Goal: Information Seeking & Learning: Learn about a topic

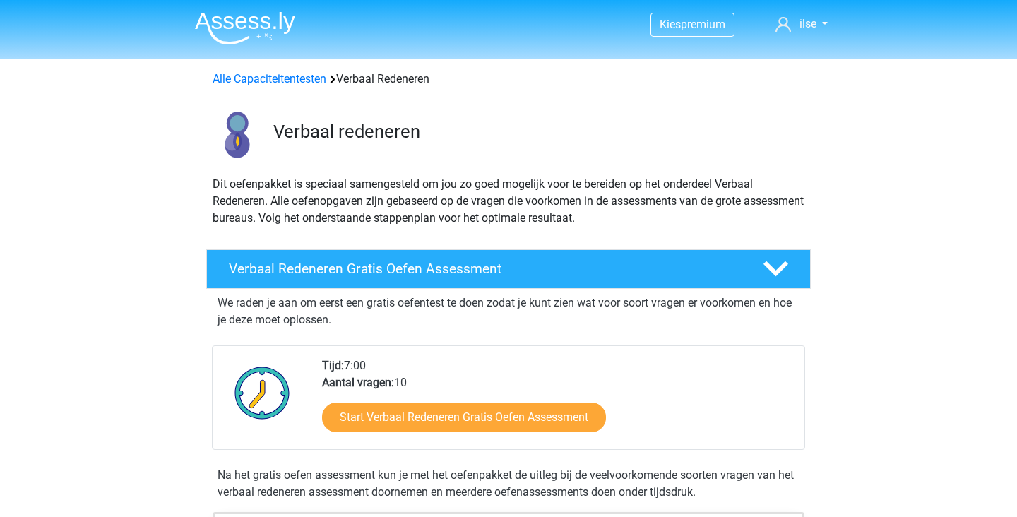
scroll to position [969, 0]
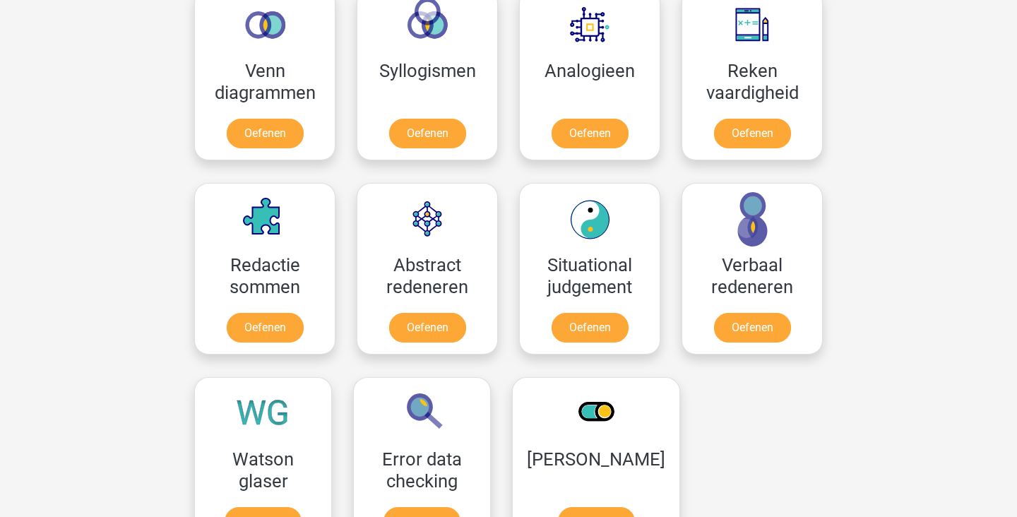
scroll to position [885, 0]
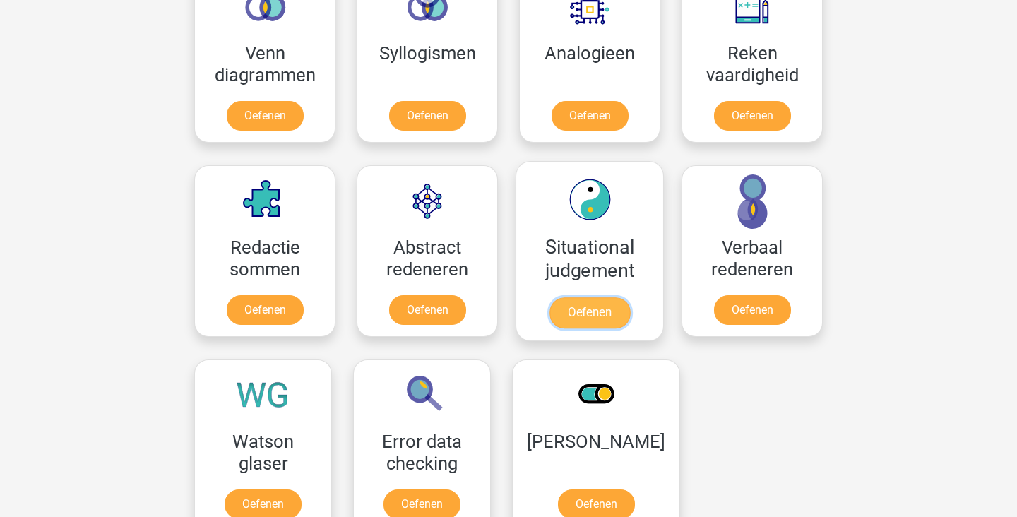
click at [594, 297] on link "Oefenen" at bounding box center [589, 312] width 80 height 31
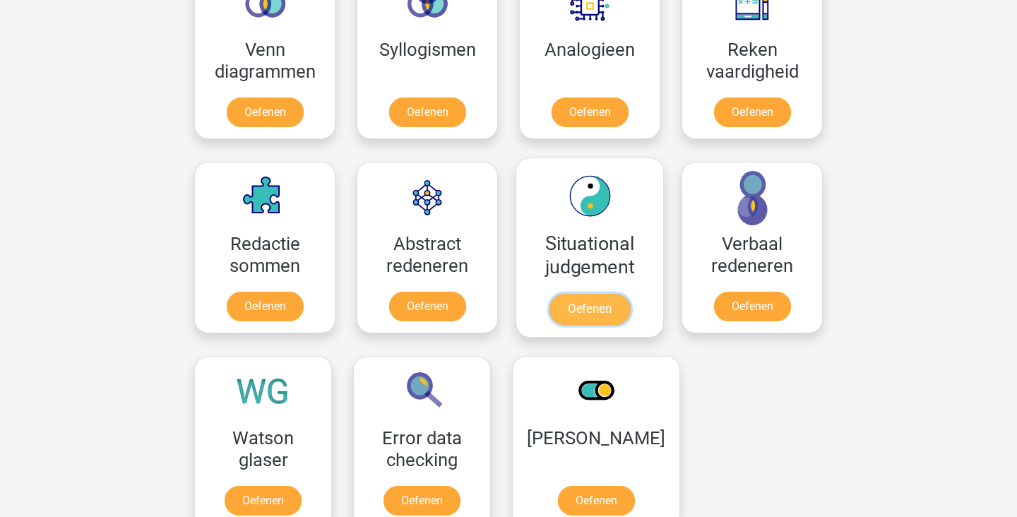
scroll to position [916, 0]
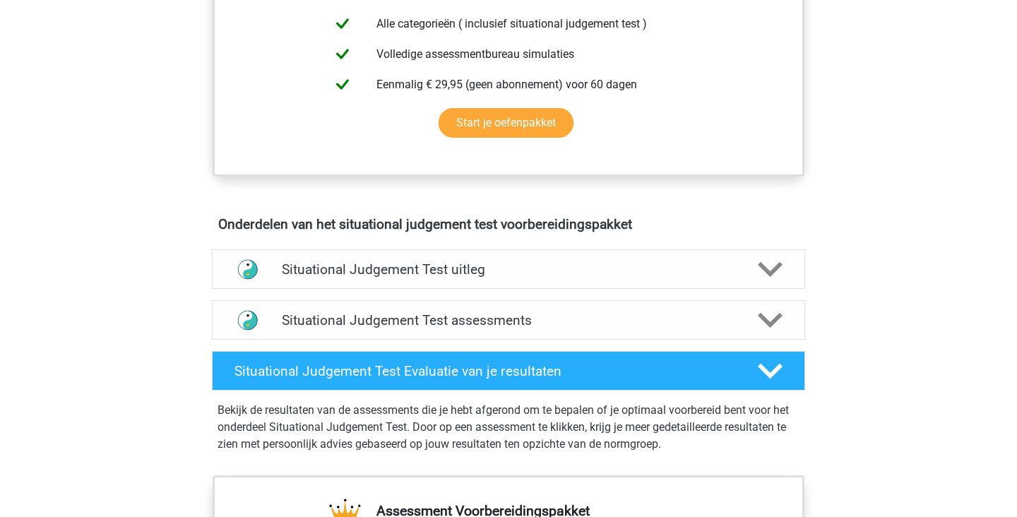
scroll to position [631, 0]
click at [765, 268] on polygon at bounding box center [770, 269] width 25 height 16
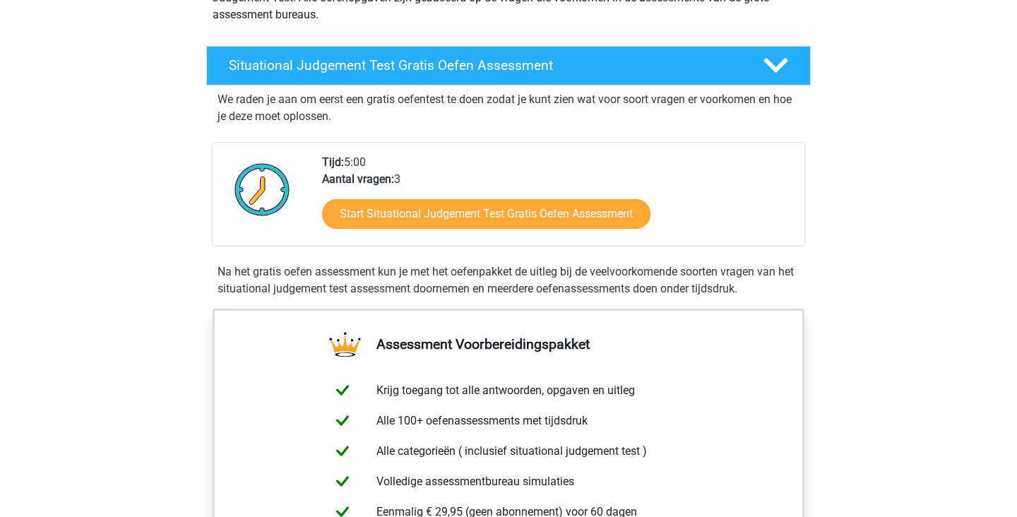
scroll to position [196, 0]
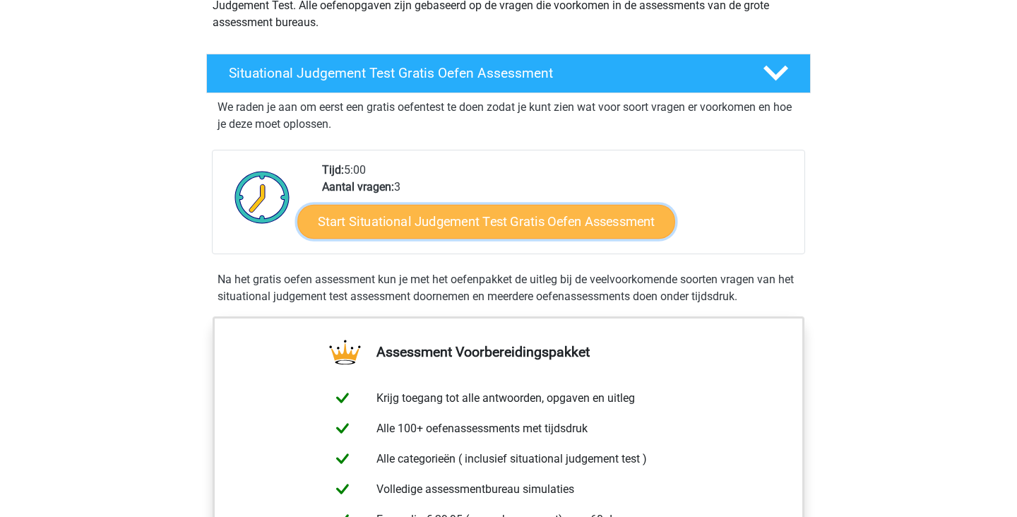
click at [570, 222] on link "Start Situational Judgement Test Gratis Oefen Assessment" at bounding box center [486, 222] width 378 height 34
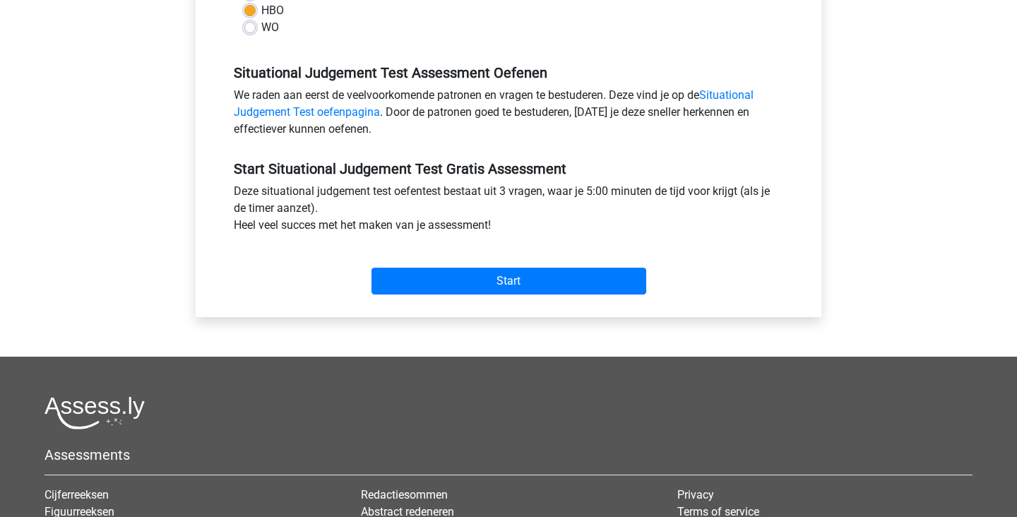
scroll to position [379, 0]
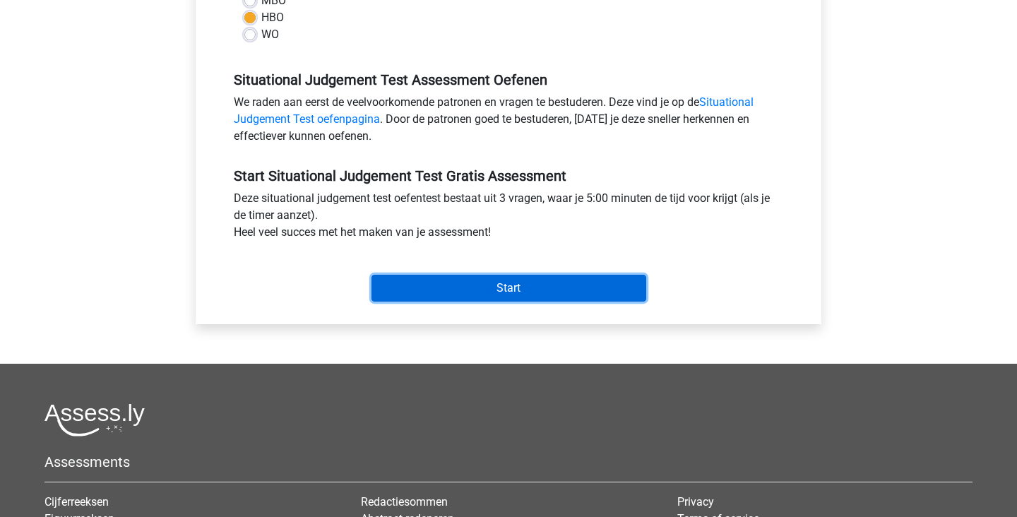
click at [547, 285] on input "Start" at bounding box center [508, 288] width 275 height 27
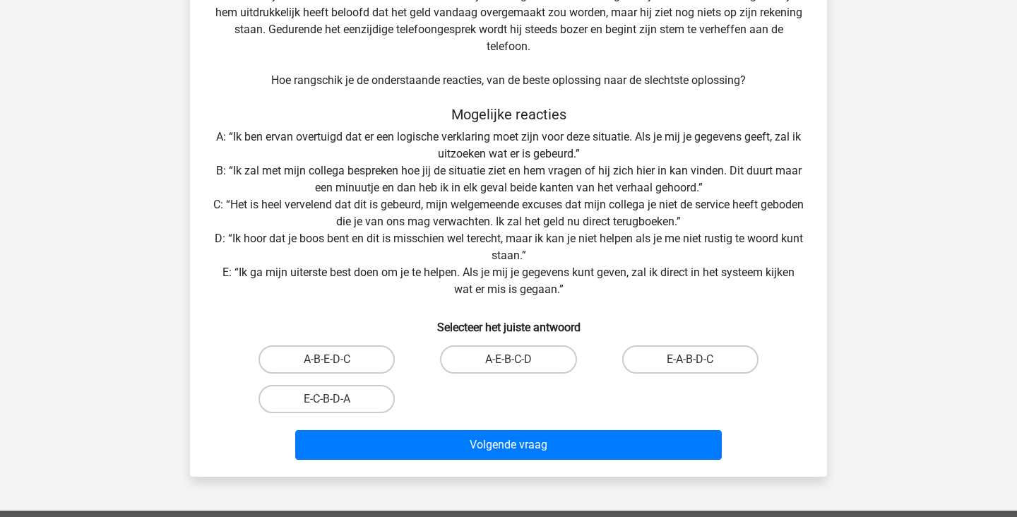
scroll to position [157, 0]
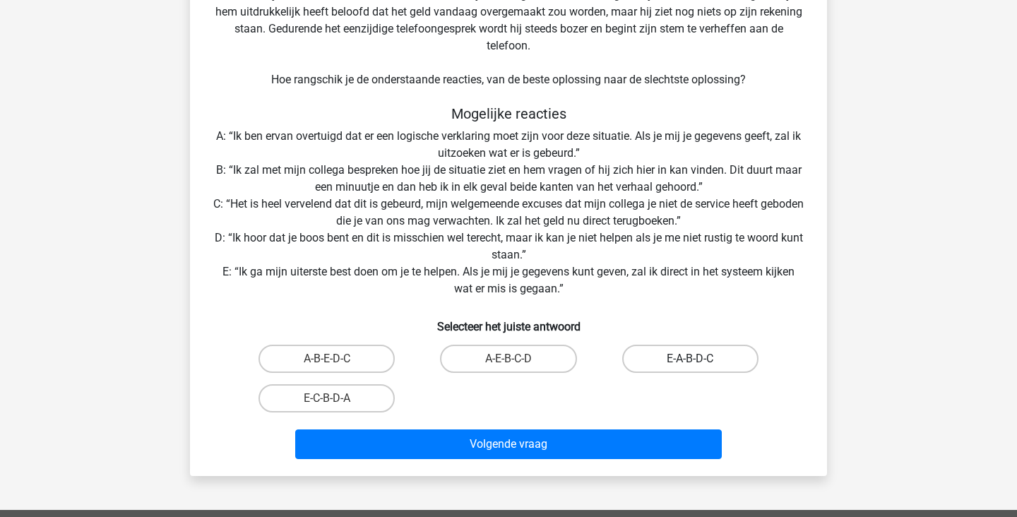
click at [704, 358] on label "E-A-B-D-C" at bounding box center [690, 359] width 136 height 28
click at [699, 359] on input "E-A-B-D-C" at bounding box center [694, 363] width 9 height 9
radio input "true"
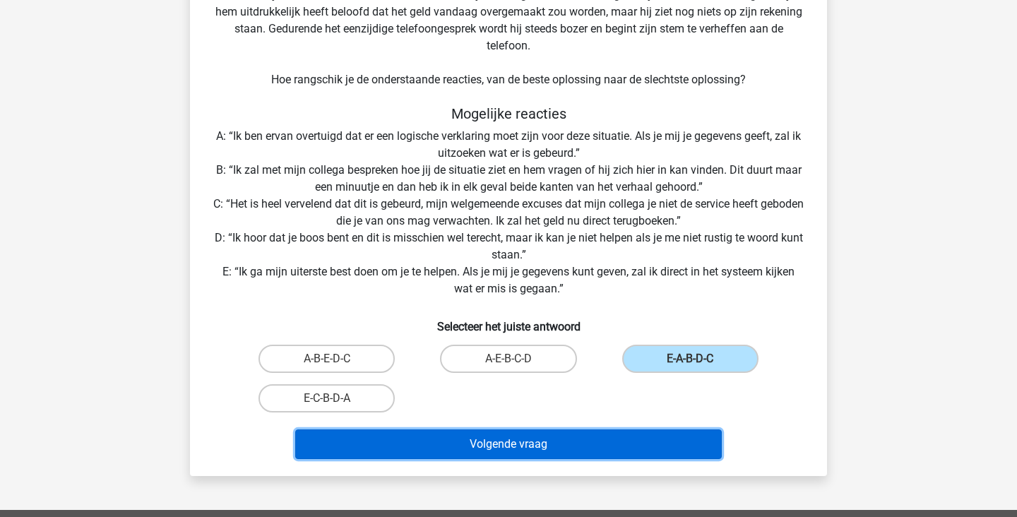
click at [661, 442] on button "Volgende vraag" at bounding box center [508, 444] width 427 height 30
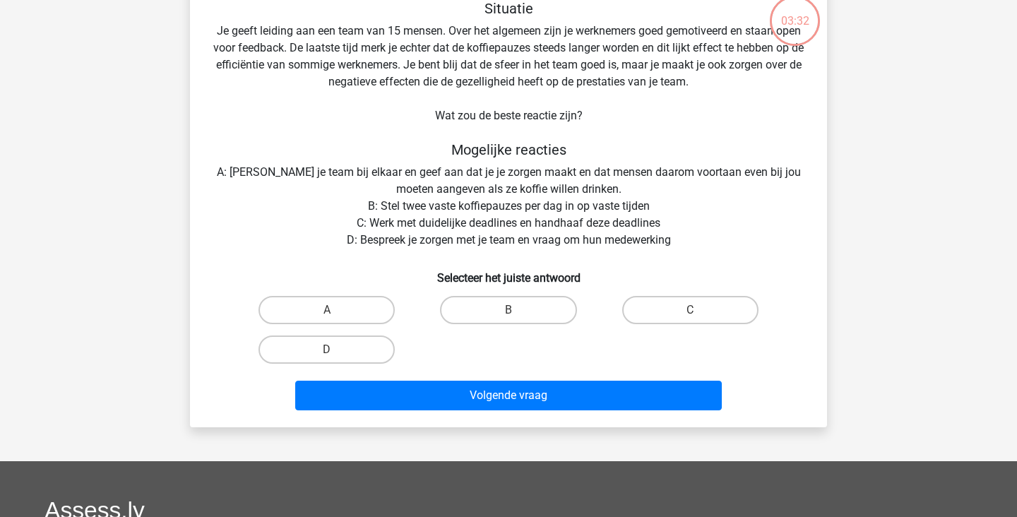
scroll to position [65, 0]
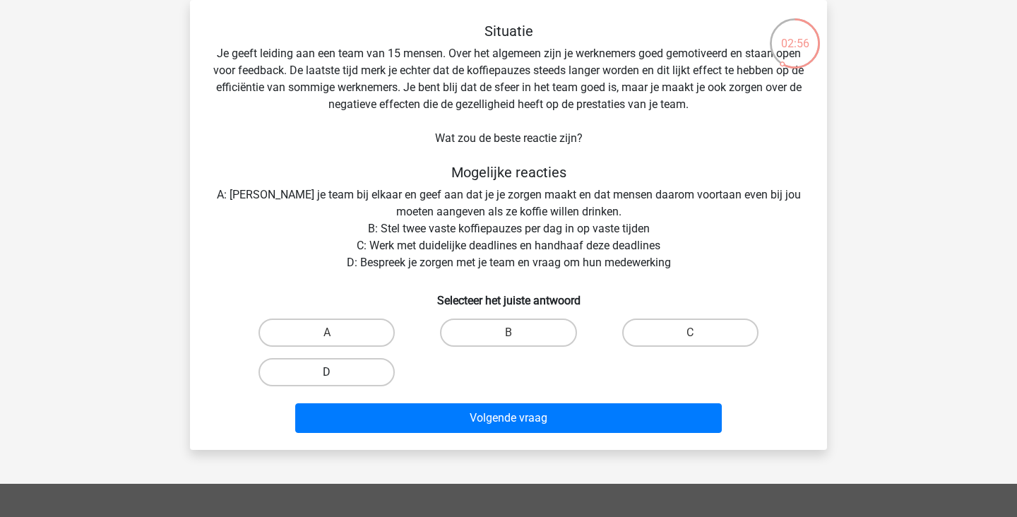
click at [352, 369] on label "D" at bounding box center [326, 372] width 136 height 28
click at [336, 372] on input "D" at bounding box center [331, 376] width 9 height 9
radio input "true"
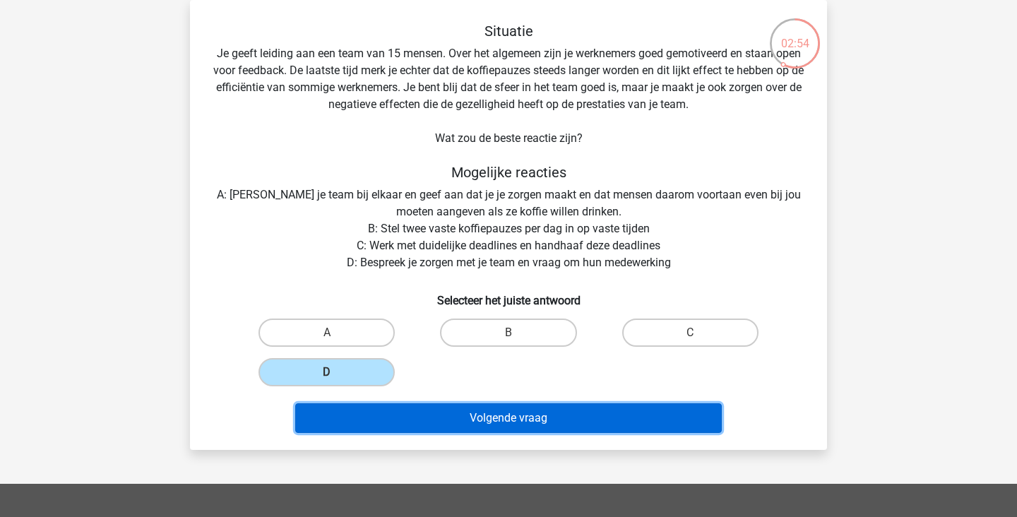
click at [555, 417] on button "Volgende vraag" at bounding box center [508, 418] width 427 height 30
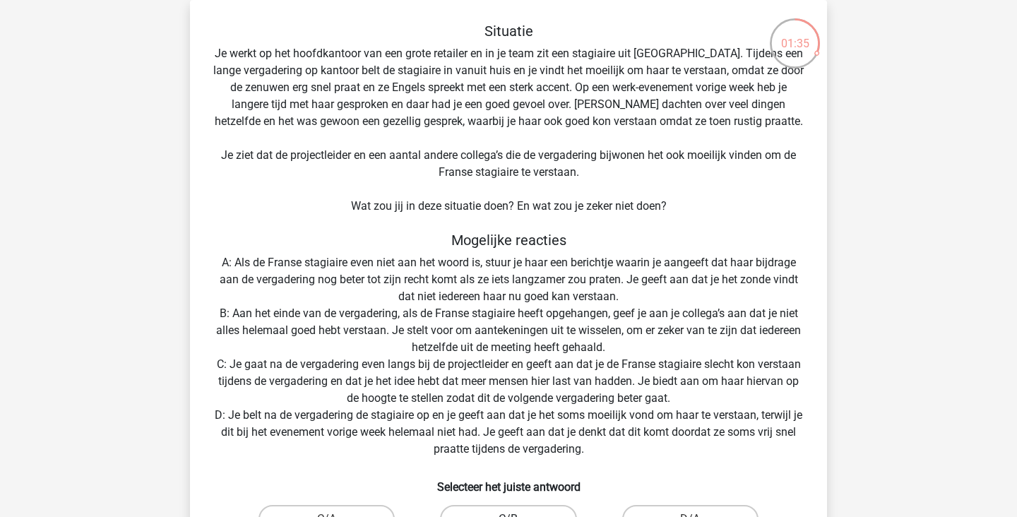
click at [516, 516] on label "C/B" at bounding box center [508, 519] width 136 height 28
click at [516, 516] on input "C/B" at bounding box center [512, 523] width 9 height 9
radio input "true"
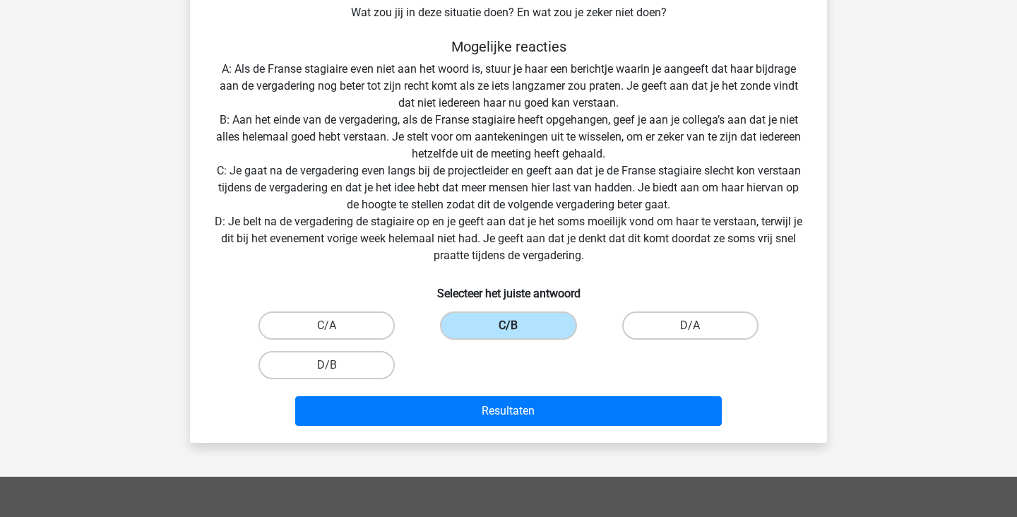
scroll to position [273, 0]
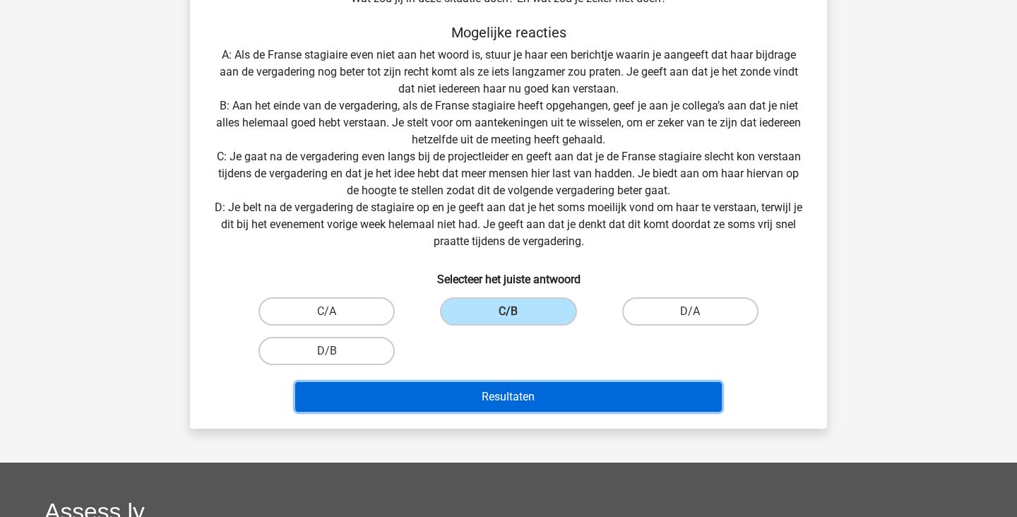
click at [682, 400] on button "Resultaten" at bounding box center [508, 397] width 427 height 30
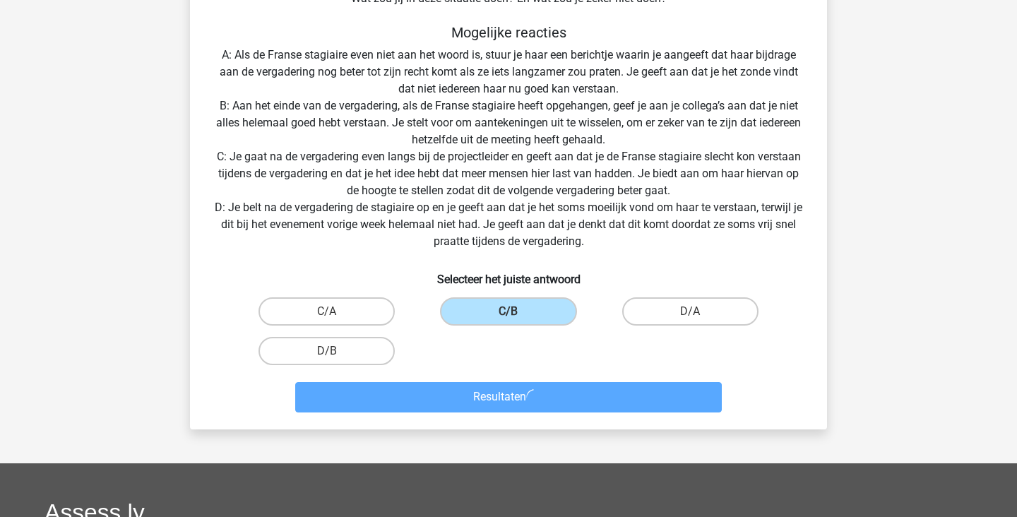
scroll to position [312, 0]
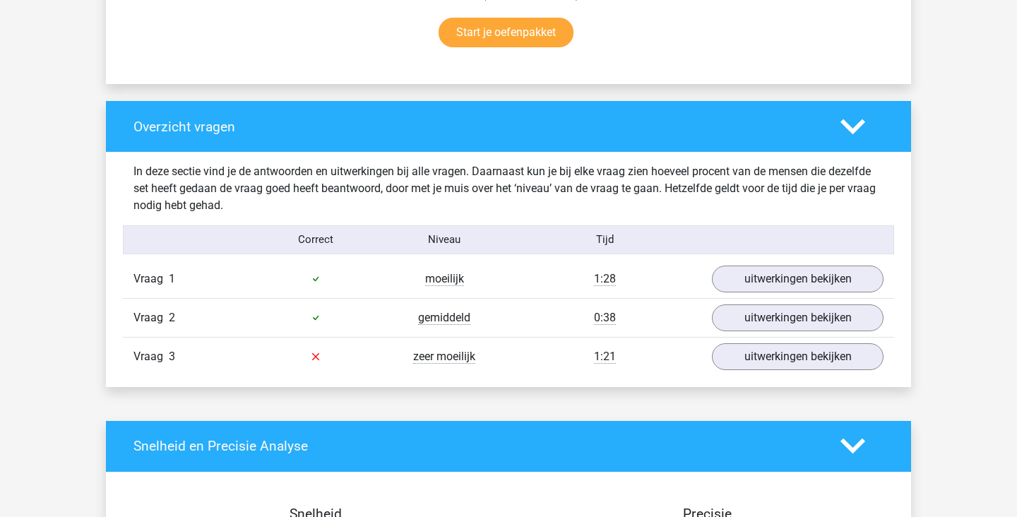
scroll to position [965, 0]
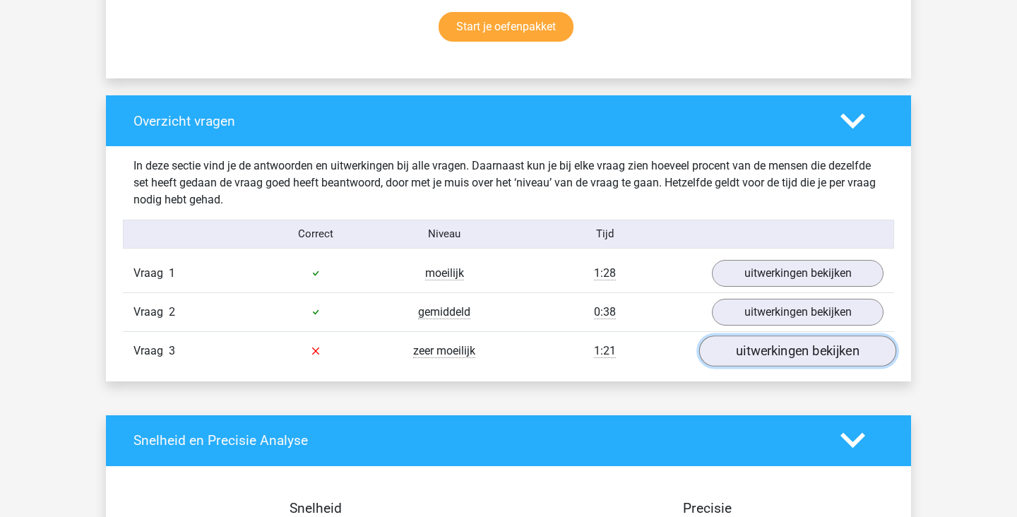
click at [820, 355] on link "uitwerkingen bekijken" at bounding box center [797, 350] width 197 height 31
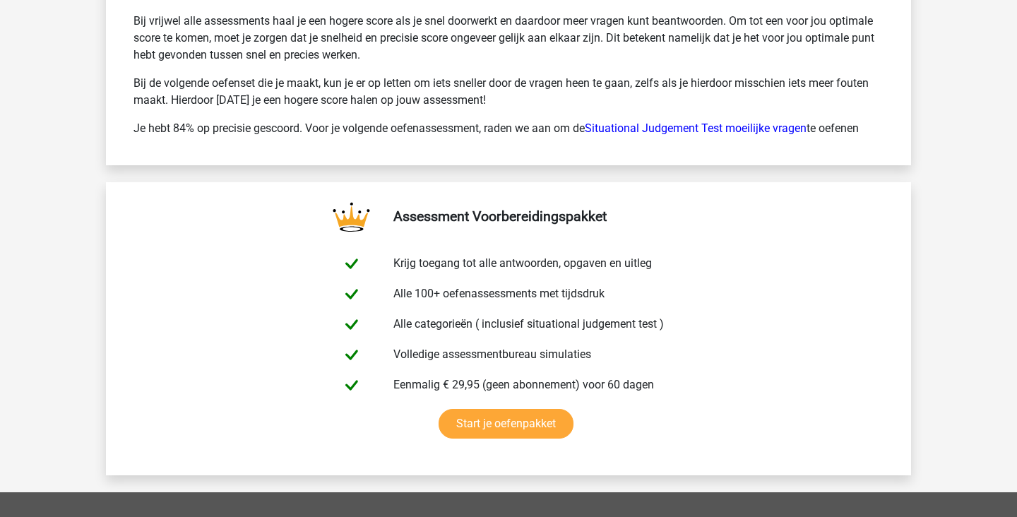
scroll to position [3086, 0]
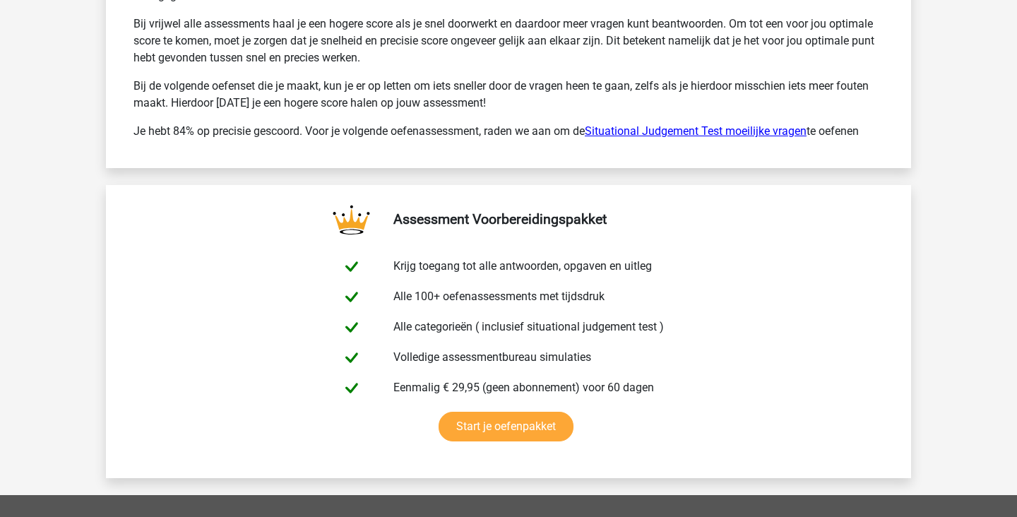
click at [770, 138] on link "Situational Judgement Test moeilijke vragen" at bounding box center [696, 130] width 222 height 13
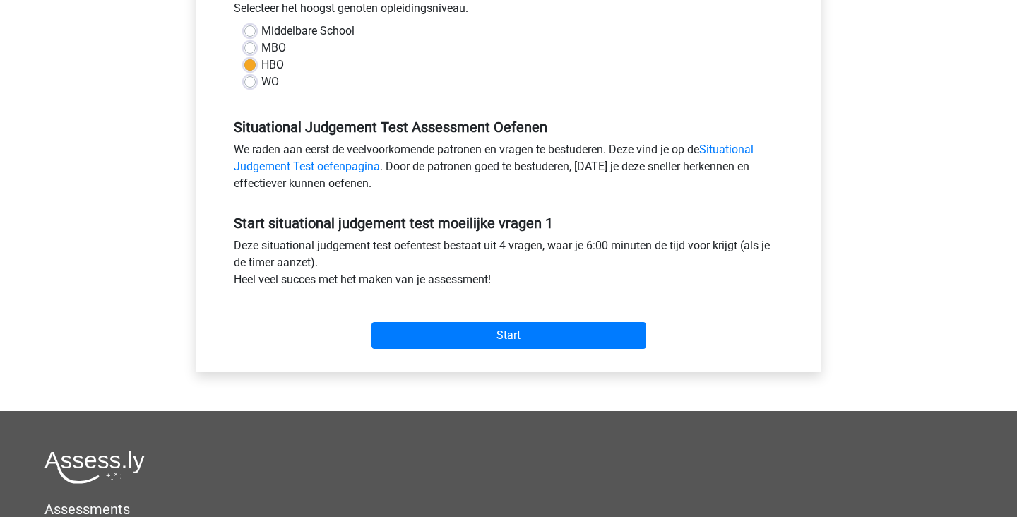
scroll to position [326, 0]
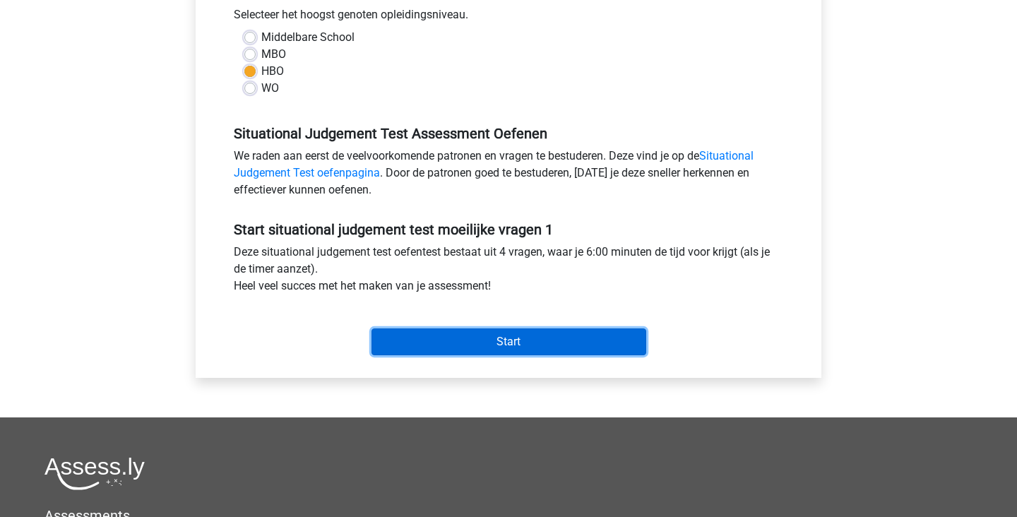
click at [596, 338] on input "Start" at bounding box center [508, 341] width 275 height 27
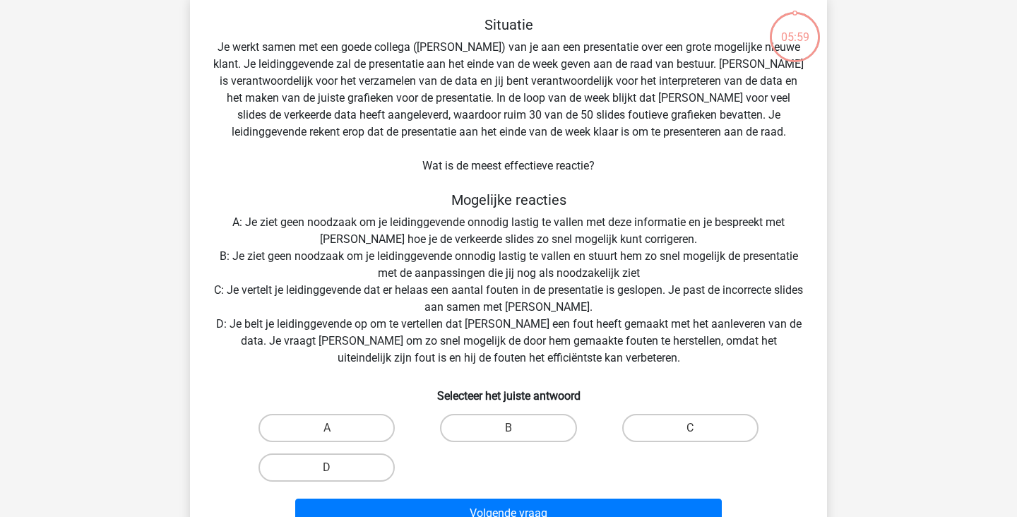
scroll to position [78, 0]
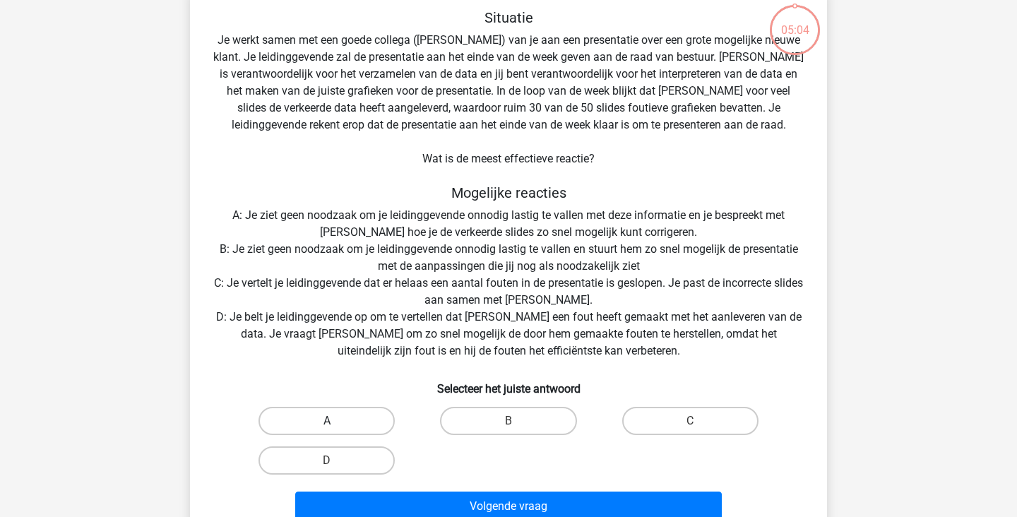
click at [354, 426] on label "A" at bounding box center [326, 421] width 136 height 28
click at [336, 426] on input "A" at bounding box center [331, 425] width 9 height 9
radio input "true"
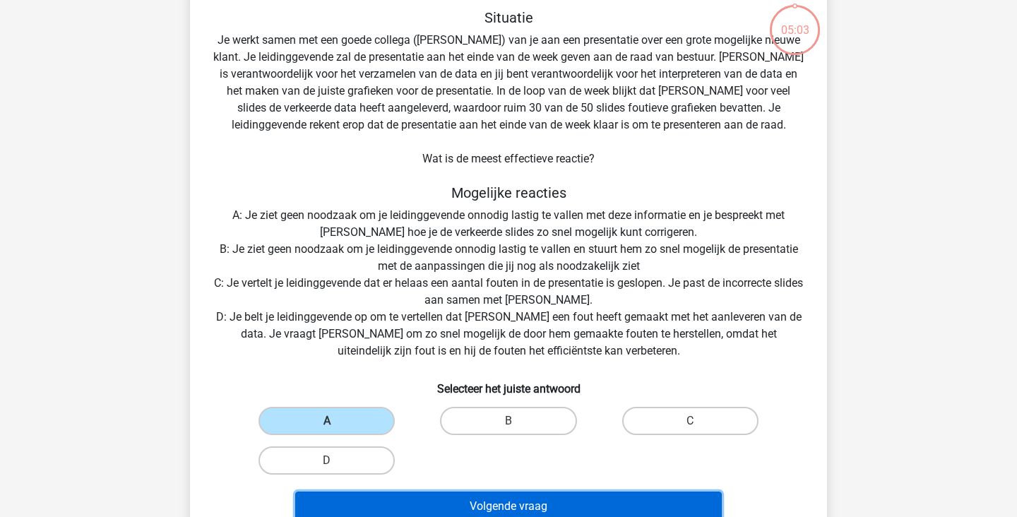
click at [558, 503] on button "Volgende vraag" at bounding box center [508, 506] width 427 height 30
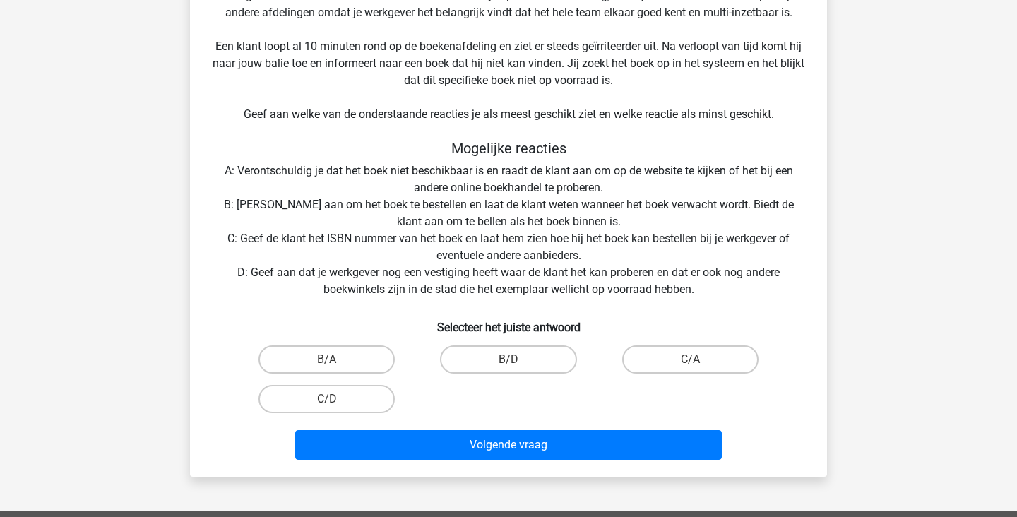
scroll to position [262, 0]
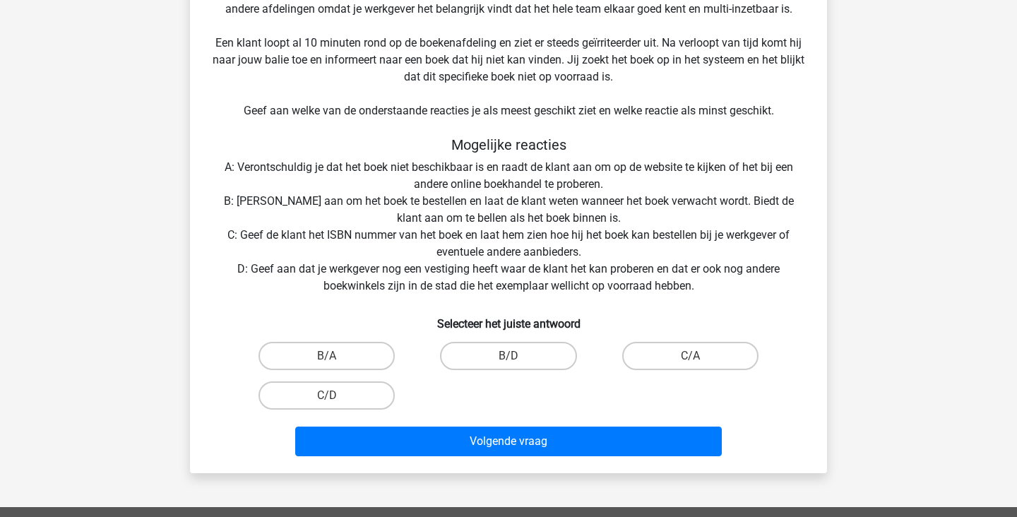
click at [513, 357] on input "B/D" at bounding box center [512, 360] width 9 height 9
radio input "true"
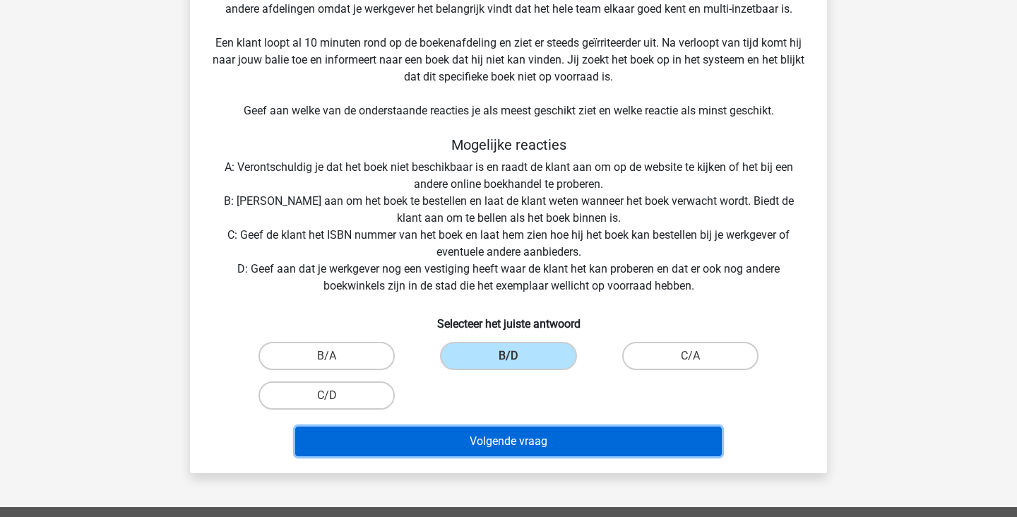
click at [534, 444] on button "Volgende vraag" at bounding box center [508, 441] width 427 height 30
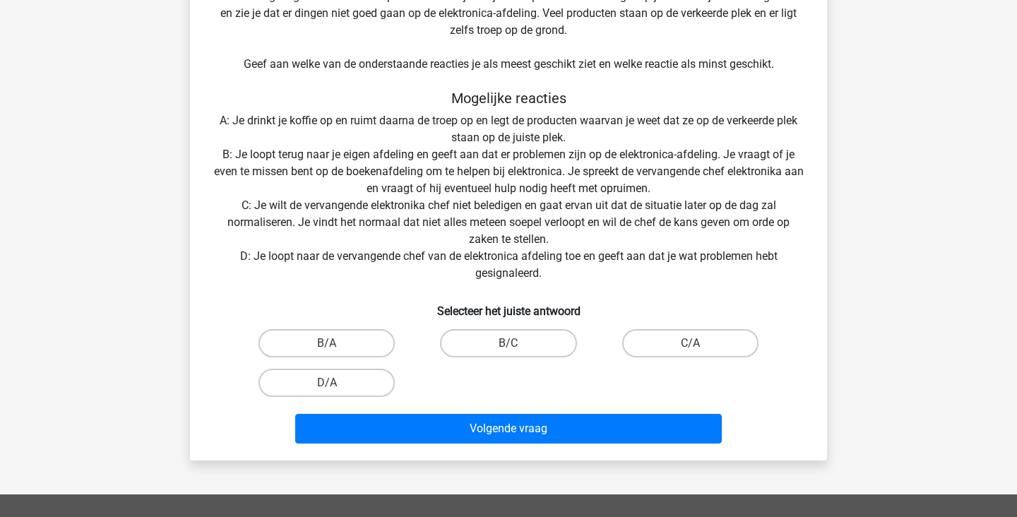
scroll to position [326, 0]
click at [897, 402] on div "Kies premium ilse ilse.ingelaere@gmail.com" at bounding box center [508, 270] width 1017 height 1193
click at [351, 340] on label "B/A" at bounding box center [326, 343] width 136 height 28
click at [336, 343] on input "B/A" at bounding box center [331, 347] width 9 height 9
radio input "true"
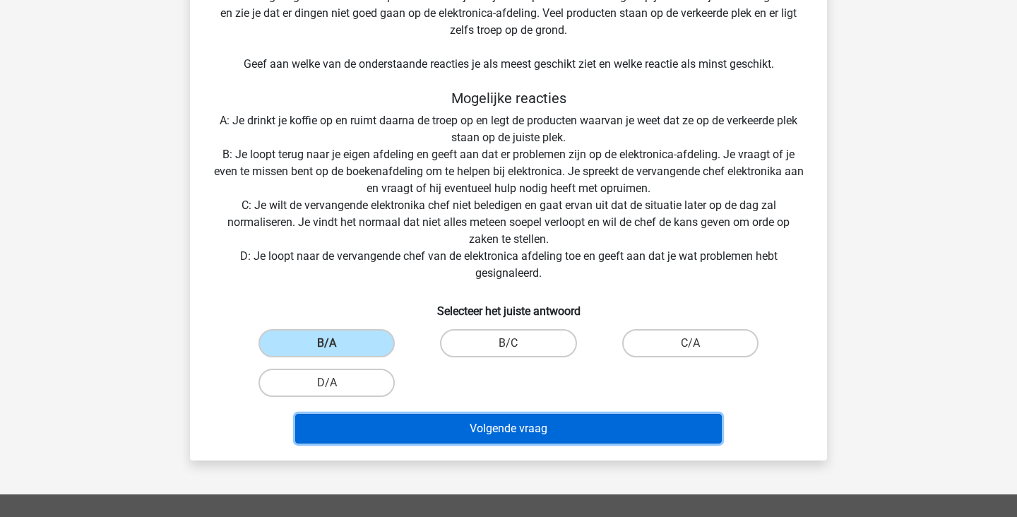
click at [525, 436] on button "Volgende vraag" at bounding box center [508, 429] width 427 height 30
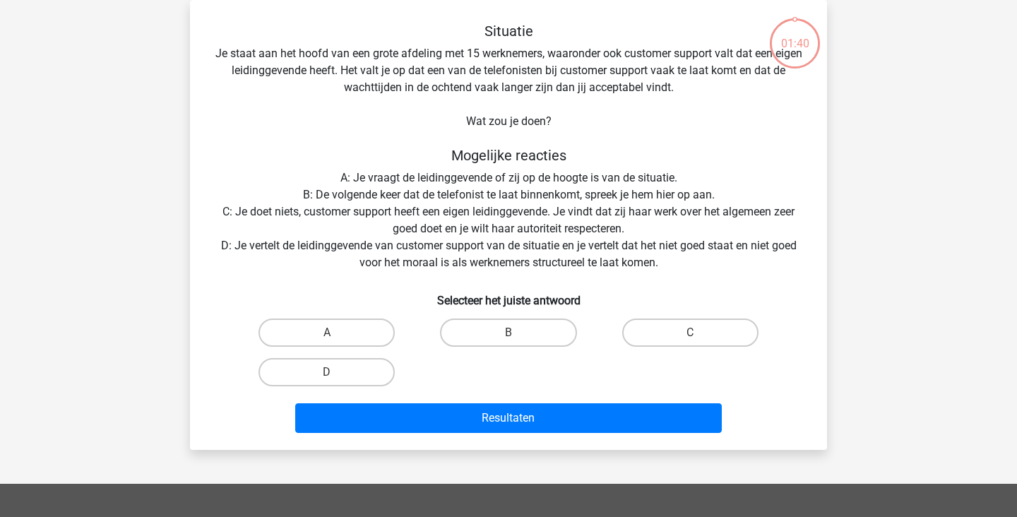
scroll to position [65, 0]
click at [687, 338] on label "C" at bounding box center [690, 332] width 136 height 28
click at [690, 338] on input "C" at bounding box center [694, 337] width 9 height 9
radio input "true"
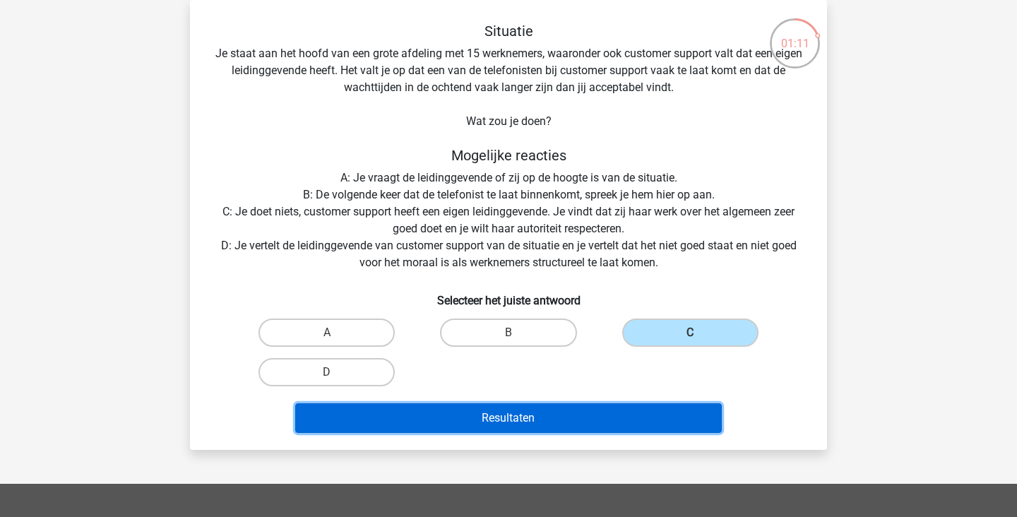
click at [544, 428] on button "Resultaten" at bounding box center [508, 418] width 427 height 30
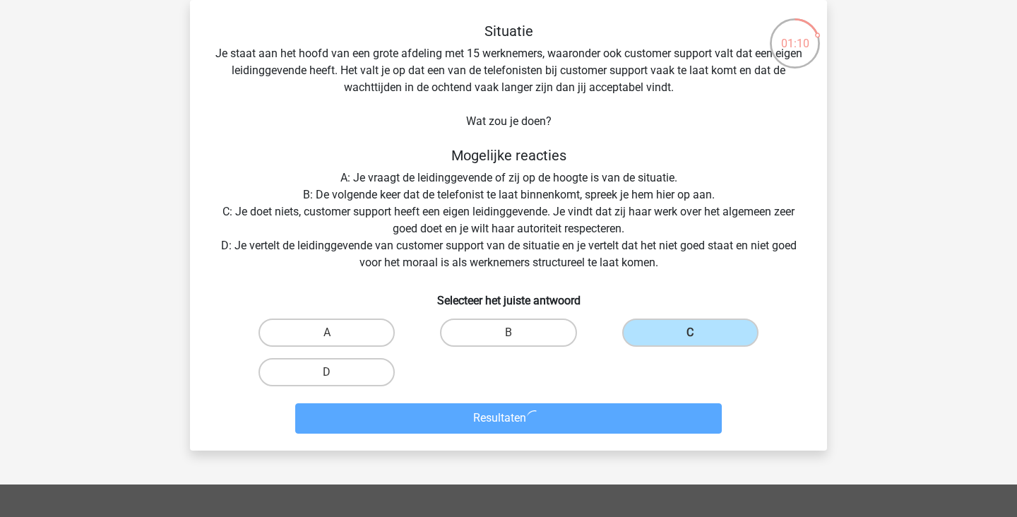
scroll to position [95, 0]
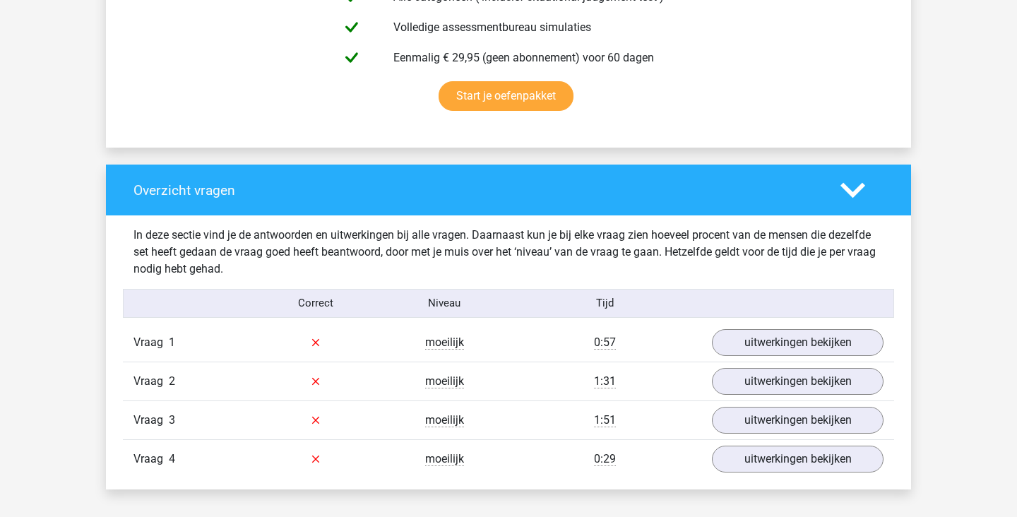
scroll to position [885, 0]
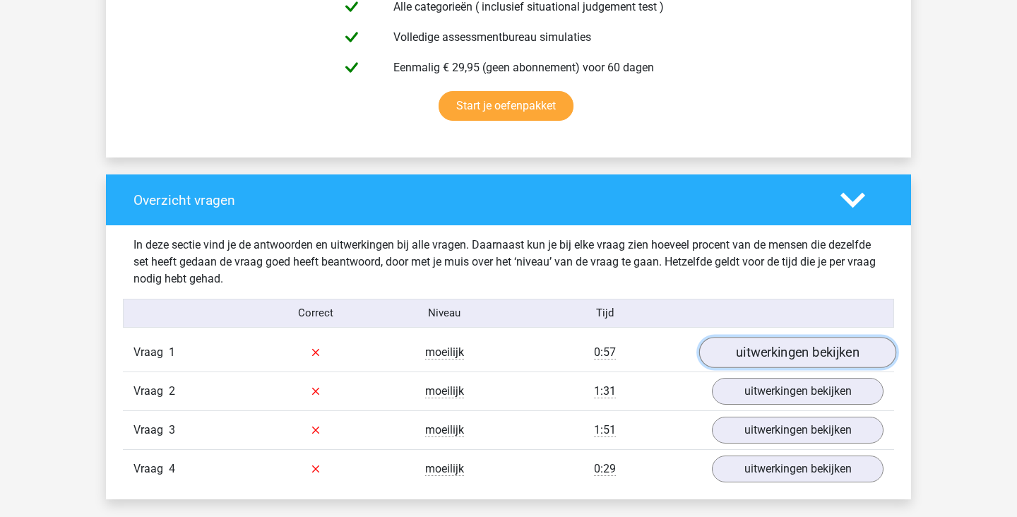
click at [849, 354] on link "uitwerkingen bekijken" at bounding box center [797, 352] width 197 height 31
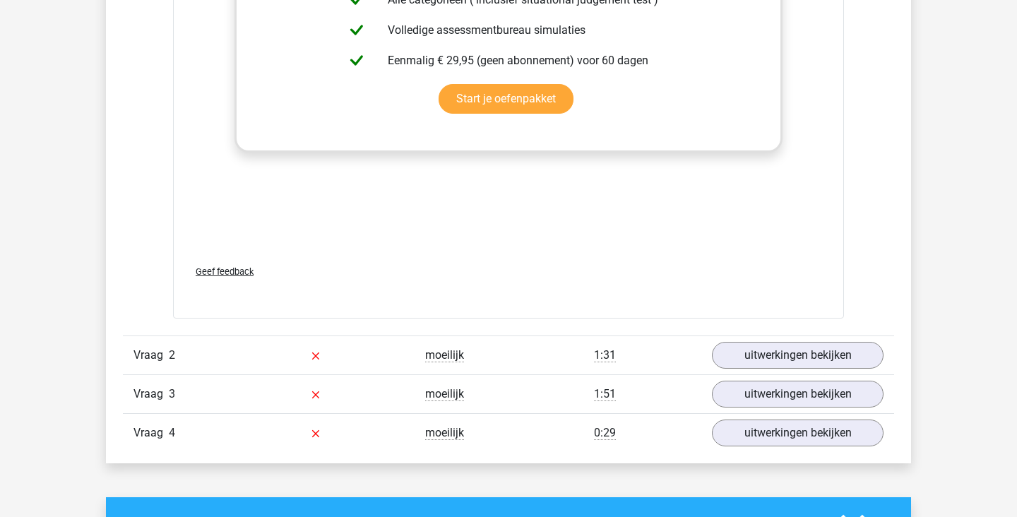
scroll to position [1939, 0]
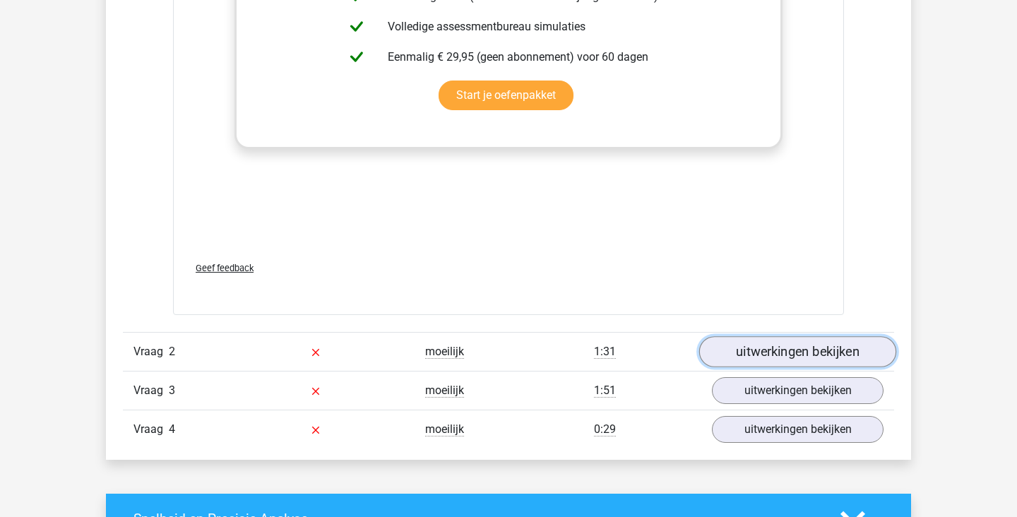
click at [842, 354] on link "uitwerkingen bekijken" at bounding box center [797, 351] width 197 height 31
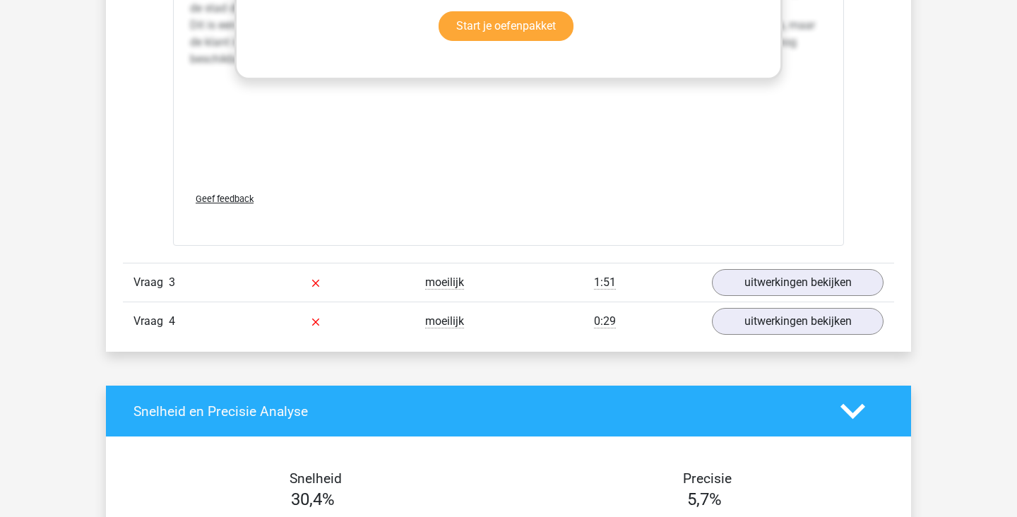
scroll to position [3178, 0]
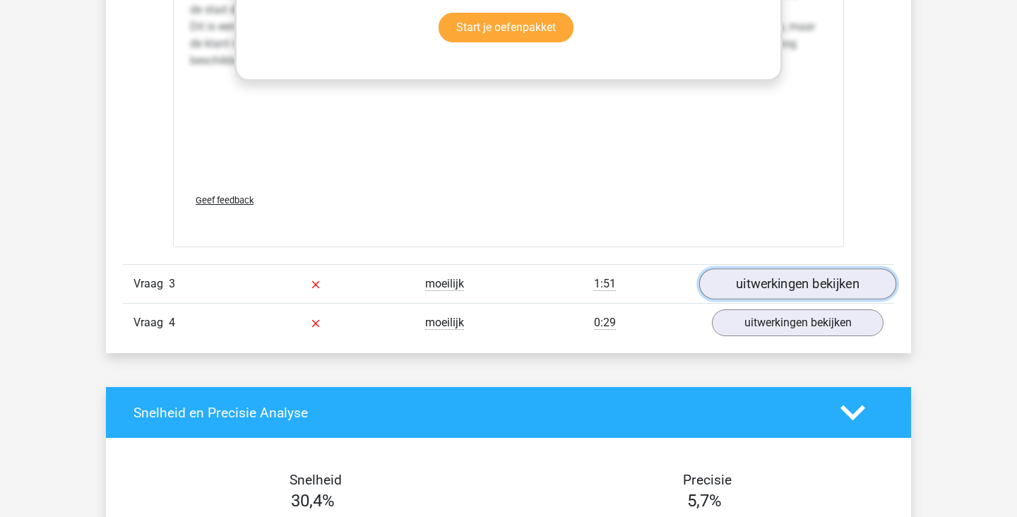
click at [828, 280] on link "uitwerkingen bekijken" at bounding box center [797, 283] width 197 height 31
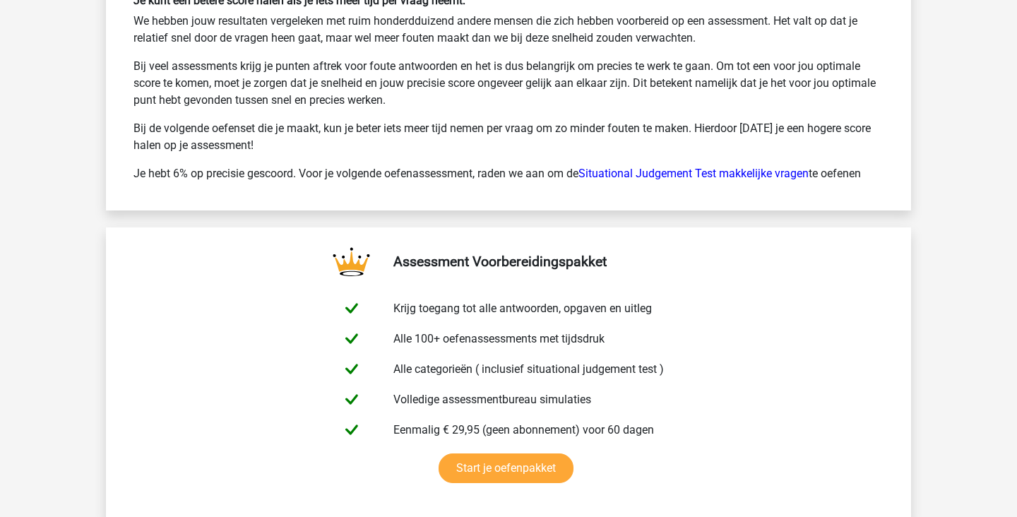
scroll to position [5248, 0]
click at [747, 177] on link "Situational Judgement Test makkelijke vragen" at bounding box center [693, 172] width 230 height 13
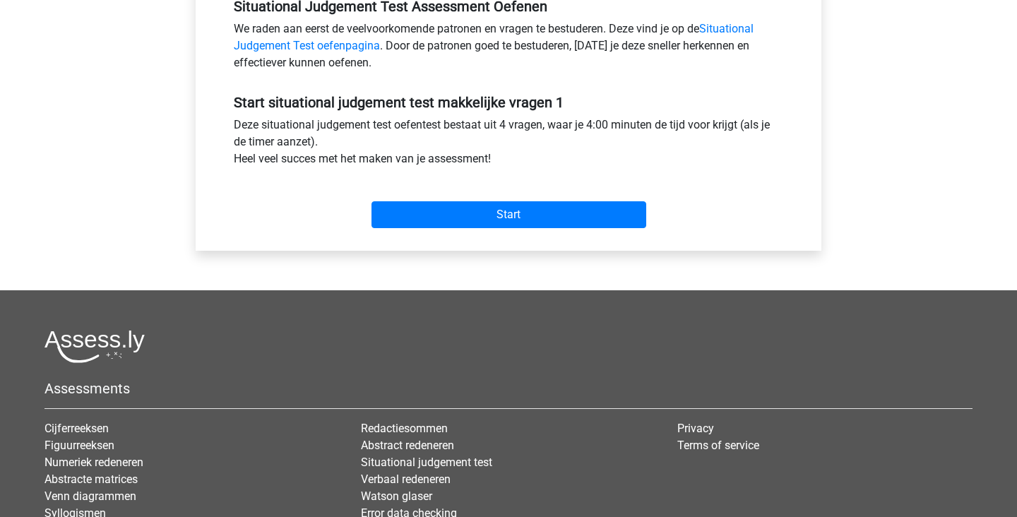
scroll to position [453, 0]
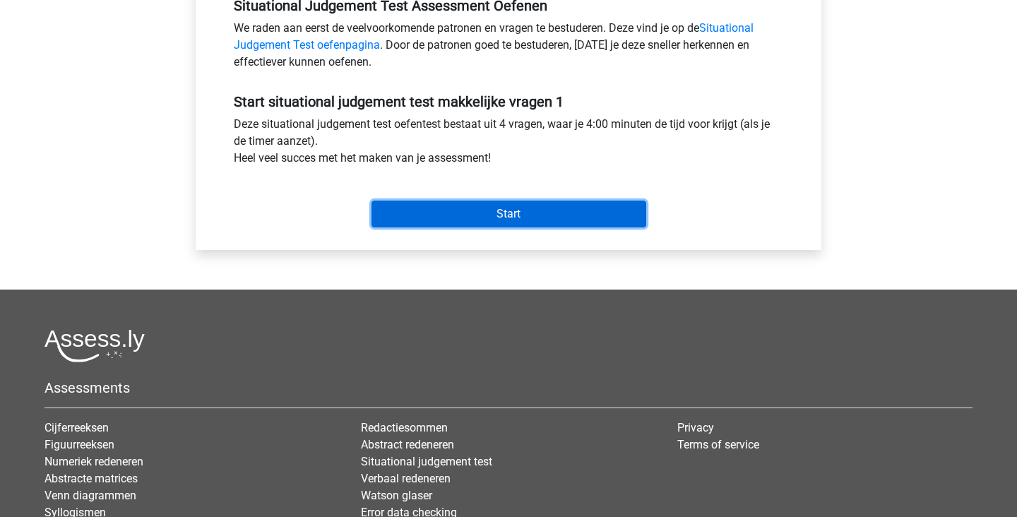
click at [583, 211] on input "Start" at bounding box center [508, 214] width 275 height 27
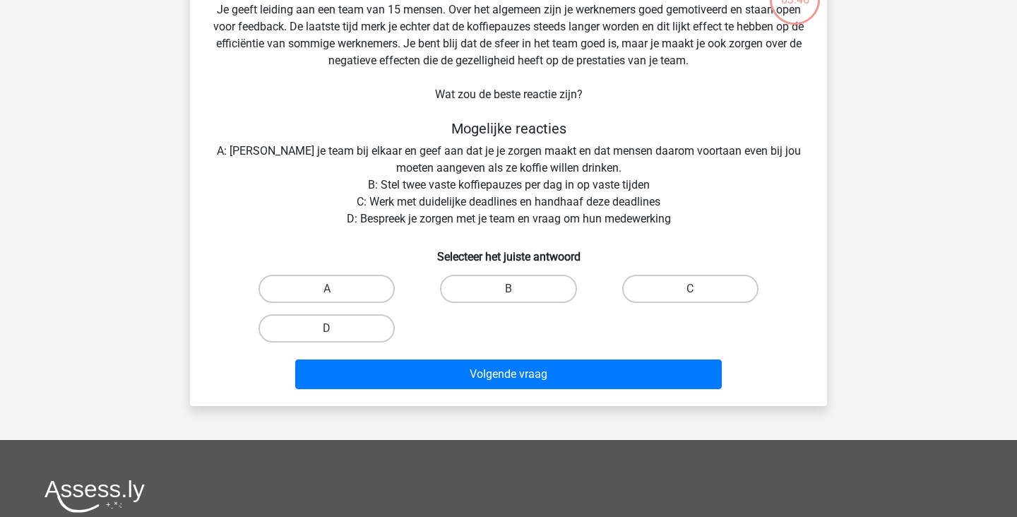
scroll to position [110, 0]
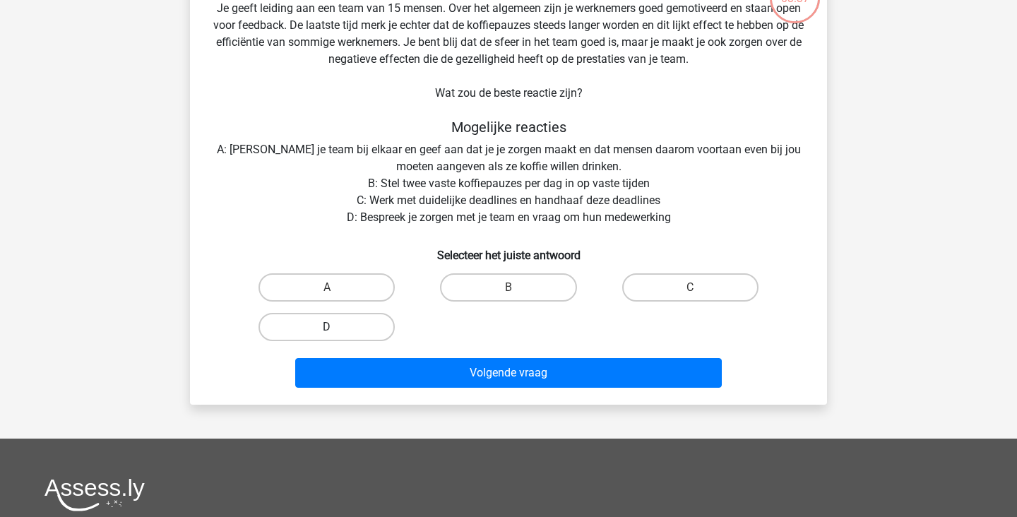
click at [344, 326] on label "D" at bounding box center [326, 327] width 136 height 28
click at [336, 327] on input "D" at bounding box center [331, 331] width 9 height 9
radio input "true"
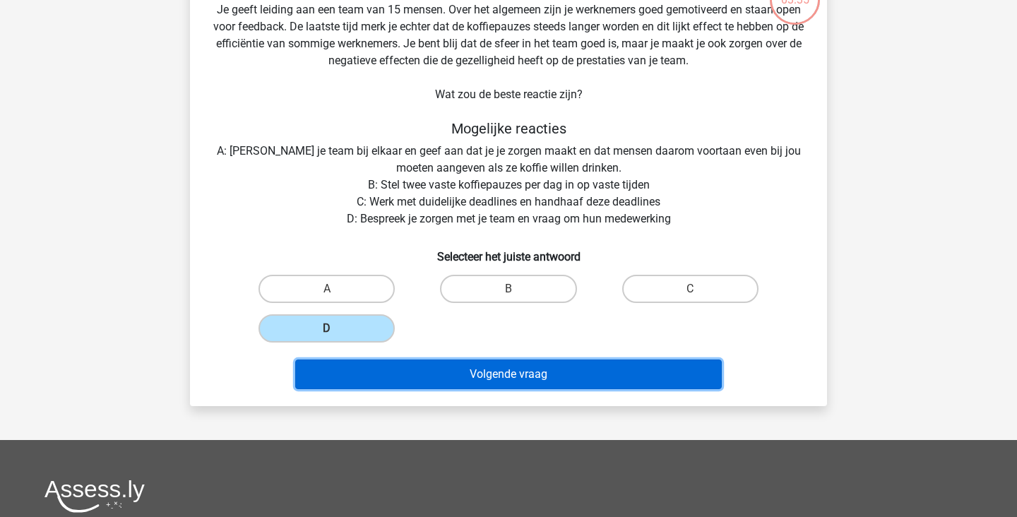
click at [549, 383] on button "Volgende vraag" at bounding box center [508, 374] width 427 height 30
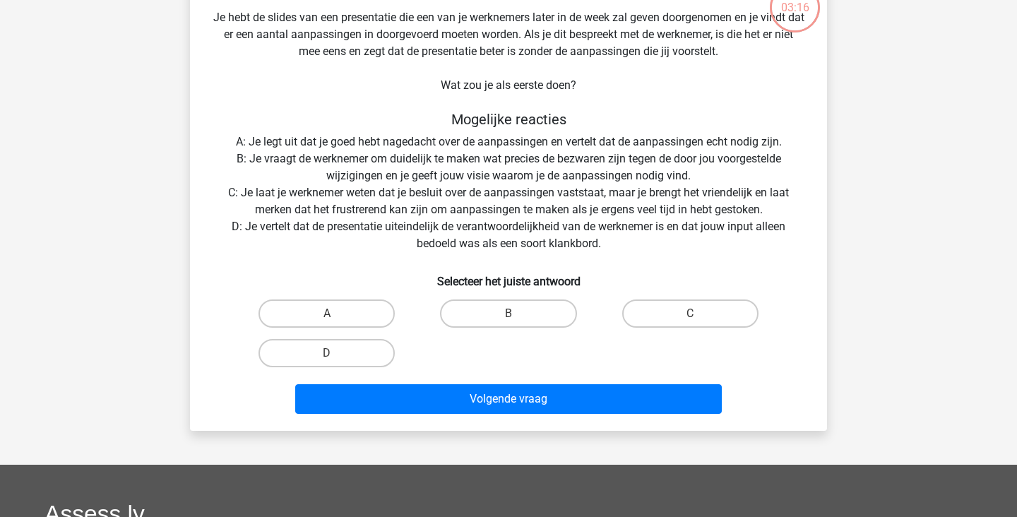
scroll to position [101, 0]
click at [561, 323] on label "B" at bounding box center [508, 313] width 136 height 28
click at [518, 323] on input "B" at bounding box center [512, 318] width 9 height 9
radio input "true"
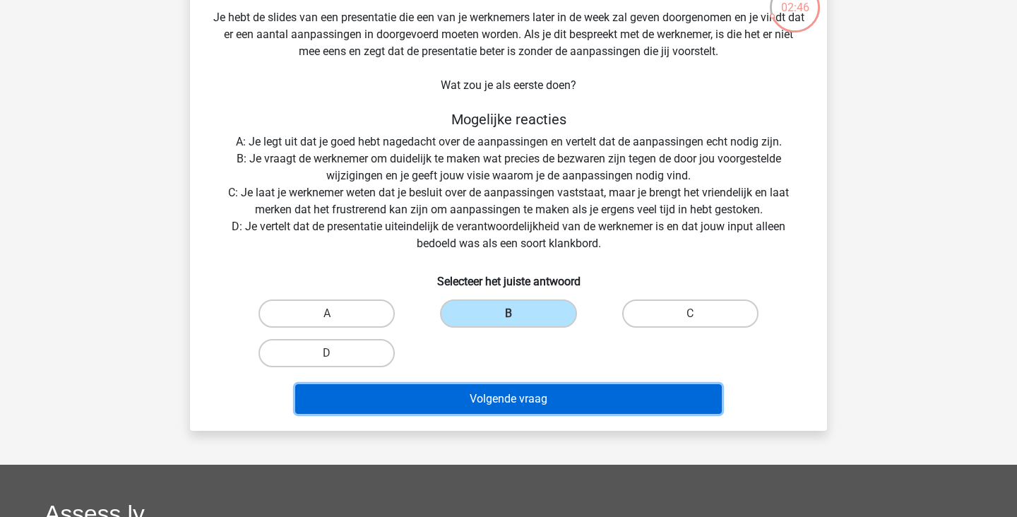
click at [585, 400] on button "Volgende vraag" at bounding box center [508, 399] width 427 height 30
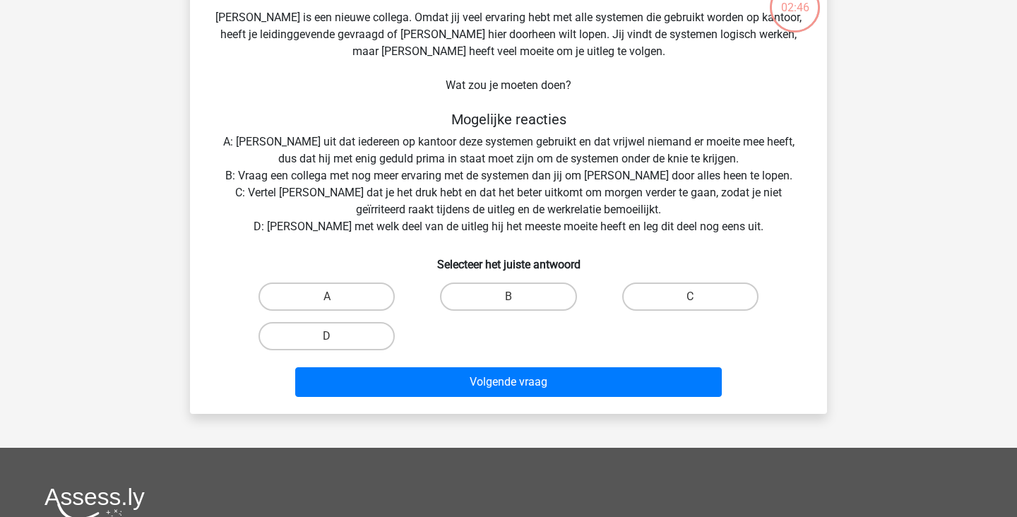
scroll to position [65, 0]
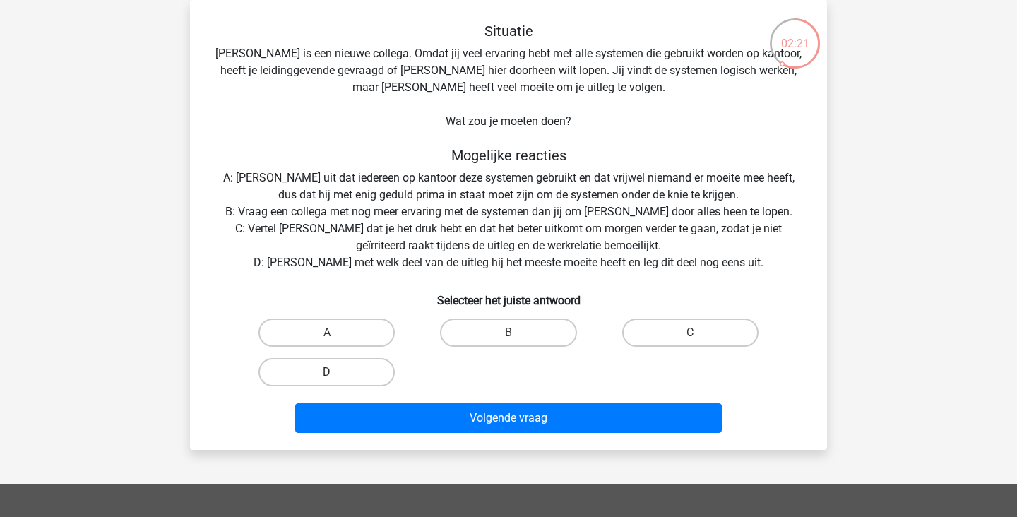
click at [371, 378] on label "D" at bounding box center [326, 372] width 136 height 28
click at [336, 378] on input "D" at bounding box center [331, 376] width 9 height 9
radio input "true"
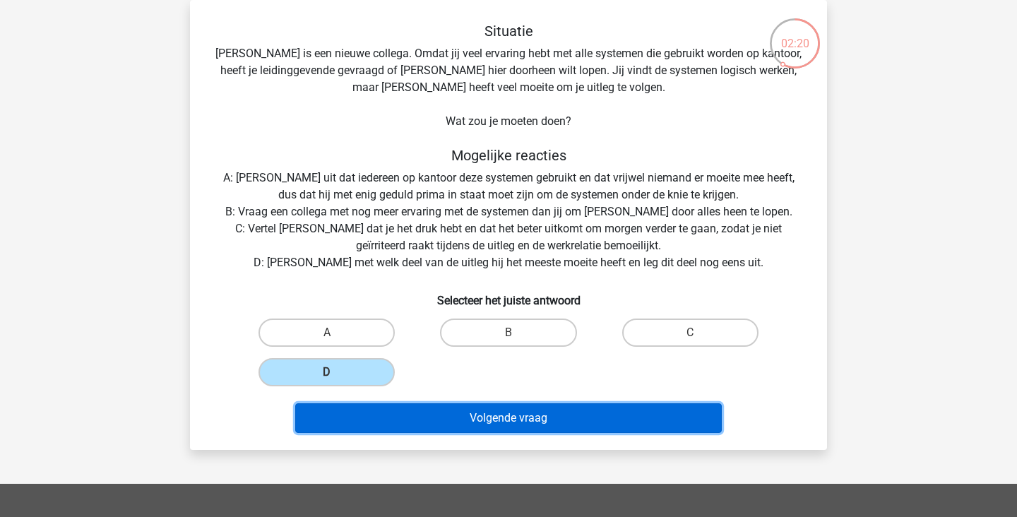
click at [505, 426] on button "Volgende vraag" at bounding box center [508, 418] width 427 height 30
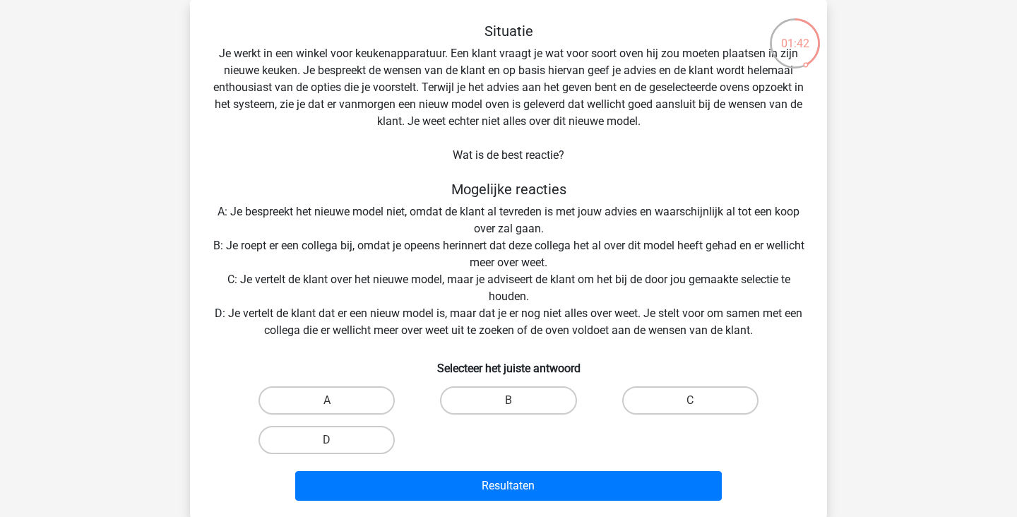
click at [353, 440] on label "D" at bounding box center [326, 440] width 136 height 28
click at [336, 440] on input "D" at bounding box center [331, 444] width 9 height 9
radio input "true"
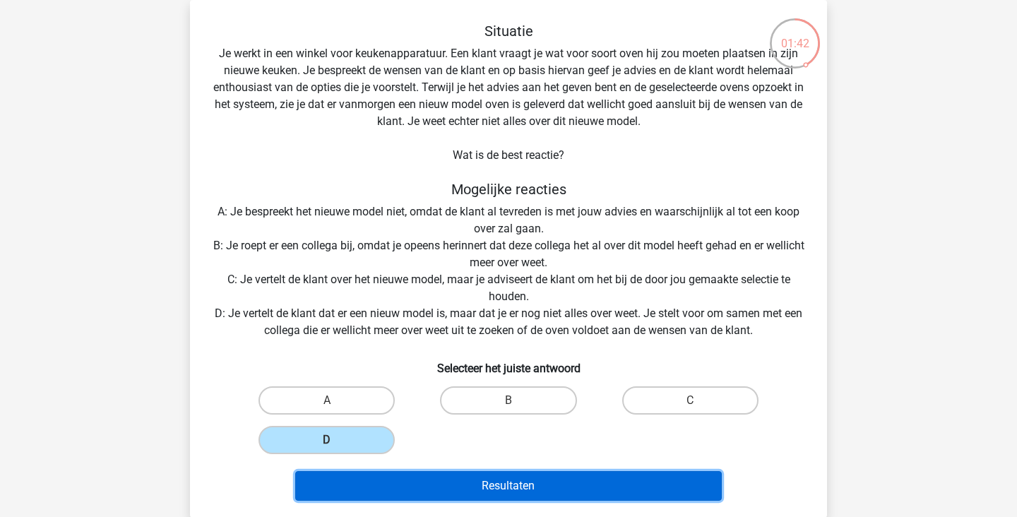
click at [520, 485] on button "Resultaten" at bounding box center [508, 486] width 427 height 30
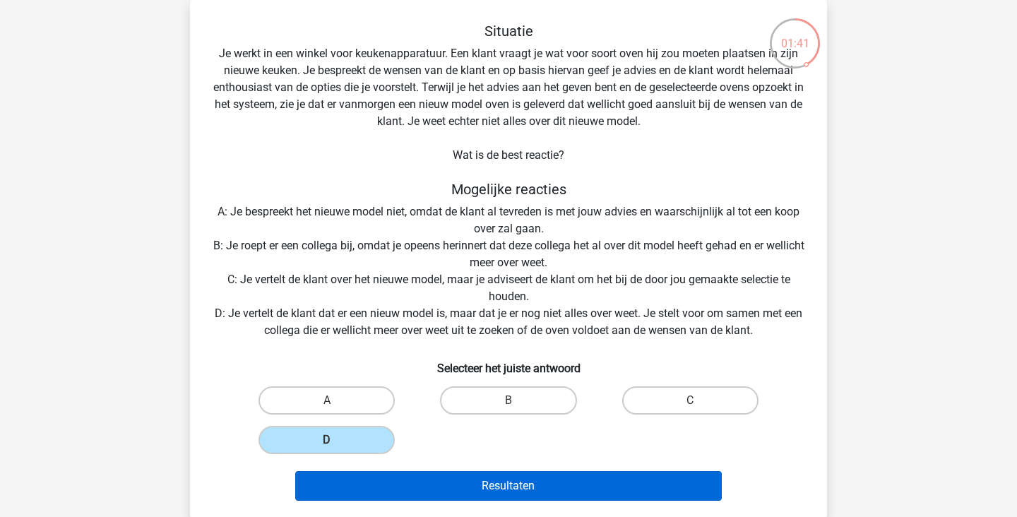
scroll to position [91, 0]
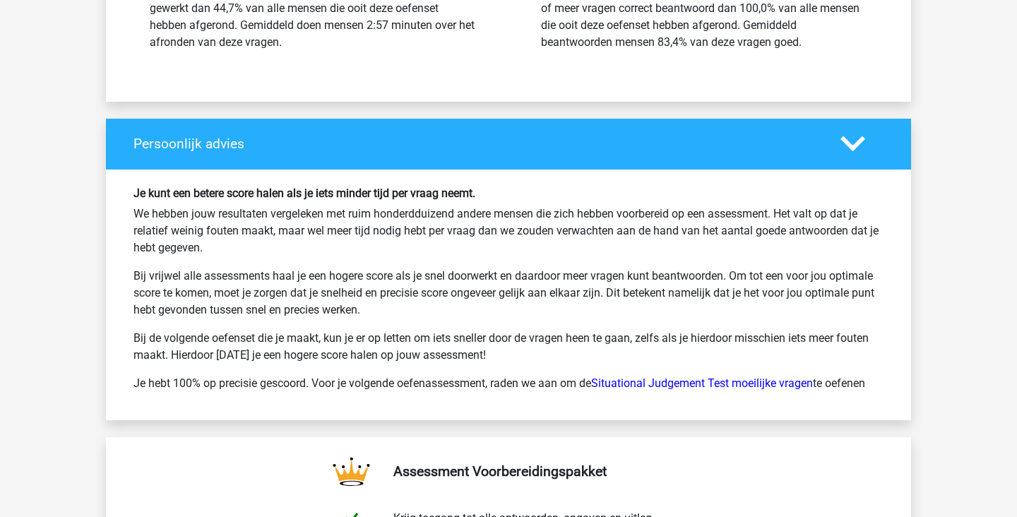
scroll to position [1775, 0]
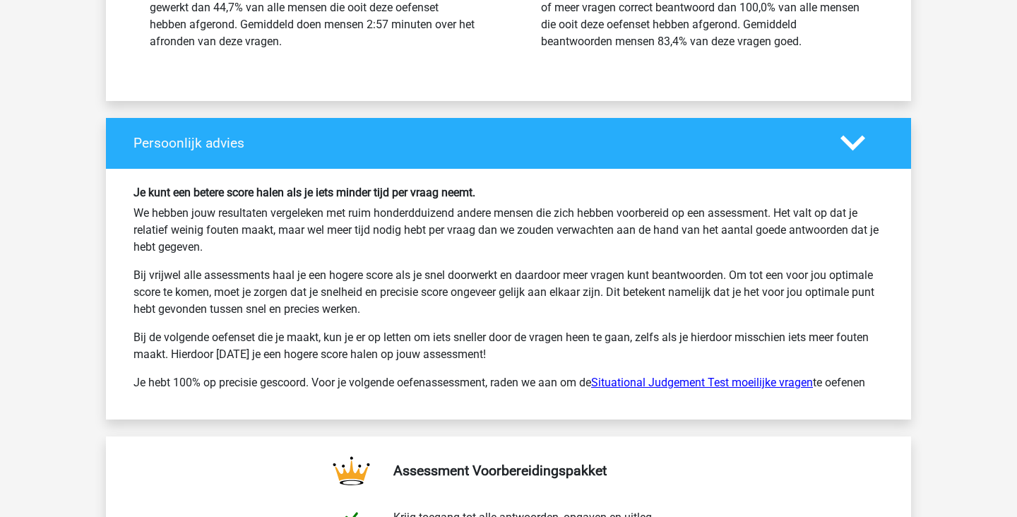
click at [723, 383] on link "Situational Judgement Test moeilijke vragen" at bounding box center [702, 382] width 222 height 13
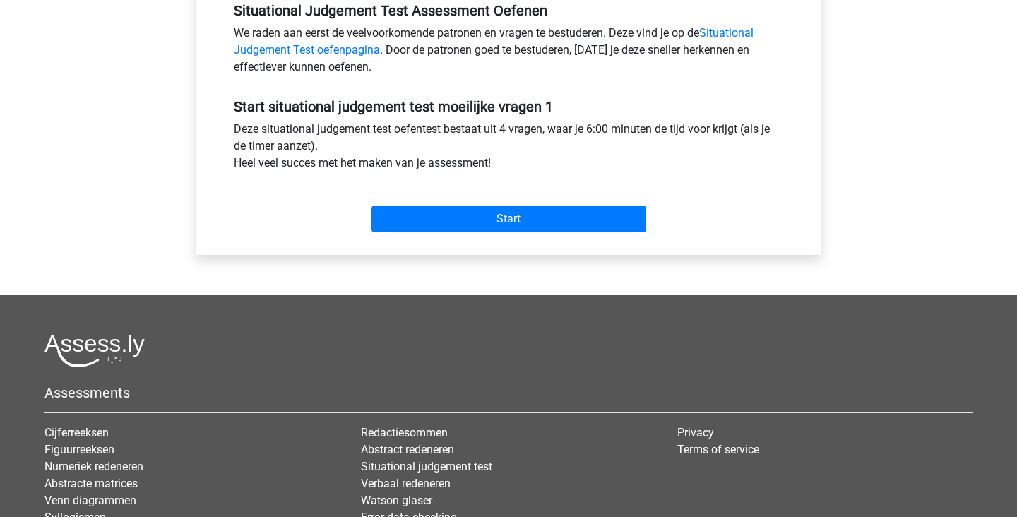
scroll to position [450, 0]
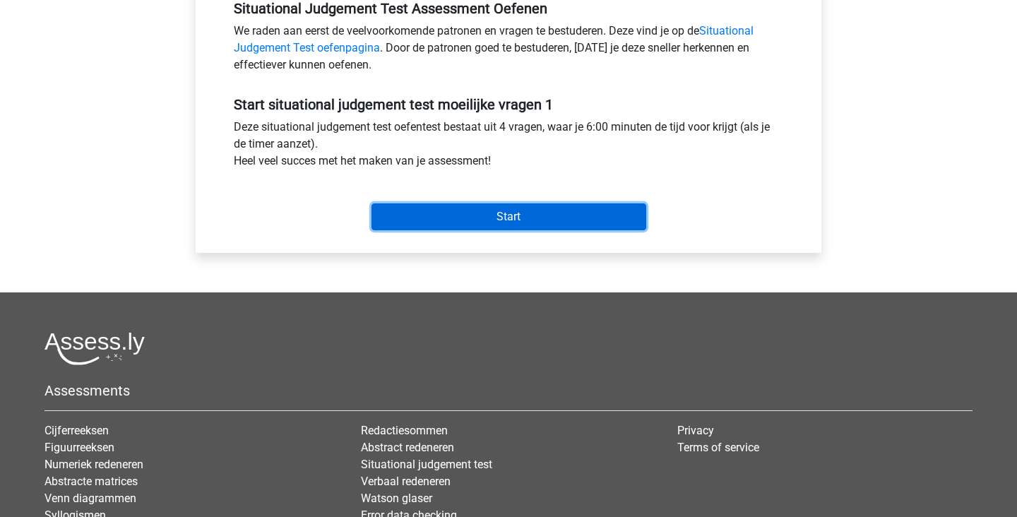
click at [535, 214] on input "Start" at bounding box center [508, 216] width 275 height 27
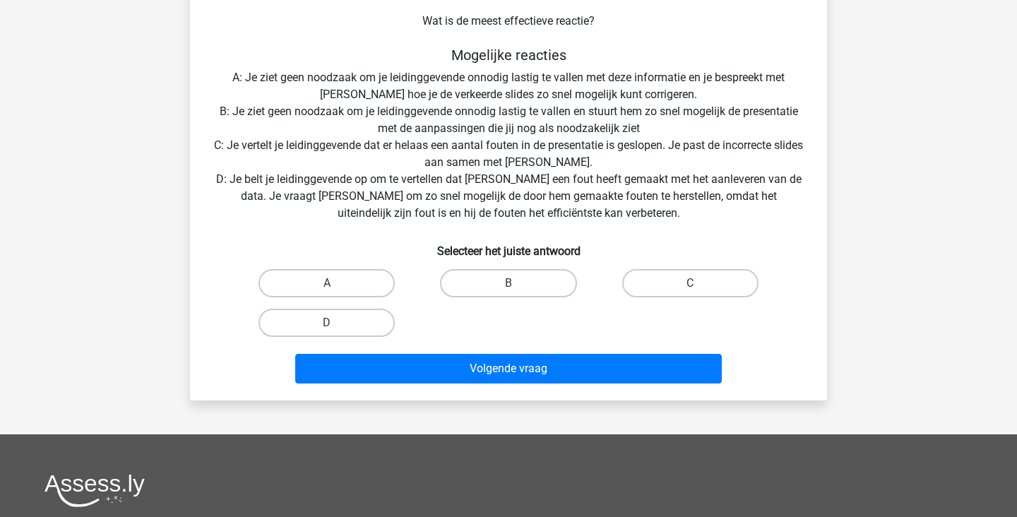
scroll to position [223, 0]
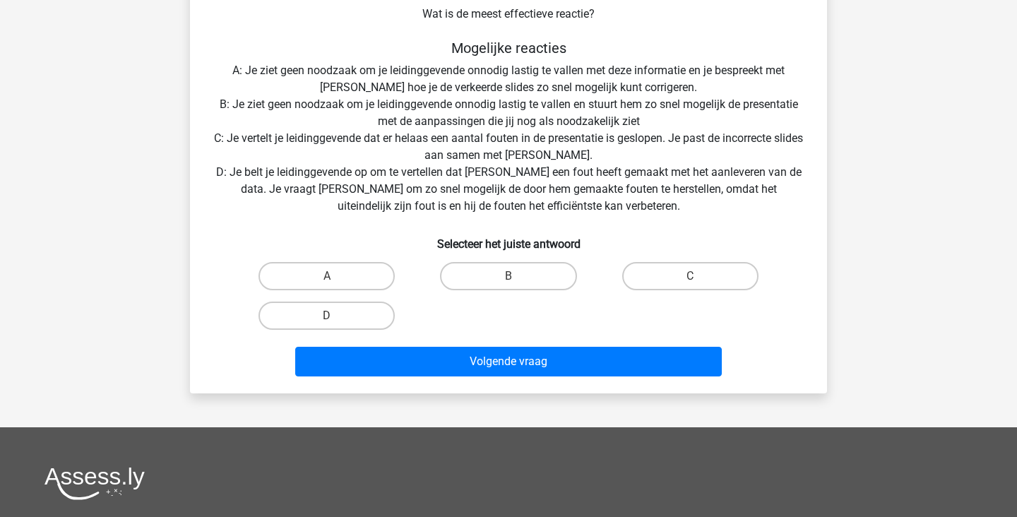
click at [699, 285] on input "C" at bounding box center [694, 280] width 9 height 9
radio input "true"
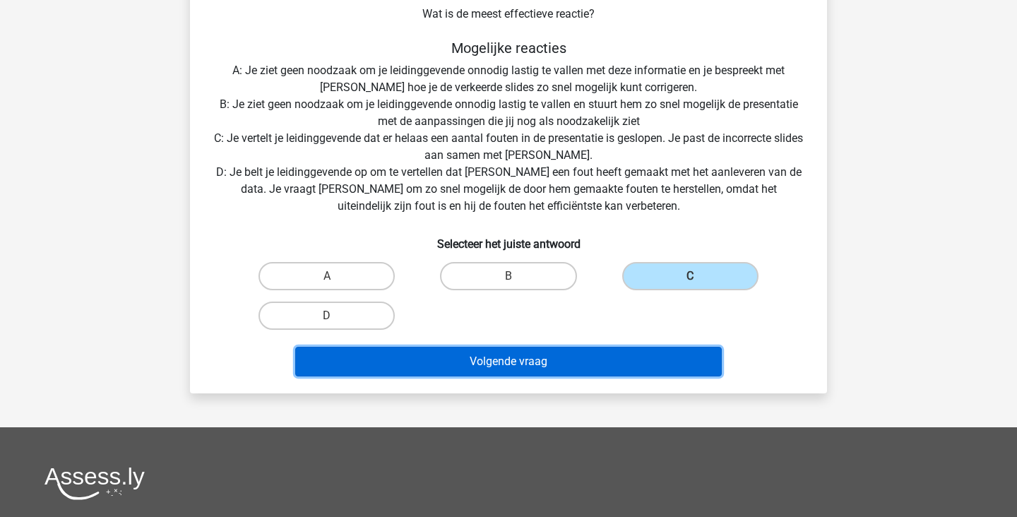
click at [629, 366] on button "Volgende vraag" at bounding box center [508, 362] width 427 height 30
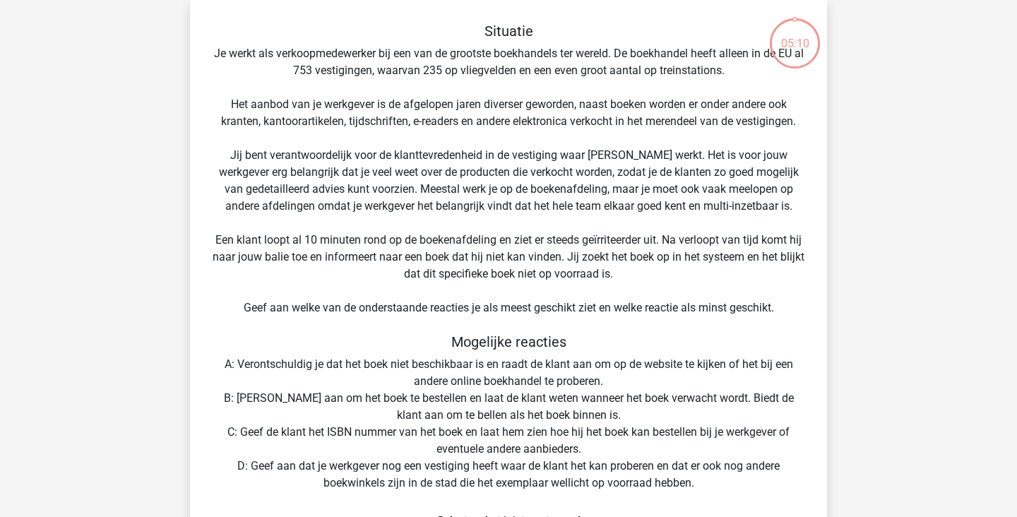
scroll to position [65, 0]
click at [1007, 347] on div "Kies premium ilse [EMAIL_ADDRESS][DOMAIN_NAME]" at bounding box center [508, 506] width 1017 height 1142
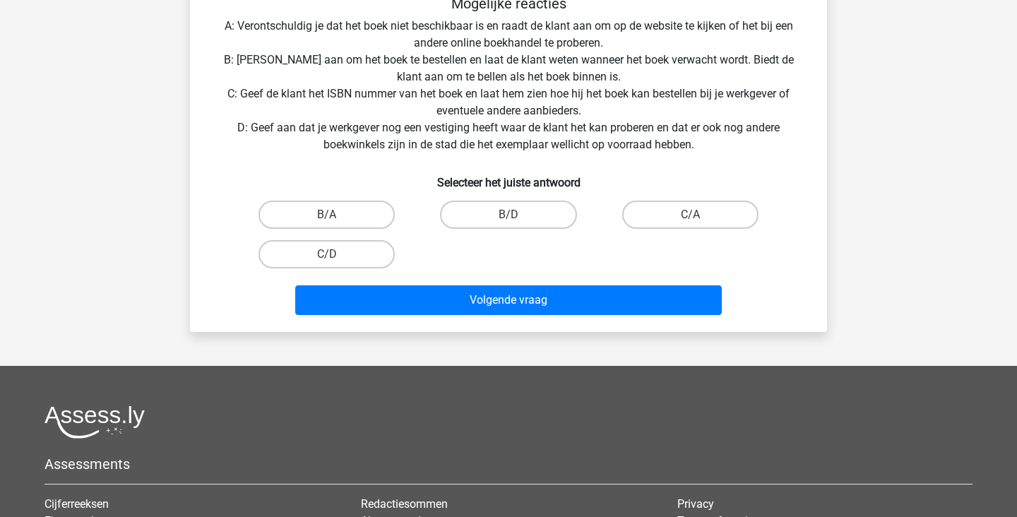
scroll to position [403, 0]
click at [355, 221] on label "B/A" at bounding box center [326, 215] width 136 height 28
click at [336, 221] on input "B/A" at bounding box center [331, 219] width 9 height 9
radio input "true"
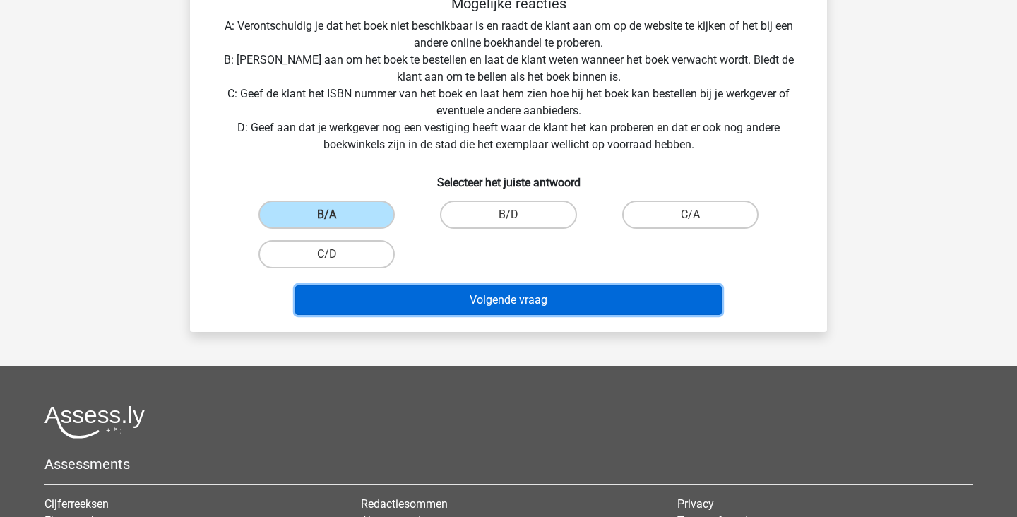
click at [528, 308] on button "Volgende vraag" at bounding box center [508, 300] width 427 height 30
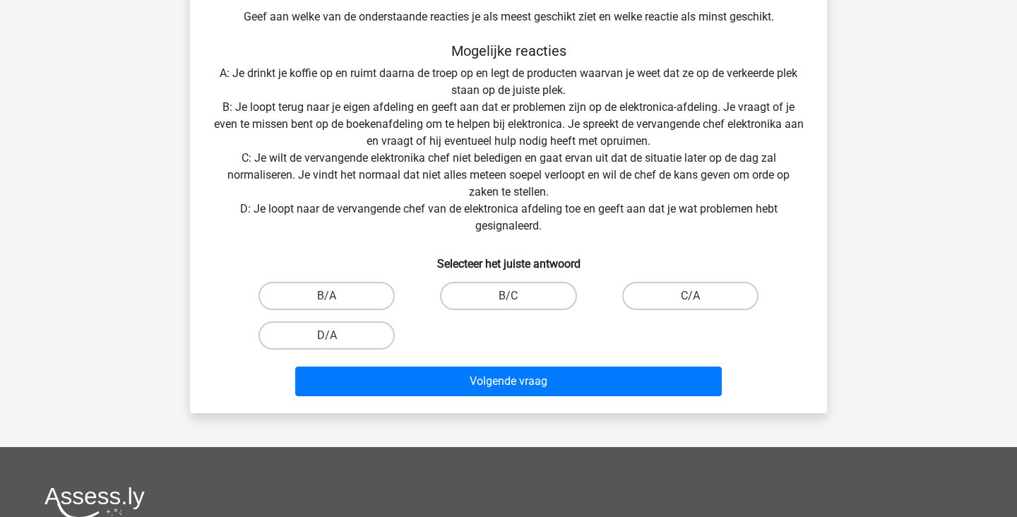
scroll to position [376, 0]
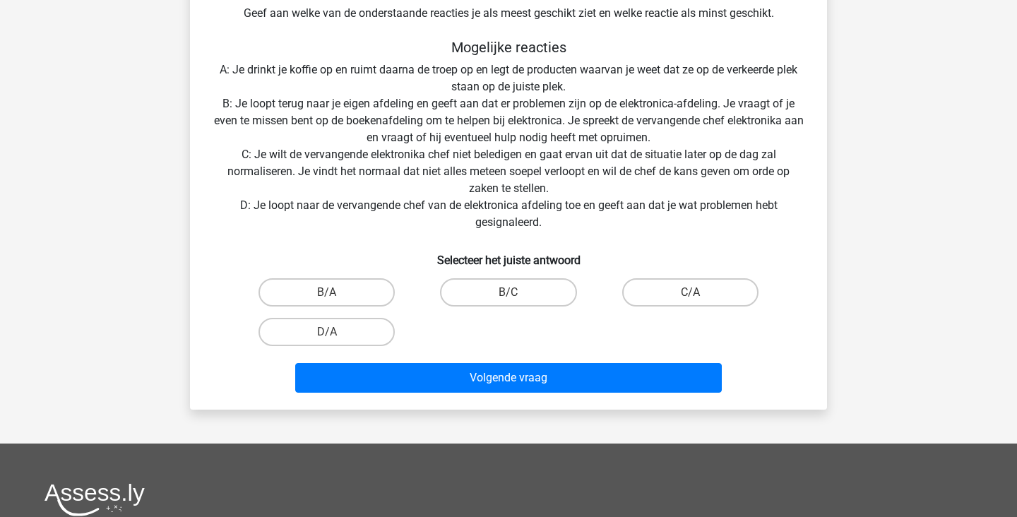
click at [518, 298] on input "B/C" at bounding box center [512, 296] width 9 height 9
radio input "true"
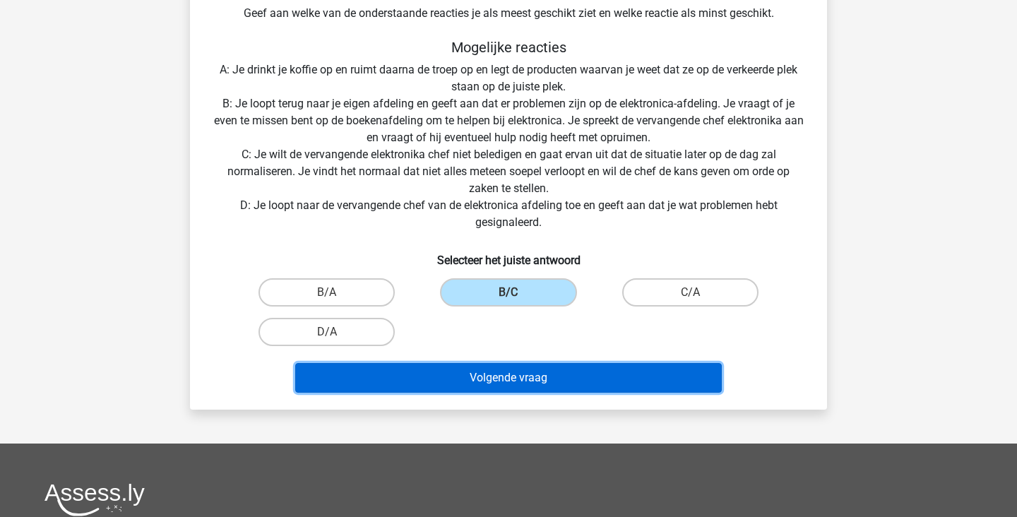
click at [554, 388] on button "Volgende vraag" at bounding box center [508, 378] width 427 height 30
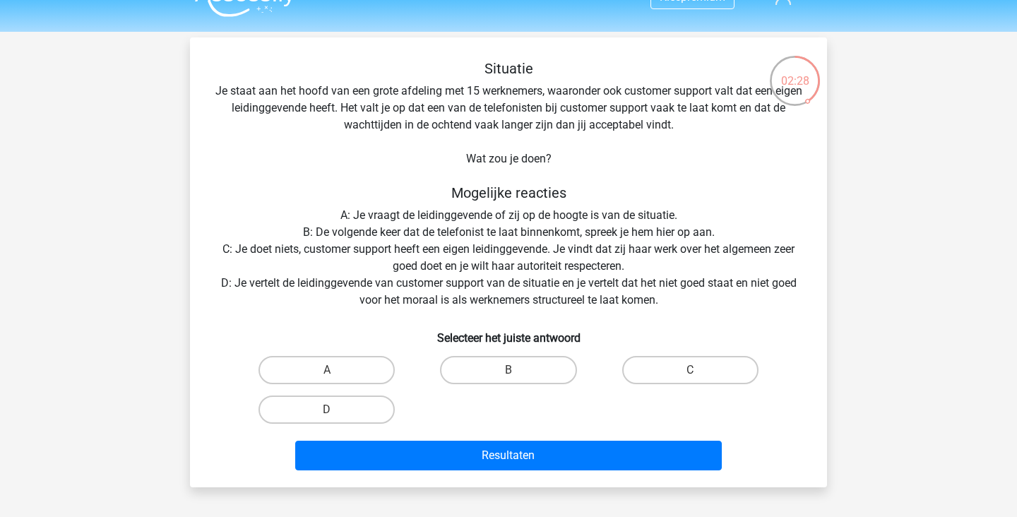
scroll to position [32, 0]
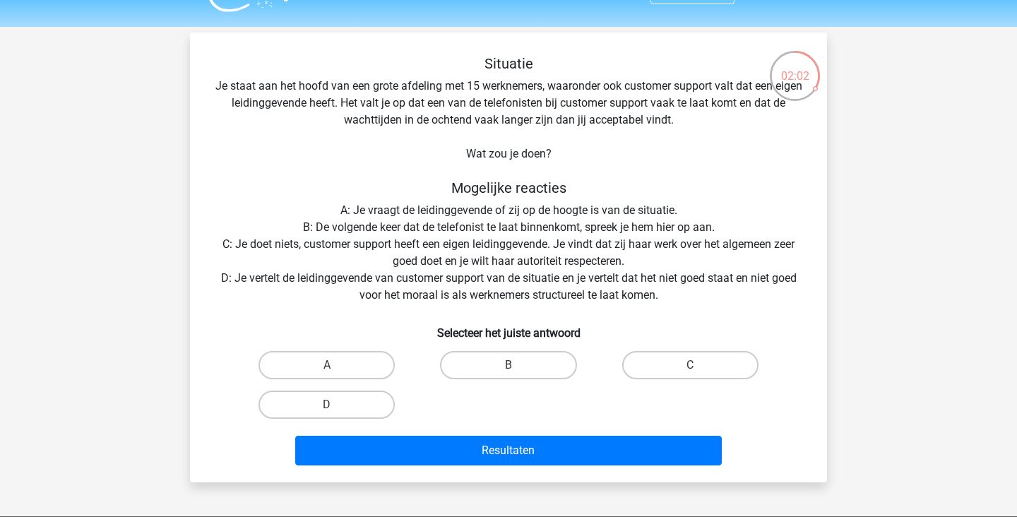
click at [699, 366] on input "C" at bounding box center [694, 369] width 9 height 9
radio input "true"
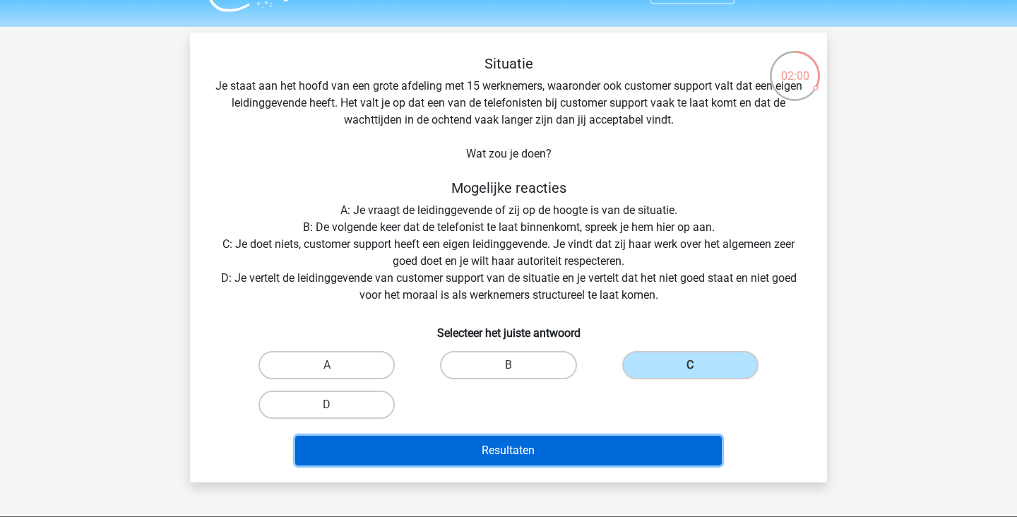
click at [638, 450] on button "Resultaten" at bounding box center [508, 451] width 427 height 30
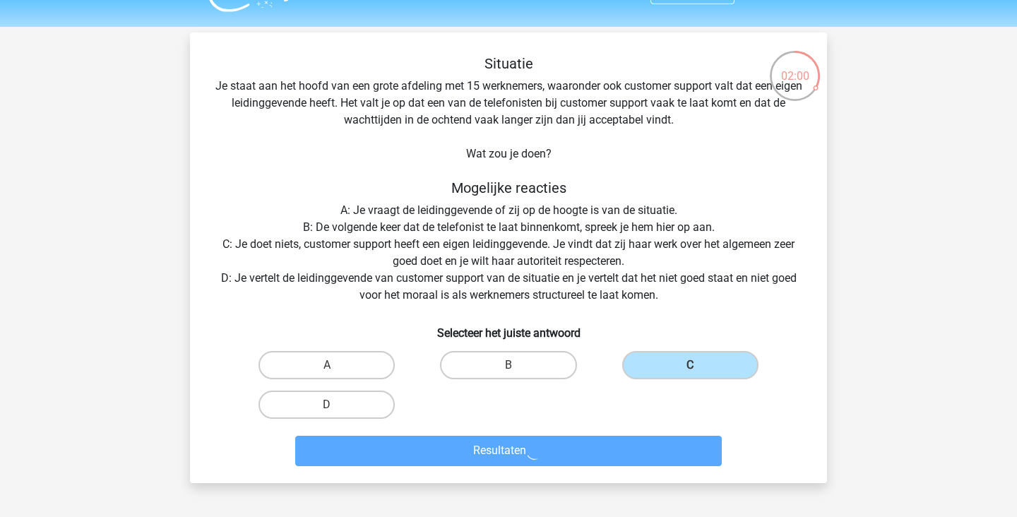
scroll to position [62, 0]
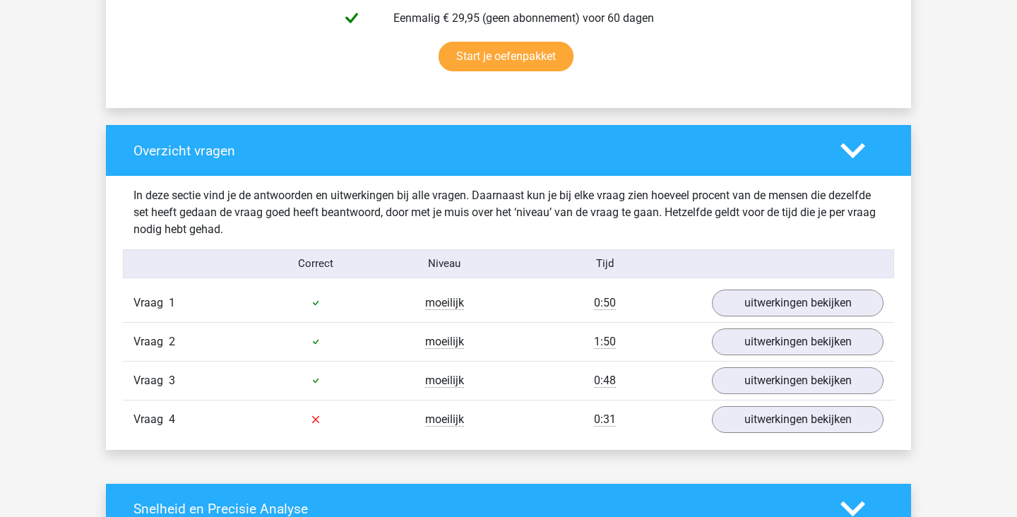
scroll to position [940, 0]
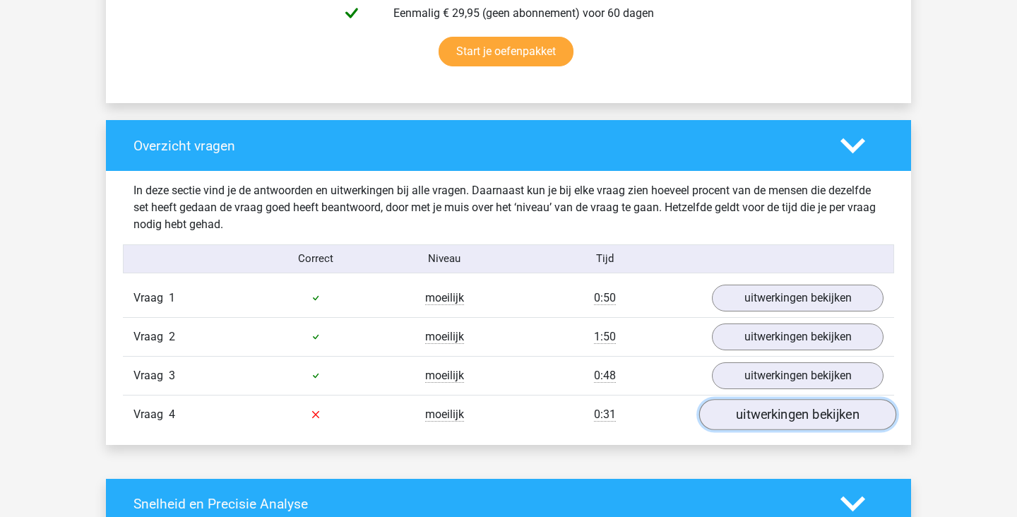
click at [834, 425] on link "uitwerkingen bekijken" at bounding box center [797, 414] width 197 height 31
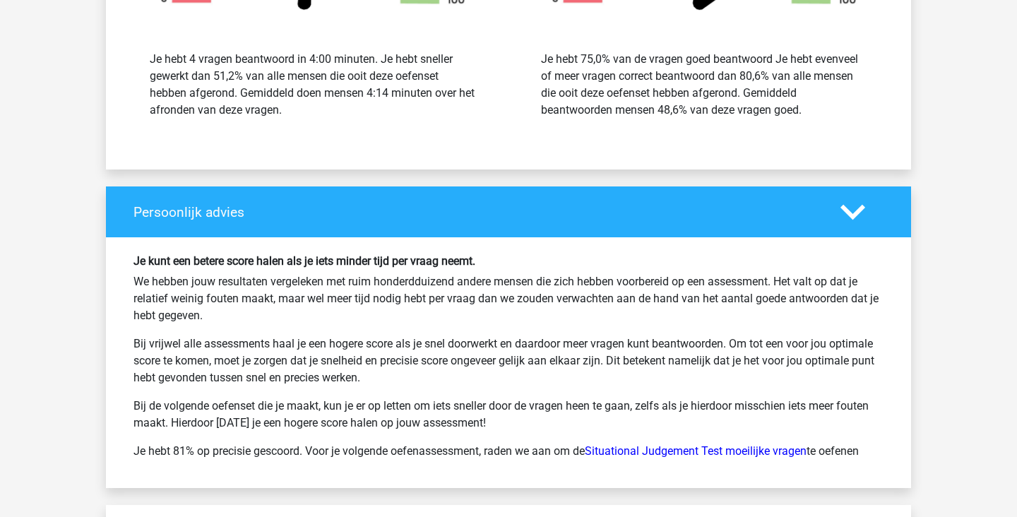
scroll to position [2622, 0]
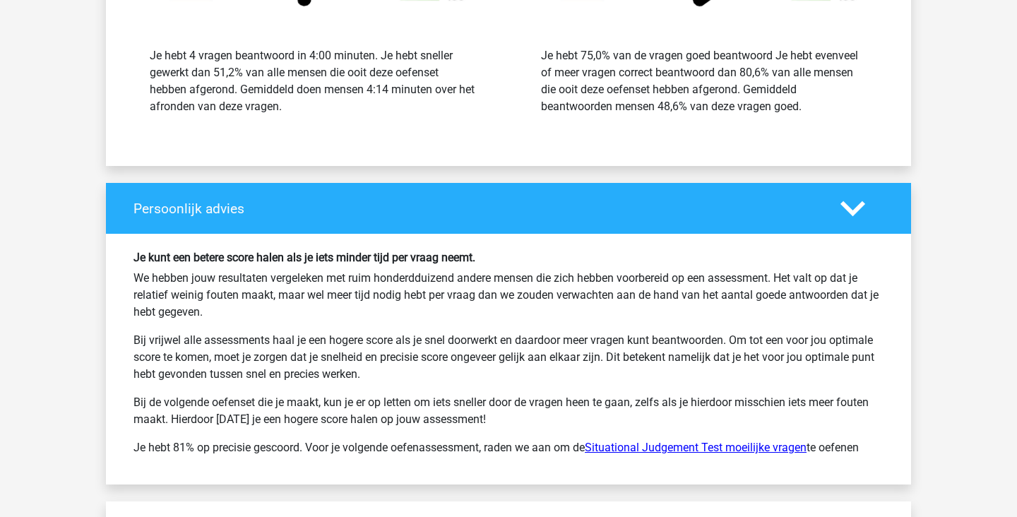
click at [763, 451] on link "Situational Judgement Test moeilijke vragen" at bounding box center [696, 447] width 222 height 13
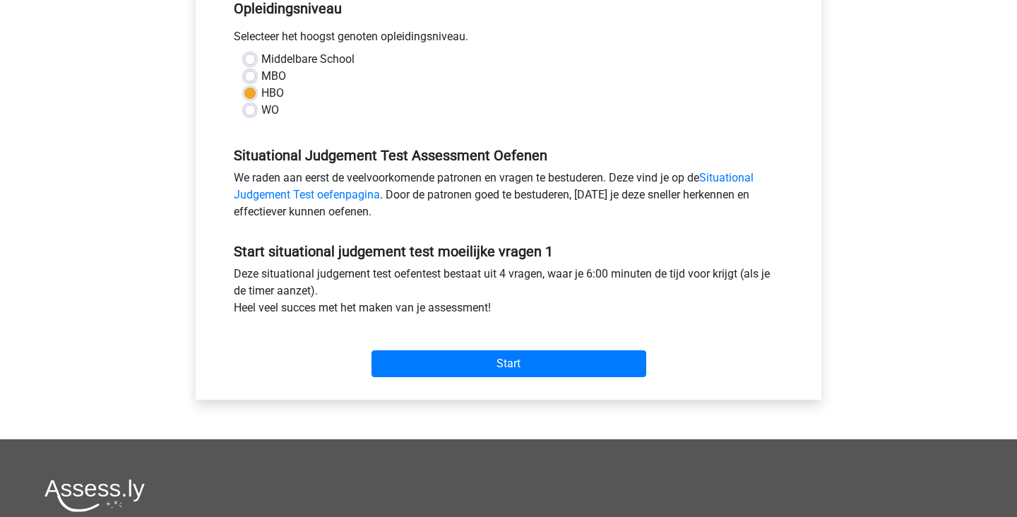
scroll to position [305, 0]
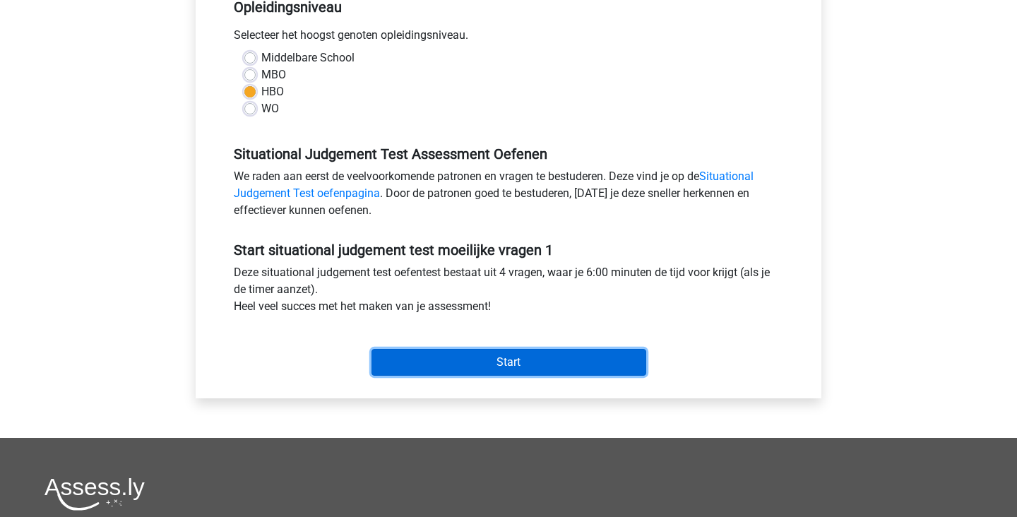
click at [598, 362] on input "Start" at bounding box center [508, 362] width 275 height 27
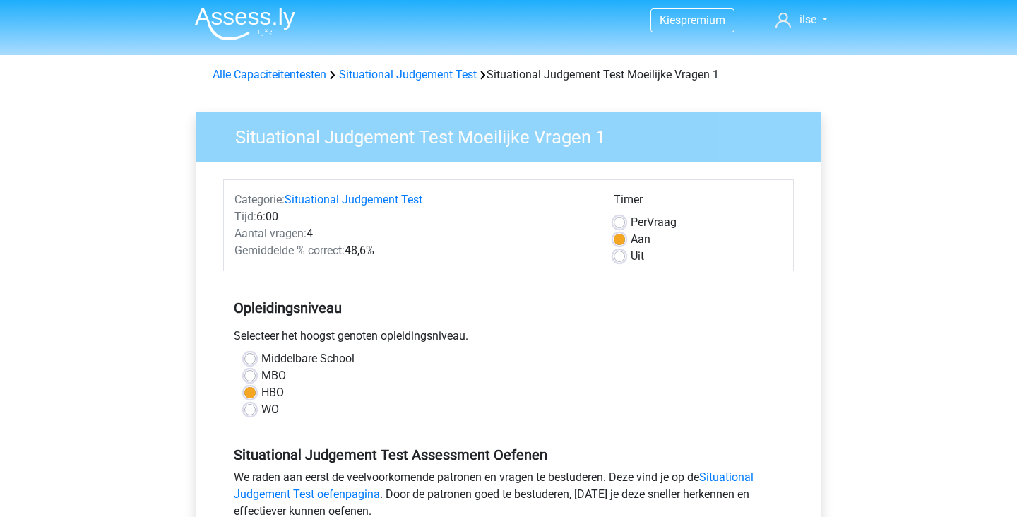
scroll to position [0, 0]
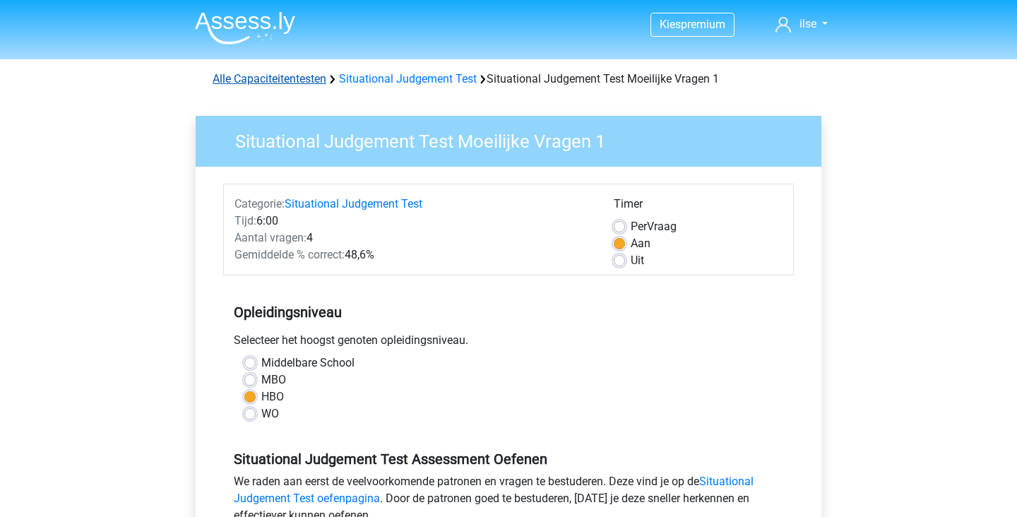
click at [289, 78] on link "Alle Capaciteitentesten" at bounding box center [270, 78] width 114 height 13
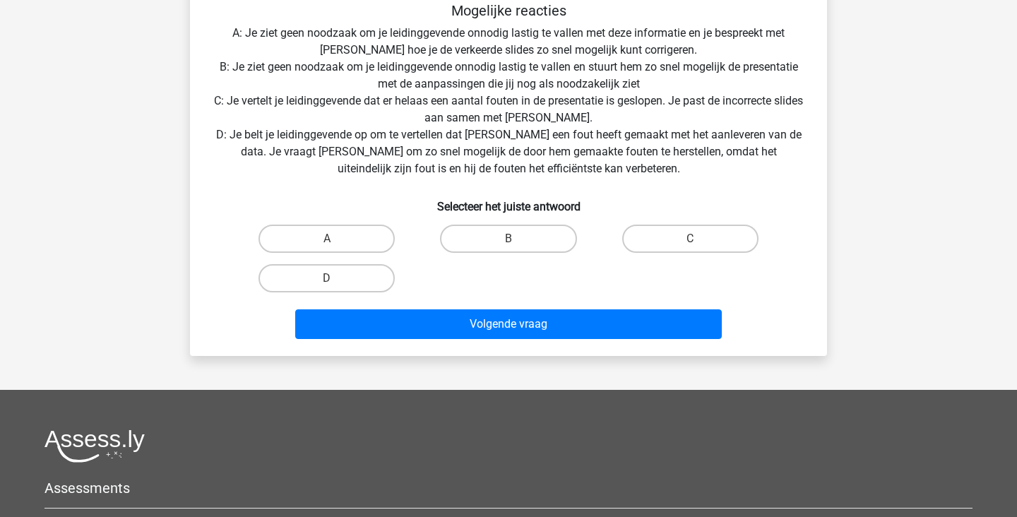
scroll to position [262, 0]
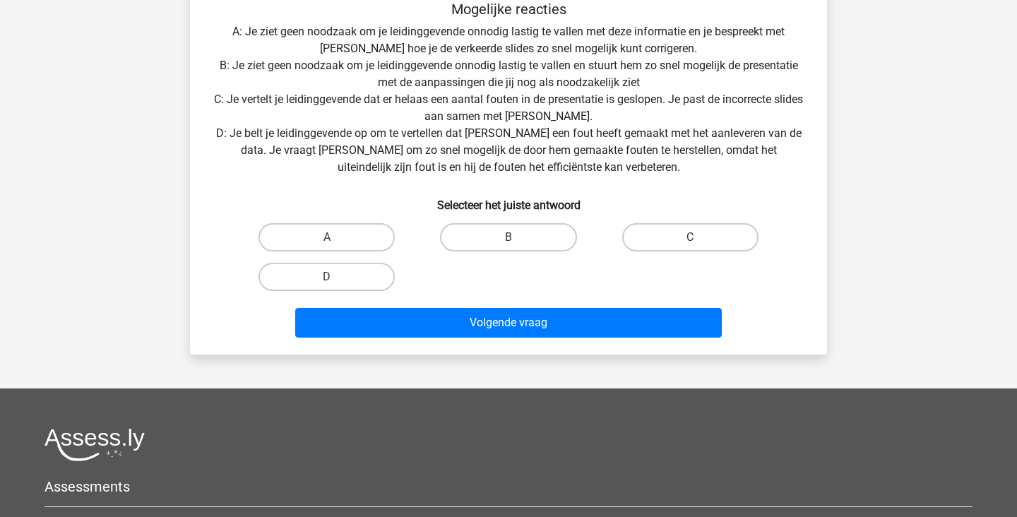
click at [698, 244] on input "C" at bounding box center [694, 241] width 9 height 9
radio input "true"
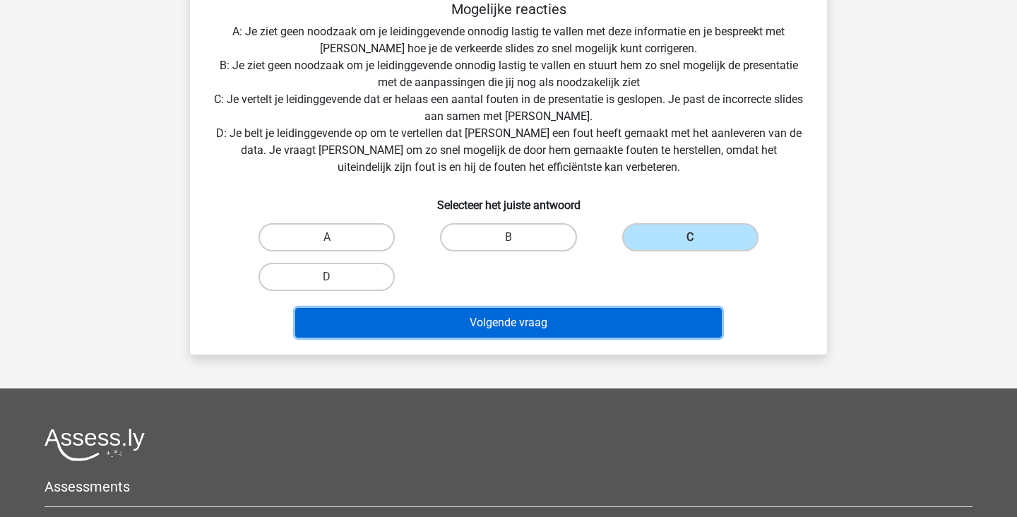
click at [571, 324] on button "Volgende vraag" at bounding box center [508, 323] width 427 height 30
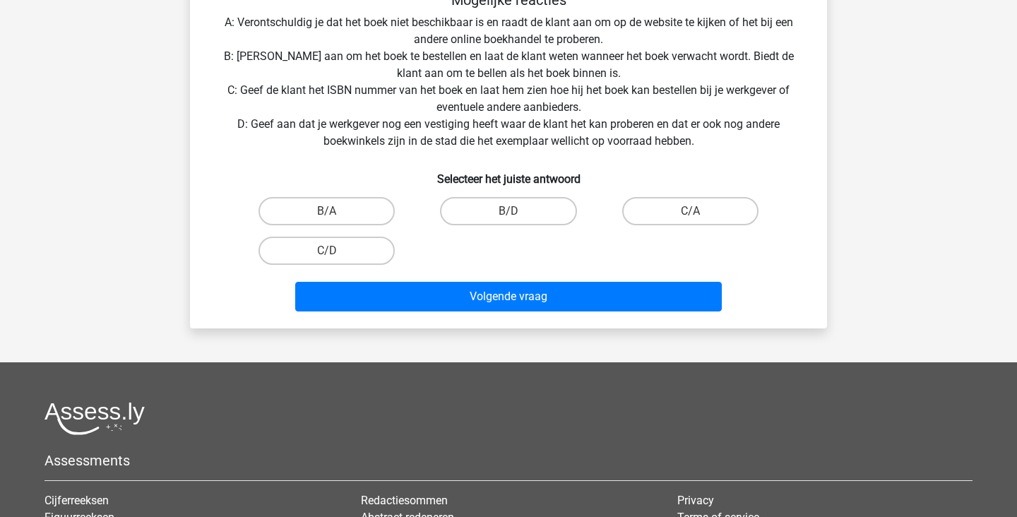
scroll to position [407, 0]
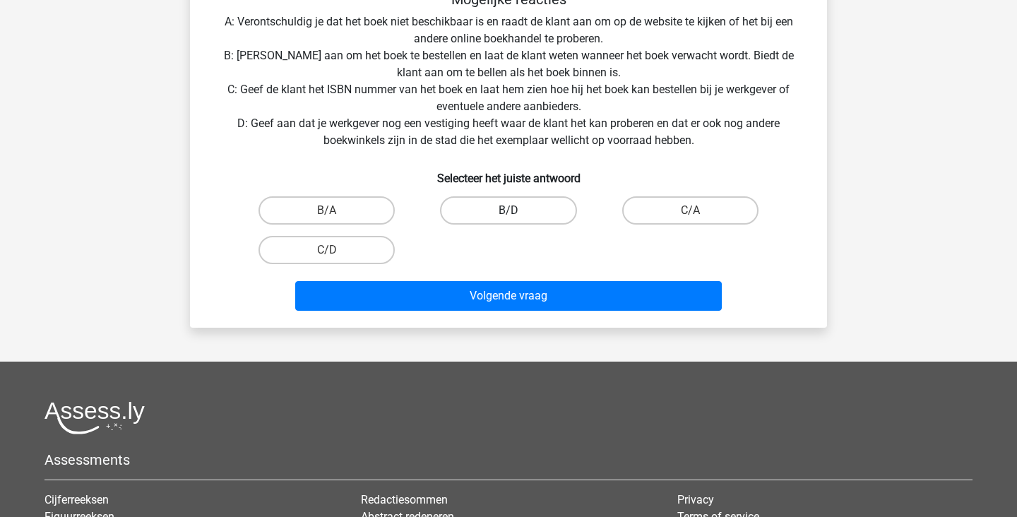
click at [513, 204] on label "B/D" at bounding box center [508, 210] width 136 height 28
click at [513, 210] on input "B/D" at bounding box center [512, 214] width 9 height 9
radio input "true"
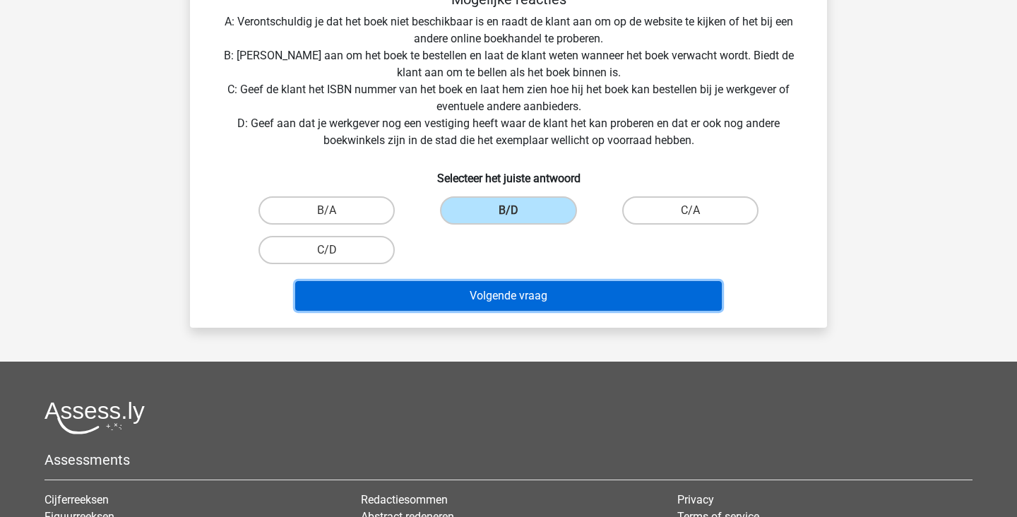
click at [520, 298] on button "Volgende vraag" at bounding box center [508, 296] width 427 height 30
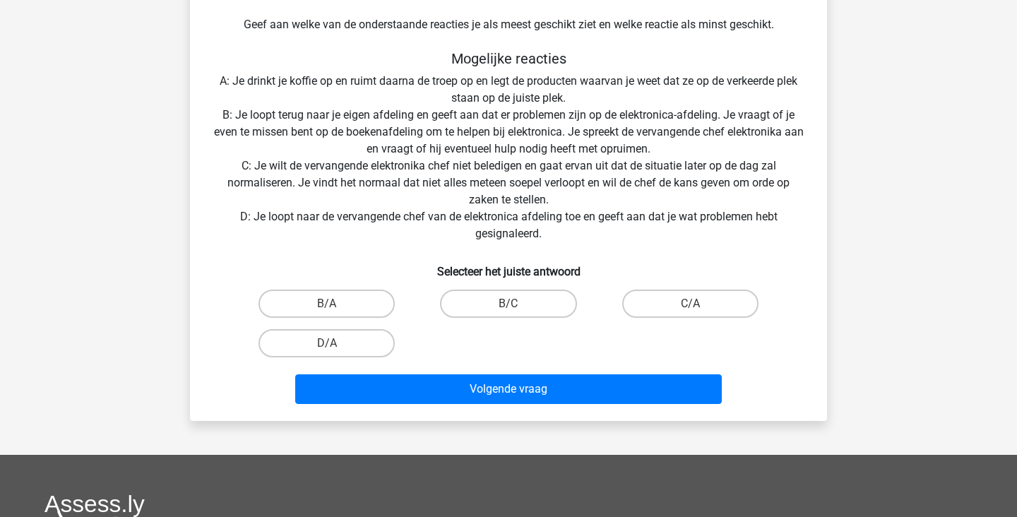
scroll to position [366, 0]
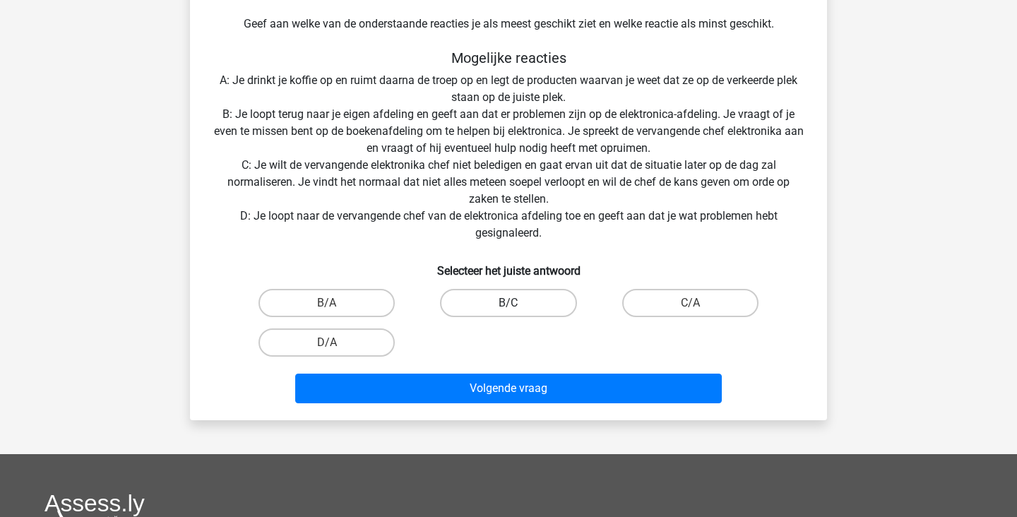
click at [520, 315] on label "B/C" at bounding box center [508, 303] width 136 height 28
click at [518, 312] on input "B/C" at bounding box center [512, 307] width 9 height 9
radio input "true"
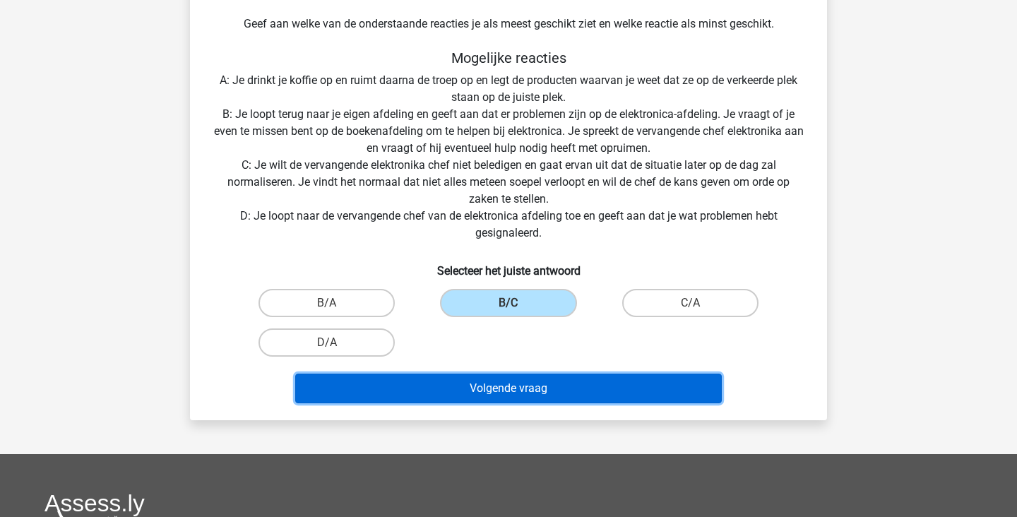
click at [540, 395] on button "Volgende vraag" at bounding box center [508, 389] width 427 height 30
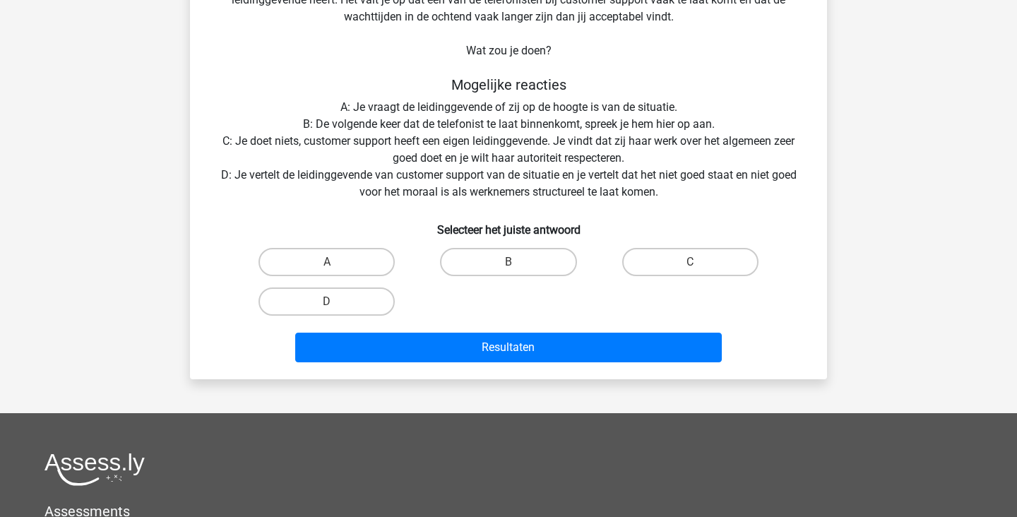
scroll to position [65, 0]
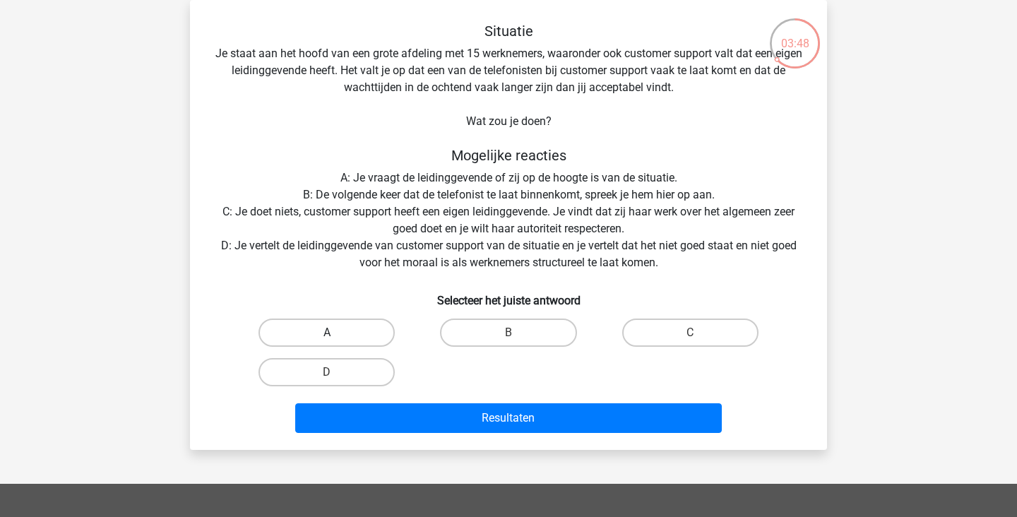
click at [343, 340] on label "A" at bounding box center [326, 332] width 136 height 28
click at [336, 340] on input "A" at bounding box center [331, 337] width 9 height 9
radio input "true"
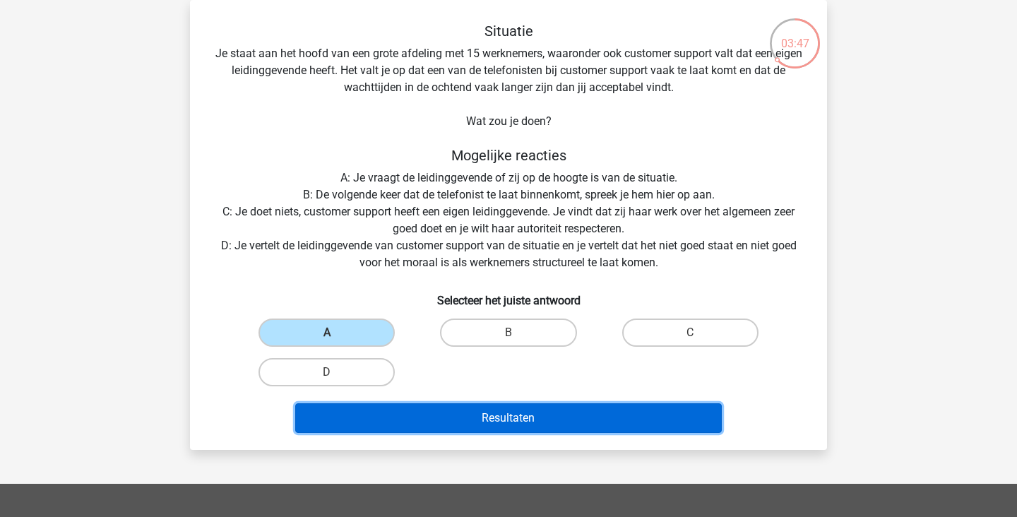
click at [506, 421] on button "Resultaten" at bounding box center [508, 418] width 427 height 30
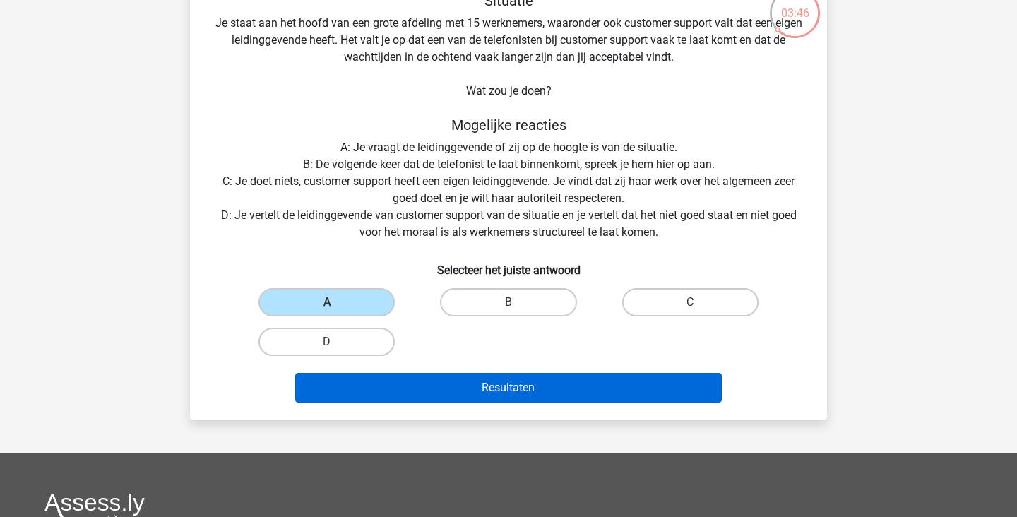
scroll to position [133, 0]
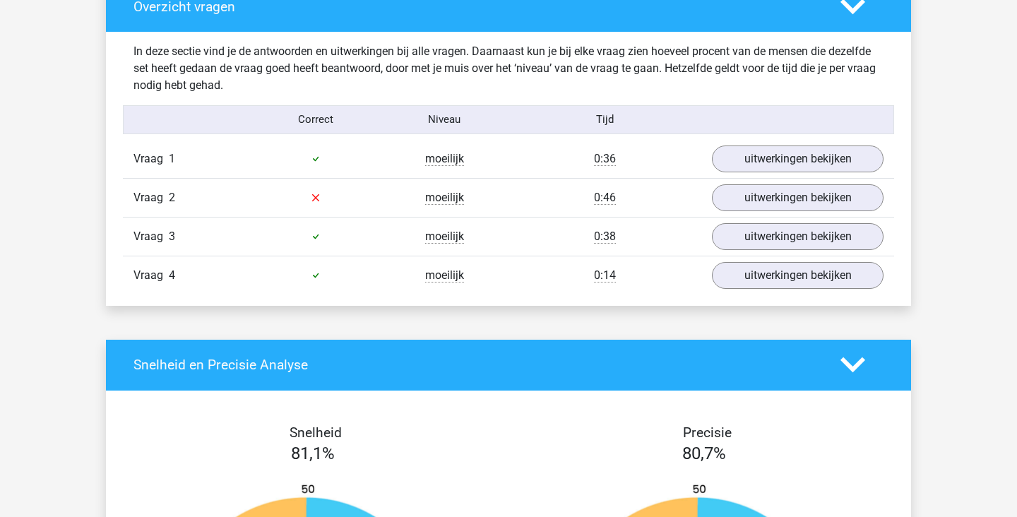
scroll to position [1076, 0]
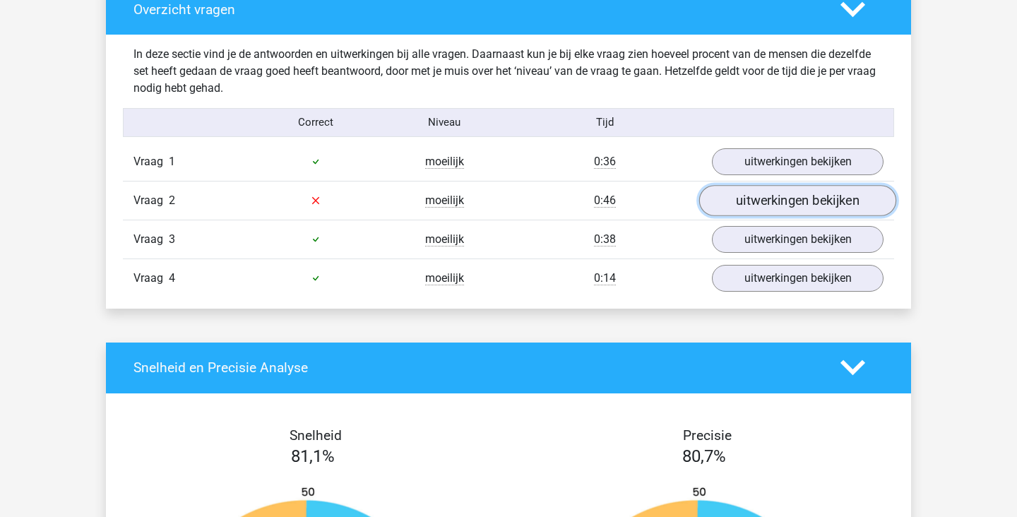
click at [860, 205] on link "uitwerkingen bekijken" at bounding box center [797, 200] width 197 height 31
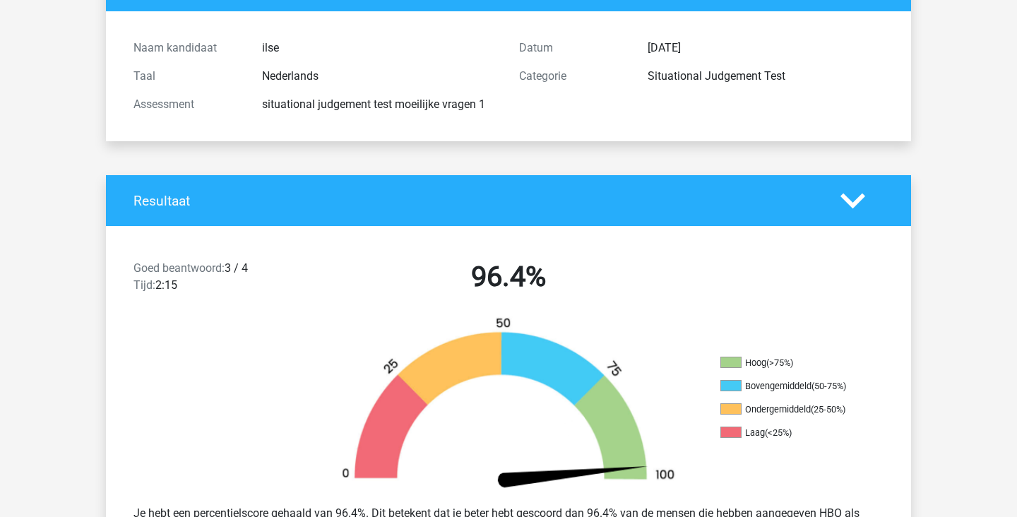
scroll to position [0, 0]
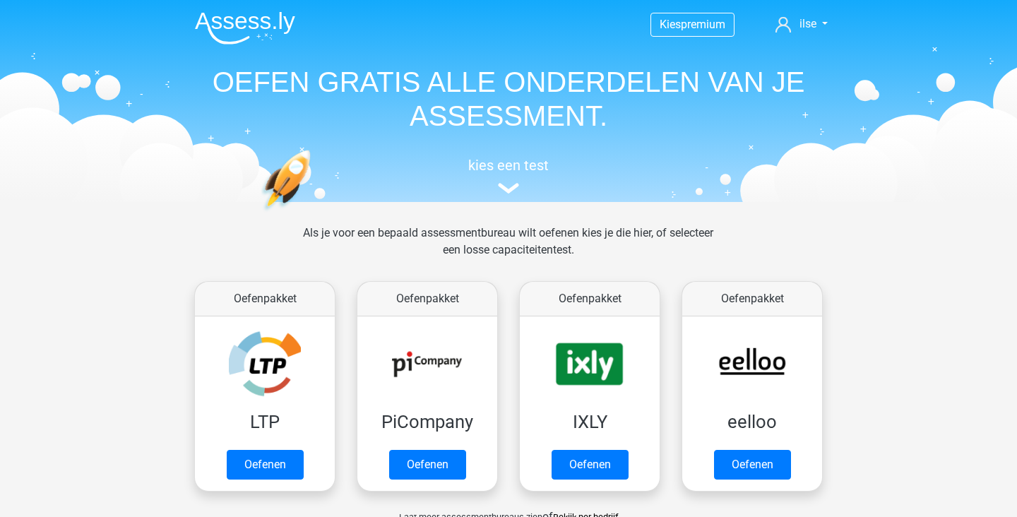
scroll to position [600, 0]
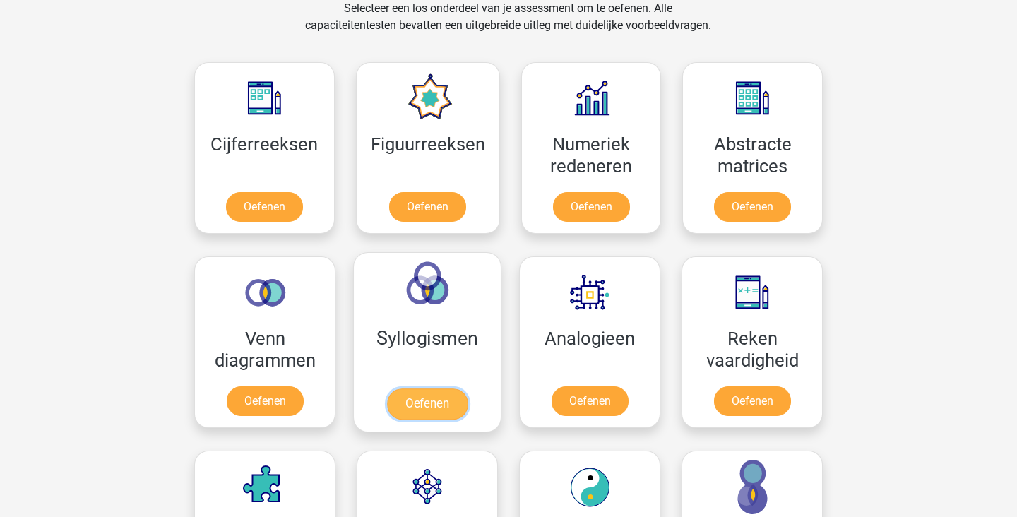
click at [438, 388] on link "Oefenen" at bounding box center [427, 403] width 80 height 31
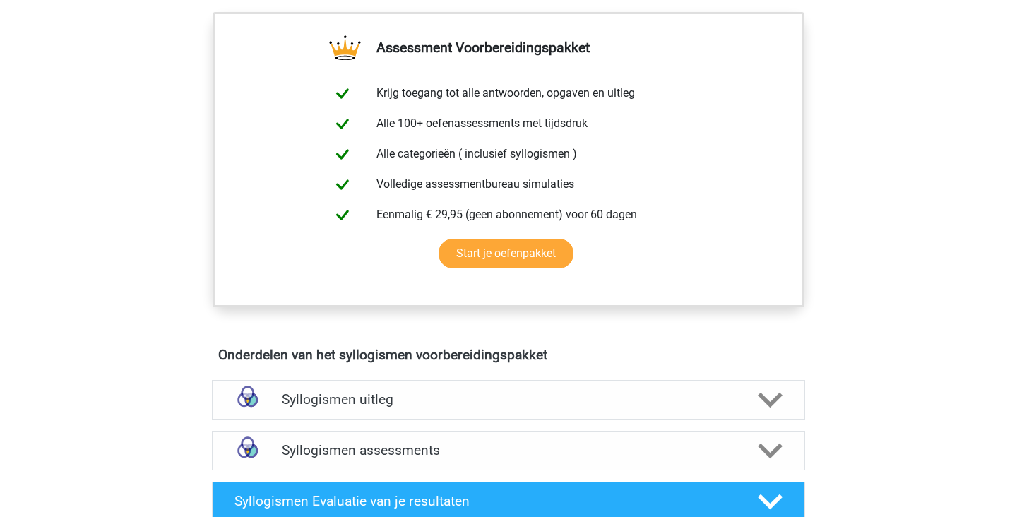
scroll to position [485, 0]
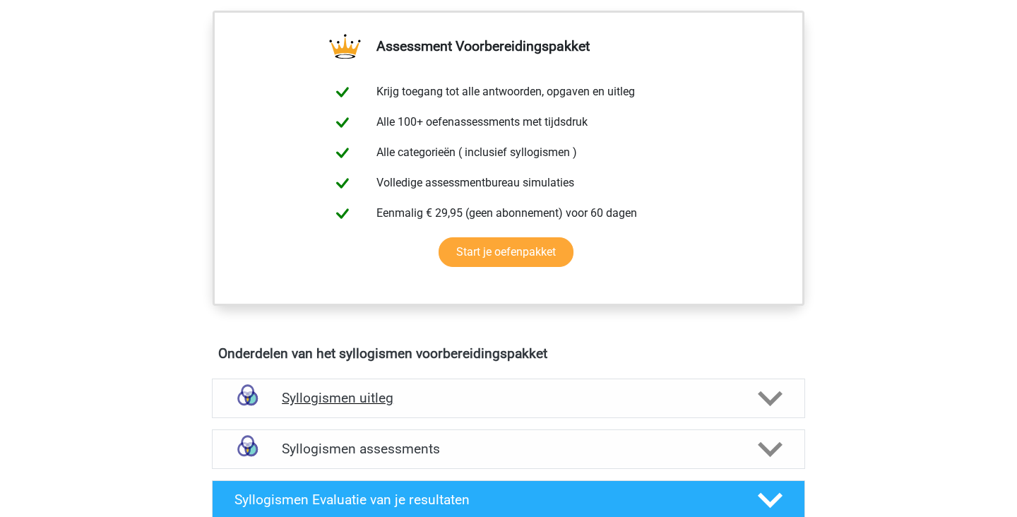
click at [772, 406] on icon at bounding box center [770, 398] width 25 height 25
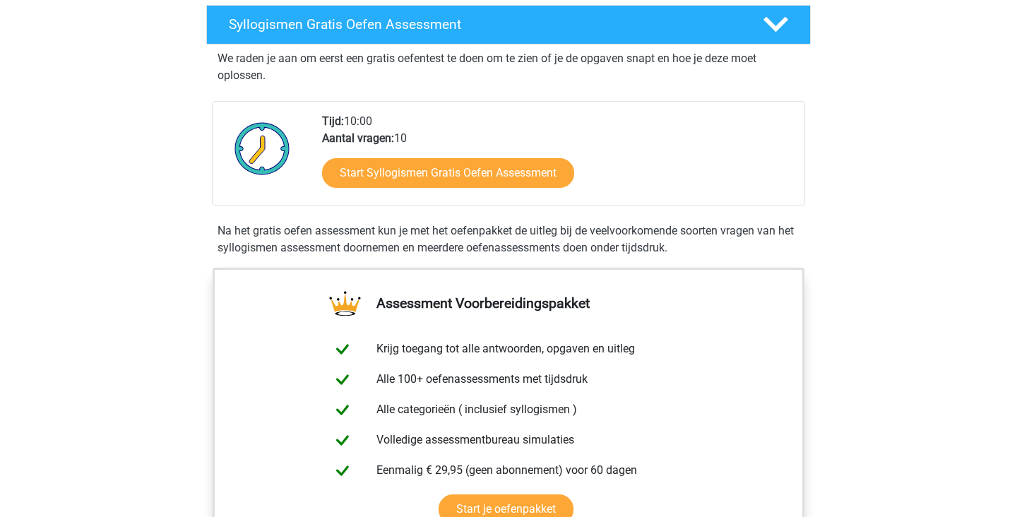
scroll to position [0, 0]
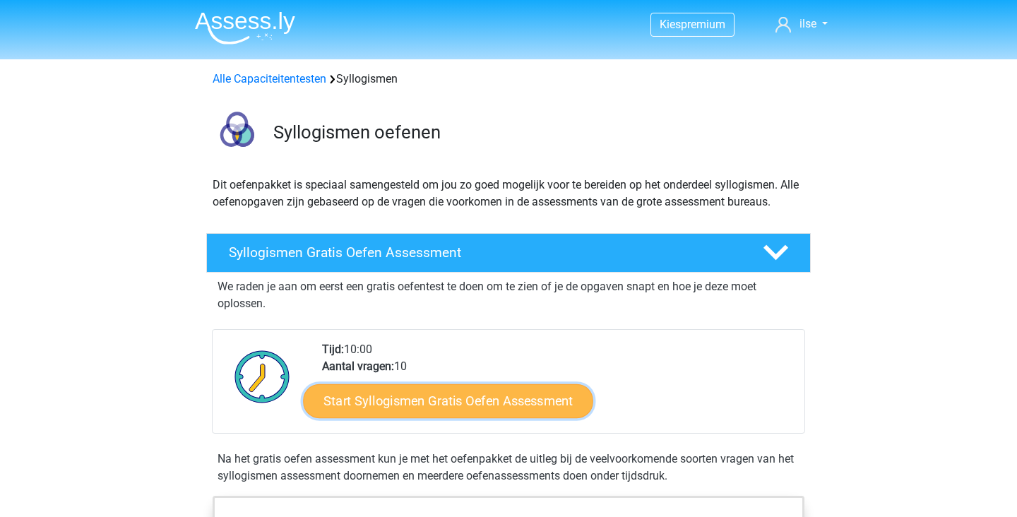
click at [512, 412] on link "Start Syllogismen Gratis Oefen Assessment" at bounding box center [449, 400] width 290 height 34
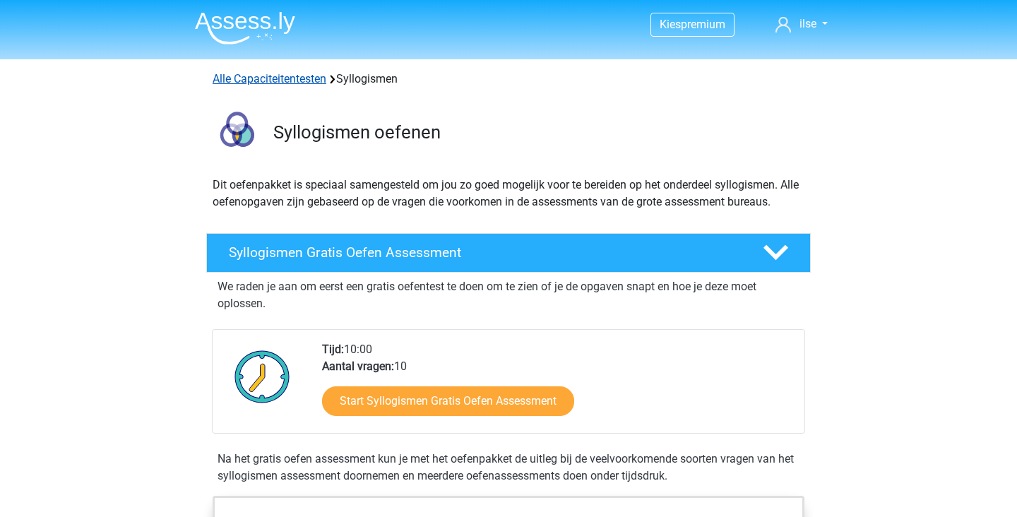
click at [284, 83] on link "Alle Capaciteitentesten" at bounding box center [270, 78] width 114 height 13
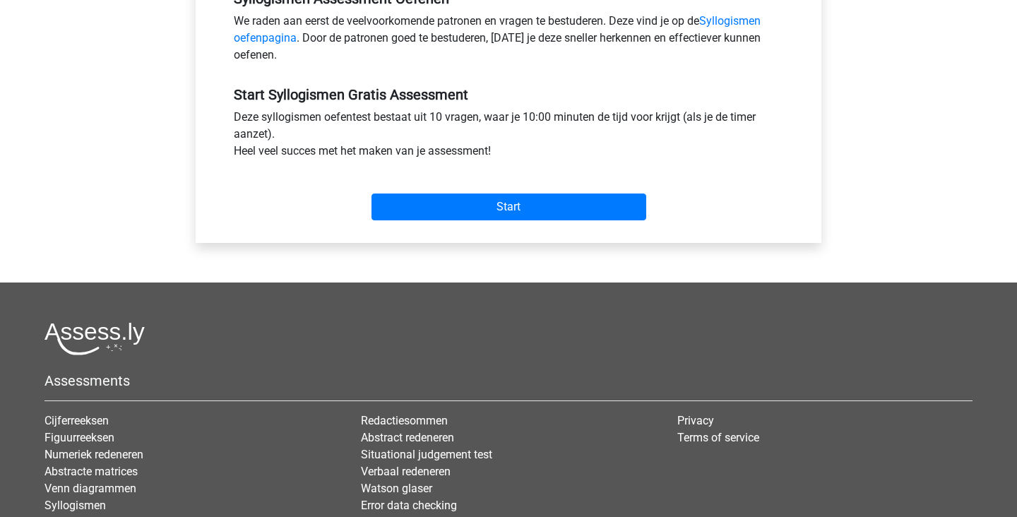
scroll to position [455, 0]
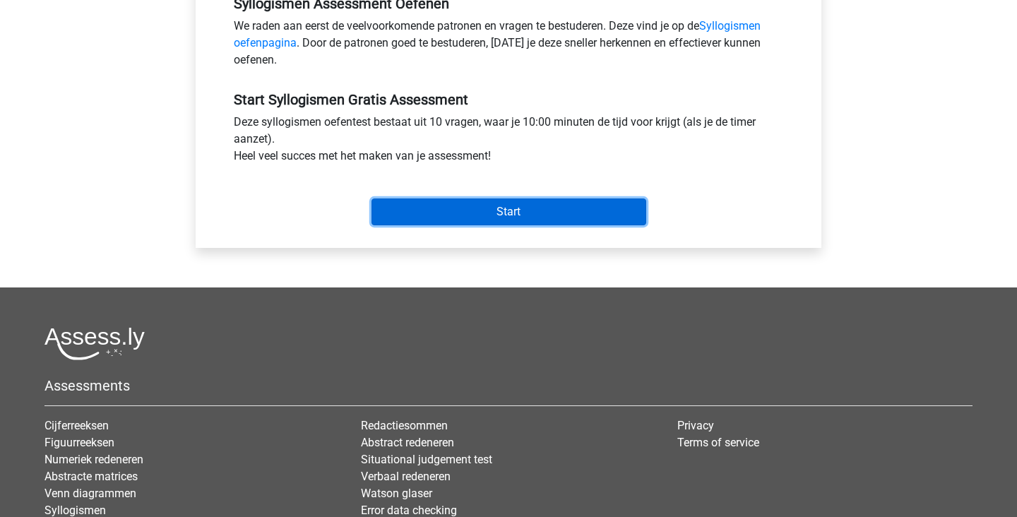
click at [559, 209] on input "Start" at bounding box center [508, 211] width 275 height 27
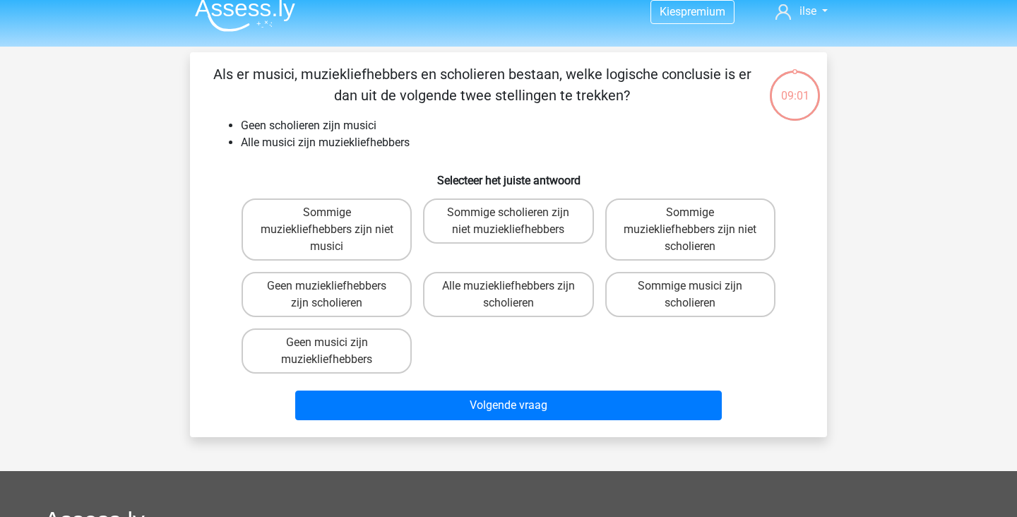
scroll to position [8, 0]
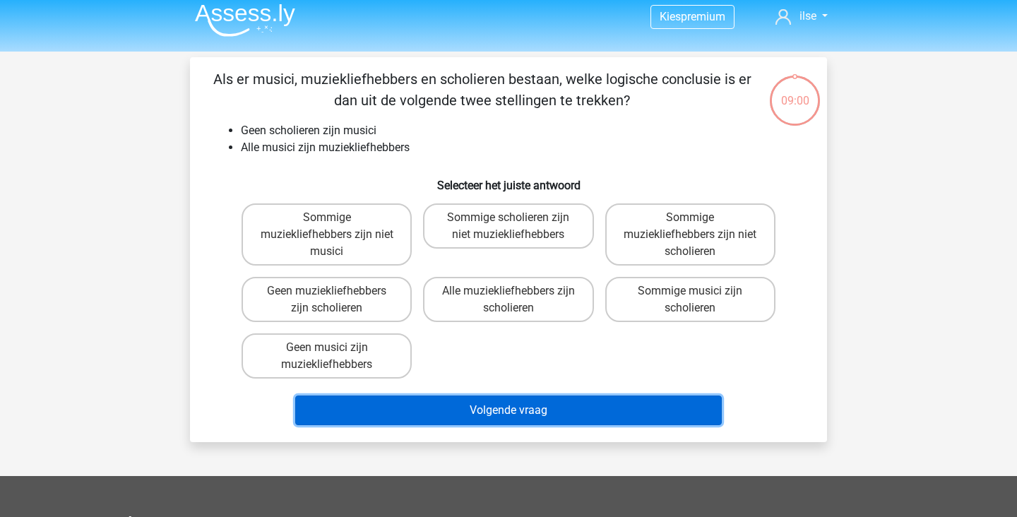
click at [612, 414] on button "Volgende vraag" at bounding box center [508, 410] width 427 height 30
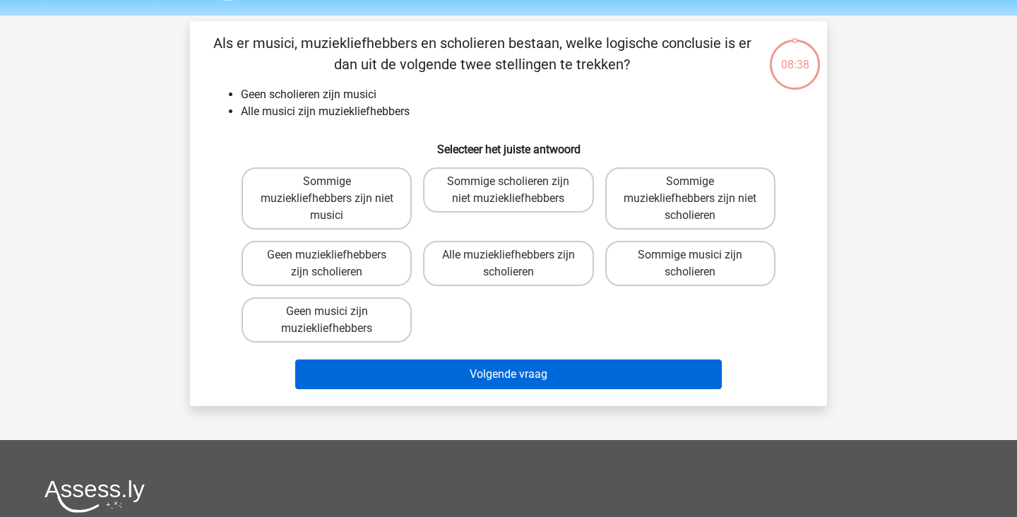
scroll to position [42, 0]
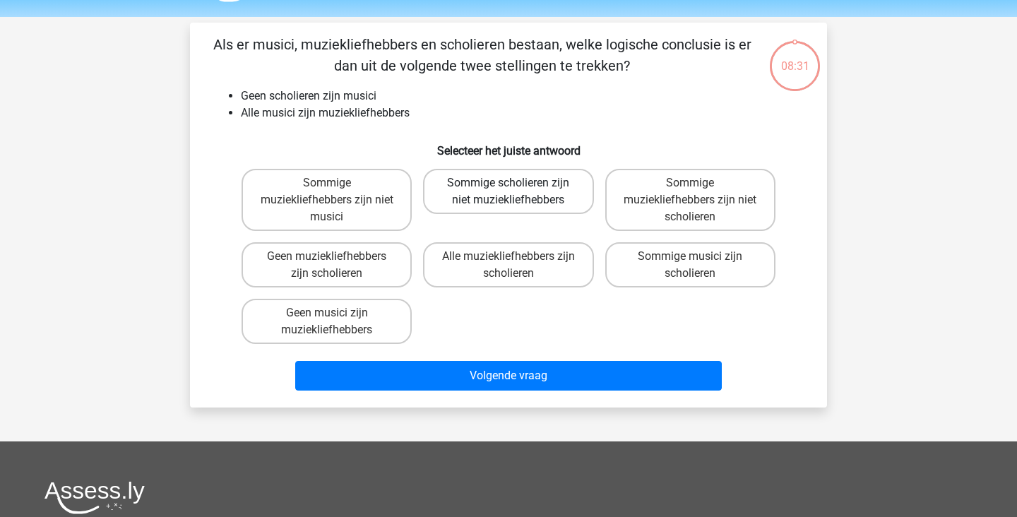
click at [525, 201] on label "Sommige scholieren zijn niet muziekliefhebbers" at bounding box center [508, 191] width 170 height 45
click at [518, 192] on input "Sommige scholieren zijn niet muziekliefhebbers" at bounding box center [512, 187] width 9 height 9
radio input "true"
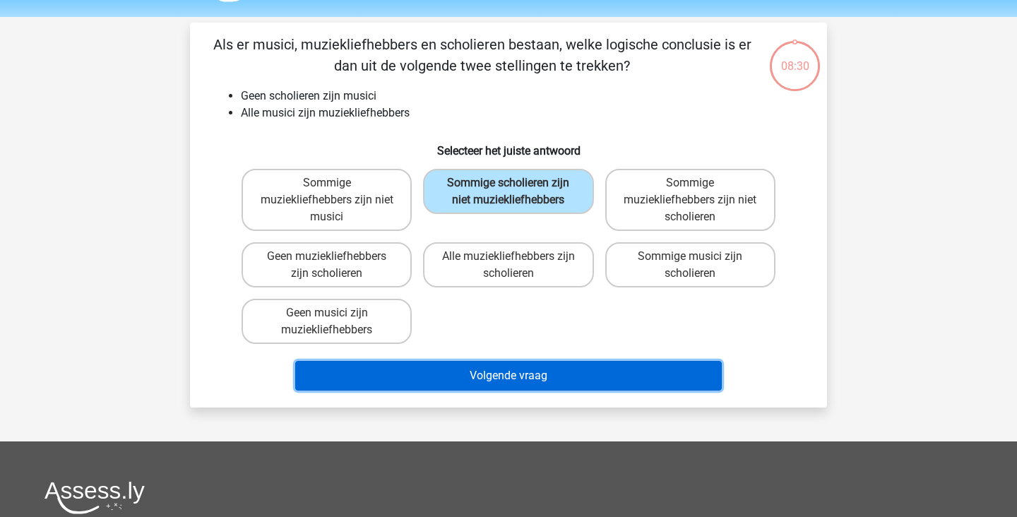
click at [622, 385] on button "Volgende vraag" at bounding box center [508, 376] width 427 height 30
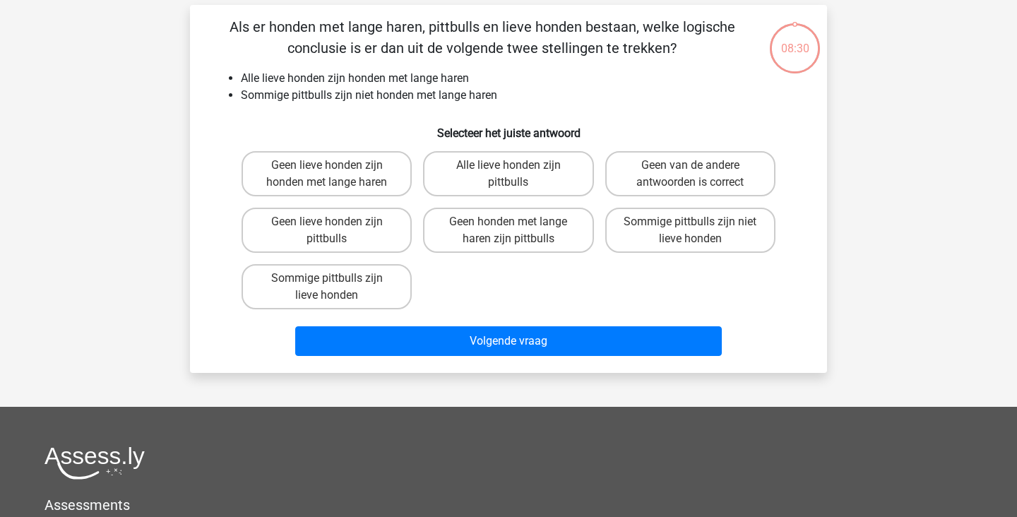
scroll to position [65, 0]
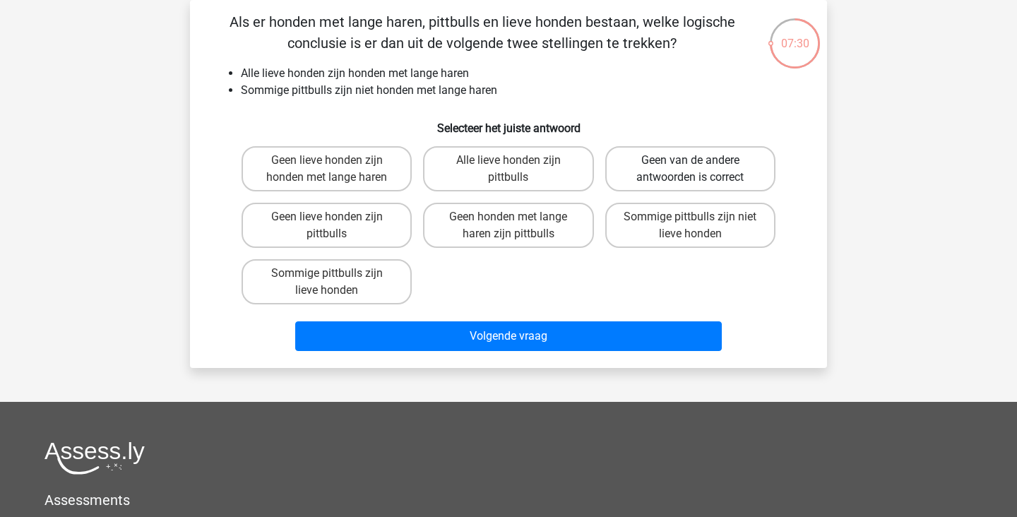
click at [681, 162] on label "Geen van de andere antwoorden is correct" at bounding box center [690, 168] width 170 height 45
click at [690, 162] on input "Geen van de andere antwoorden is correct" at bounding box center [694, 164] width 9 height 9
radio input "true"
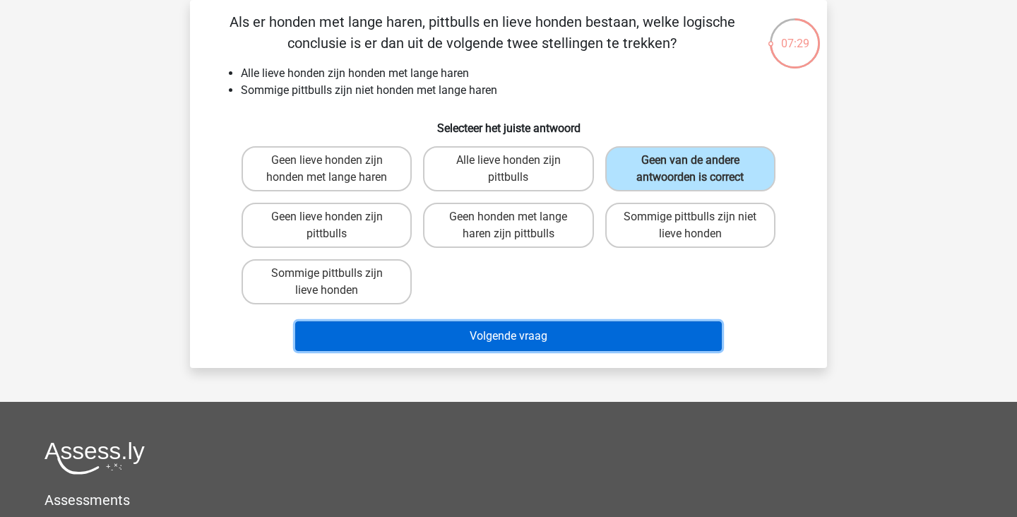
click at [516, 351] on button "Volgende vraag" at bounding box center [508, 336] width 427 height 30
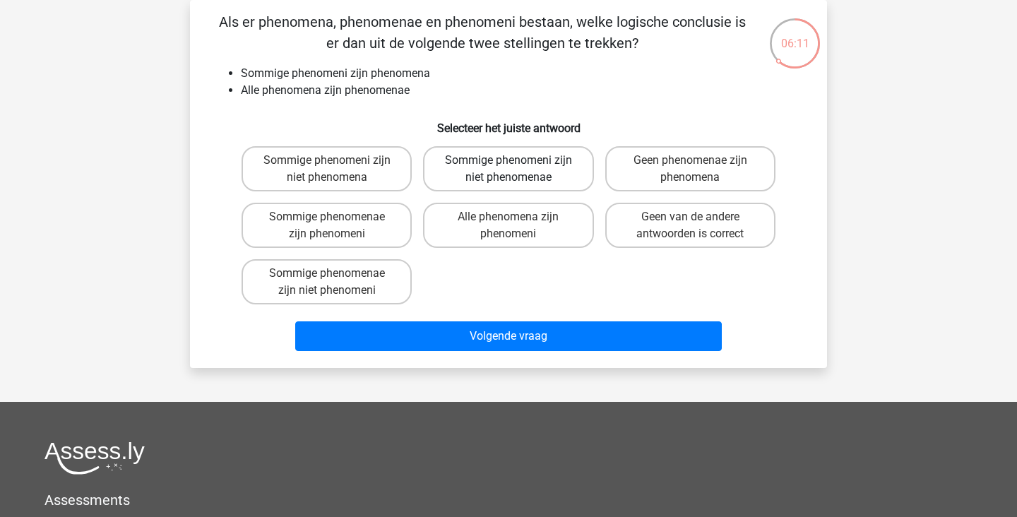
click at [527, 160] on label "Sommige phenomeni zijn niet phenomenae" at bounding box center [508, 168] width 170 height 45
click at [518, 160] on input "Sommige phenomeni zijn niet phenomenae" at bounding box center [512, 164] width 9 height 9
radio input "true"
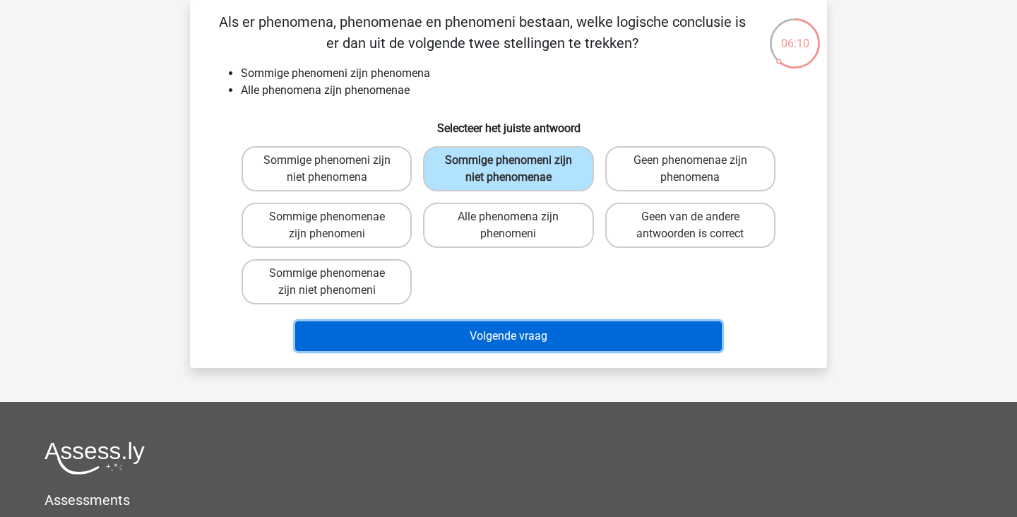
click at [583, 326] on button "Volgende vraag" at bounding box center [508, 336] width 427 height 30
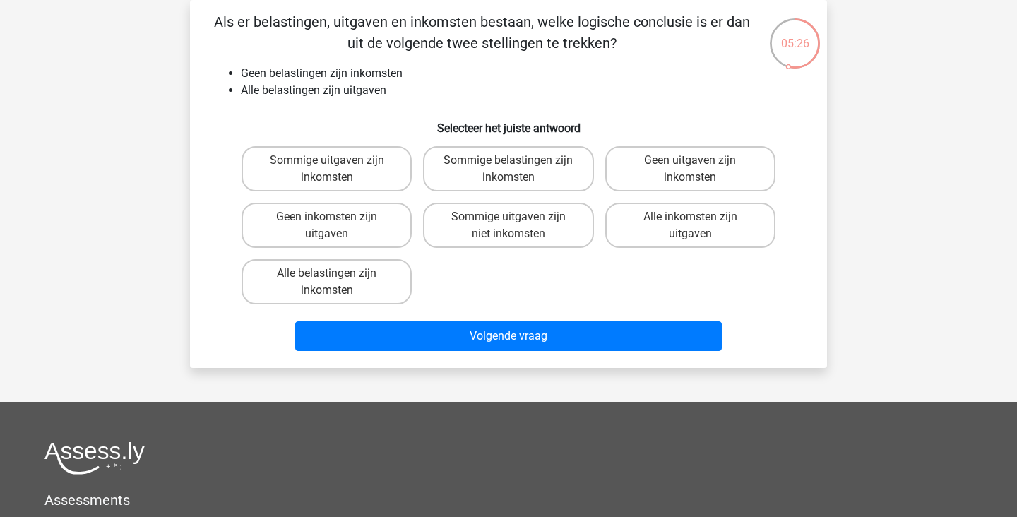
click at [726, 166] on label "Geen uitgaven zijn inkomsten" at bounding box center [690, 168] width 170 height 45
click at [699, 166] on input "Geen uitgaven zijn inkomsten" at bounding box center [694, 164] width 9 height 9
radio input "true"
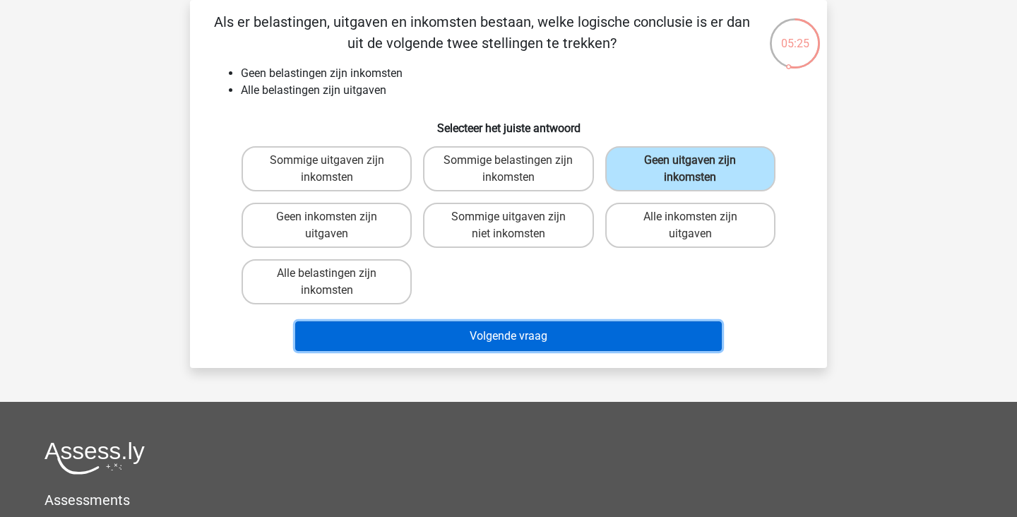
click at [635, 335] on button "Volgende vraag" at bounding box center [508, 336] width 427 height 30
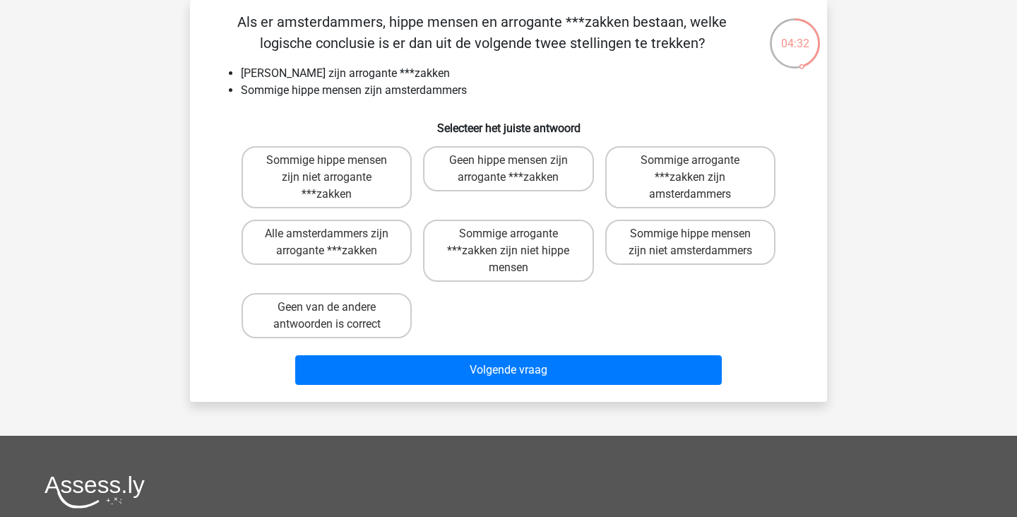
click at [362, 321] on label "Geen van de andere antwoorden is correct" at bounding box center [326, 315] width 170 height 45
click at [336, 316] on input "Geen van de andere antwoorden is correct" at bounding box center [331, 311] width 9 height 9
radio input "true"
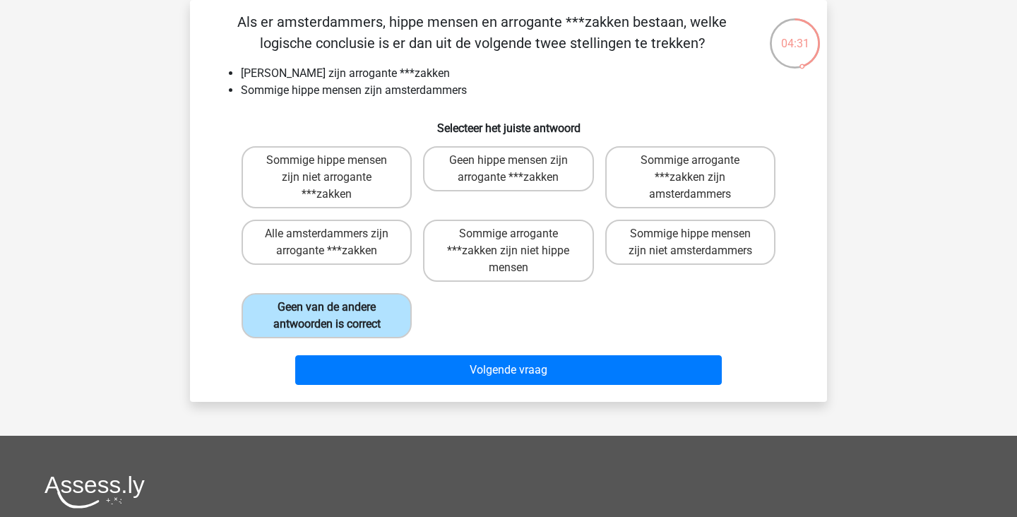
scroll to position [79, 0]
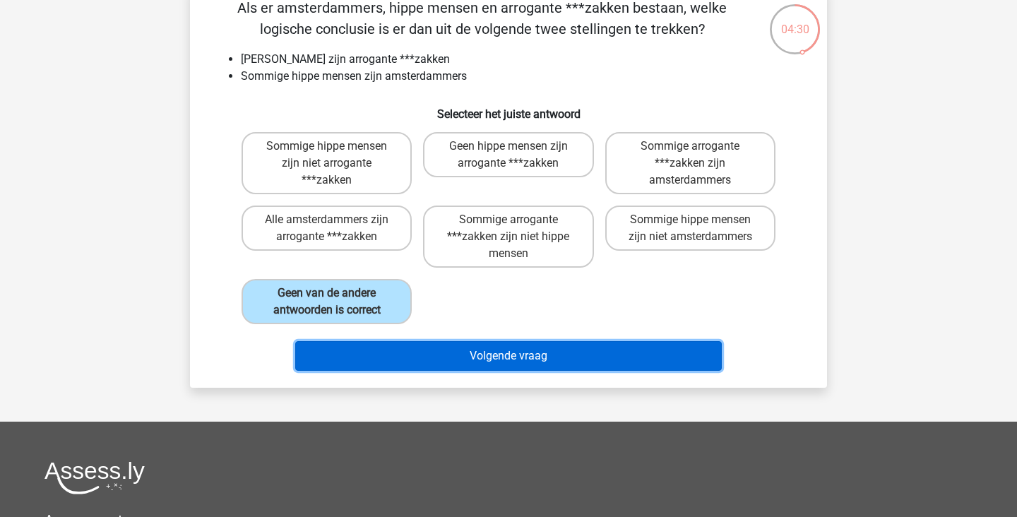
click at [532, 359] on button "Volgende vraag" at bounding box center [508, 356] width 427 height 30
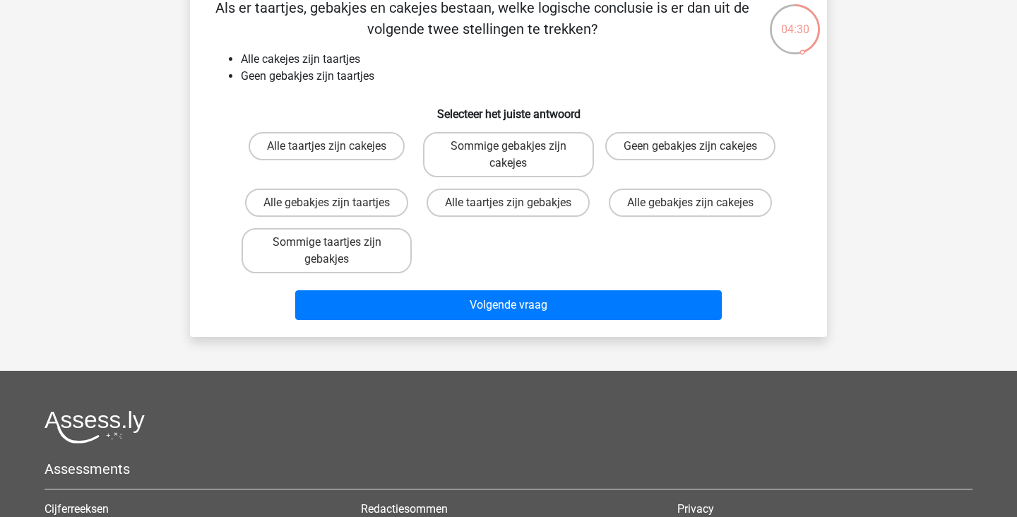
scroll to position [65, 0]
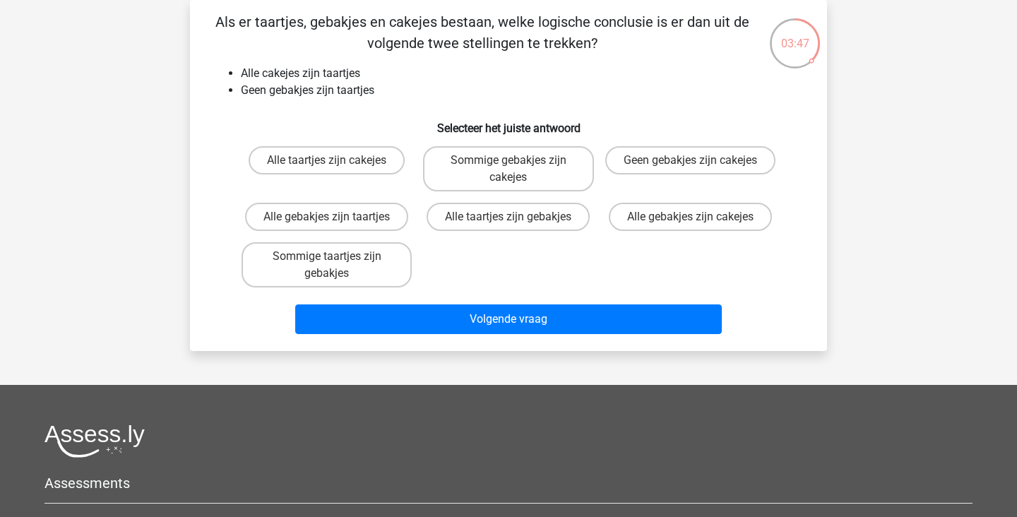
click at [698, 217] on input "Alle gebakjes zijn cakejes" at bounding box center [694, 221] width 9 height 9
radio input "true"
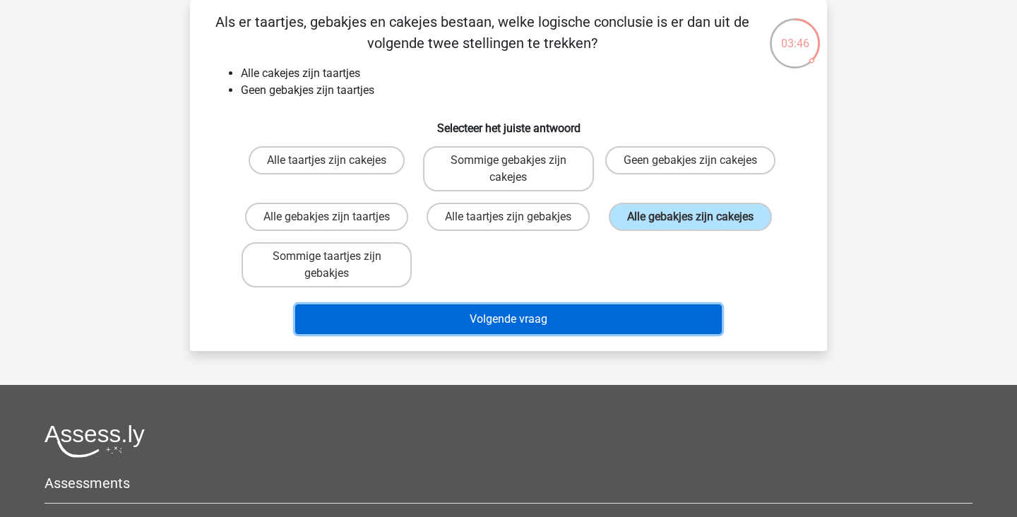
click at [557, 320] on button "Volgende vraag" at bounding box center [508, 319] width 427 height 30
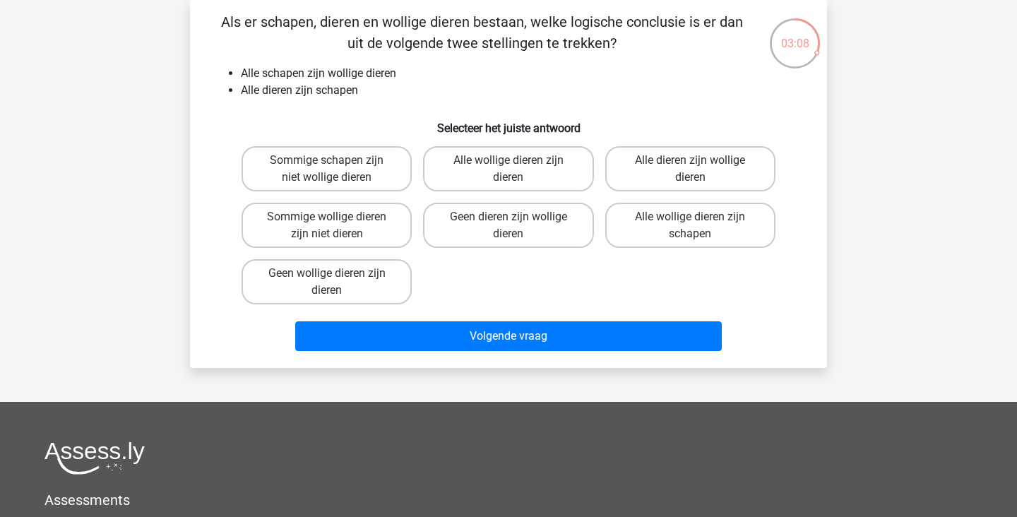
click at [737, 232] on label "Alle wollige dieren zijn schapen" at bounding box center [690, 225] width 170 height 45
click at [699, 226] on input "Alle wollige dieren zijn schapen" at bounding box center [694, 221] width 9 height 9
radio input "true"
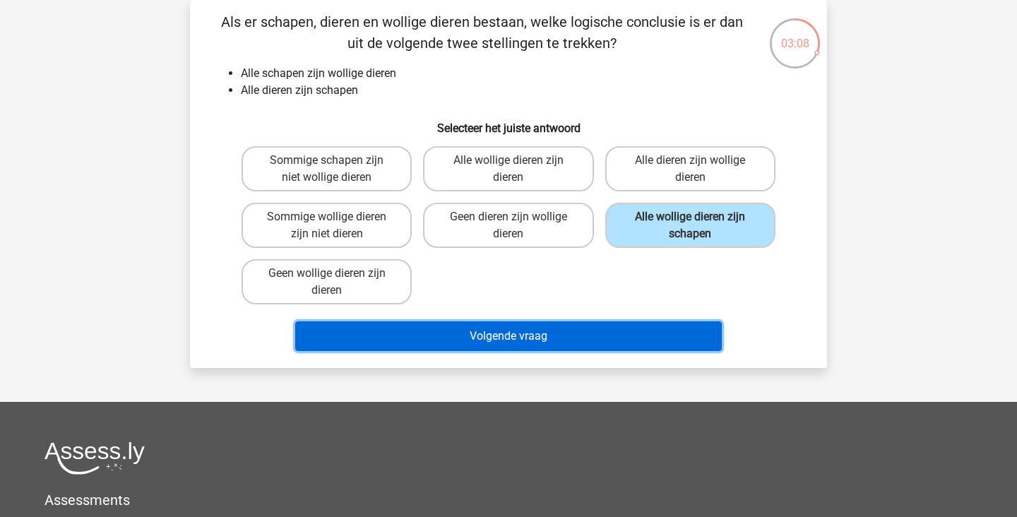
click at [633, 339] on button "Volgende vraag" at bounding box center [508, 336] width 427 height 30
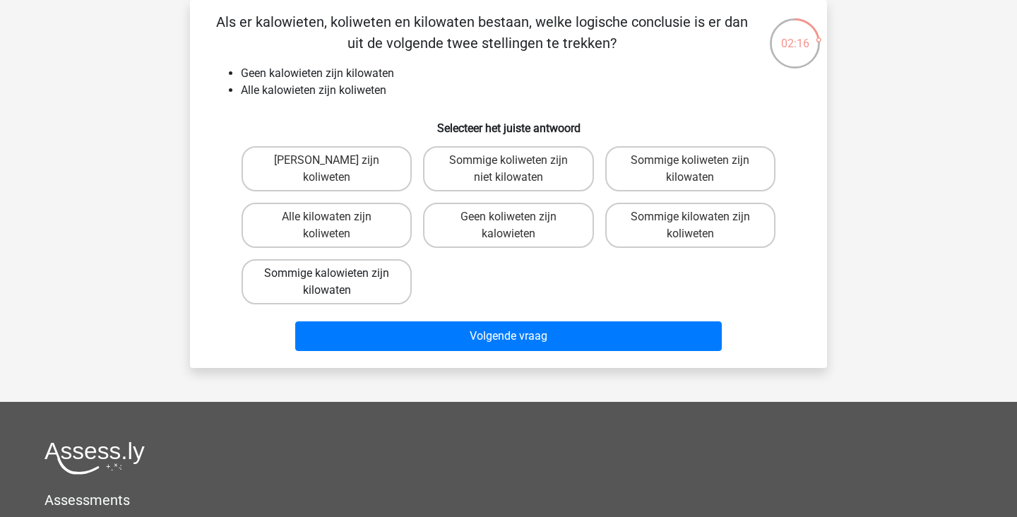
click at [351, 283] on label "Sommige kalowieten zijn kilowaten" at bounding box center [326, 281] width 170 height 45
click at [336, 282] on input "Sommige kalowieten zijn kilowaten" at bounding box center [331, 277] width 9 height 9
radio input "true"
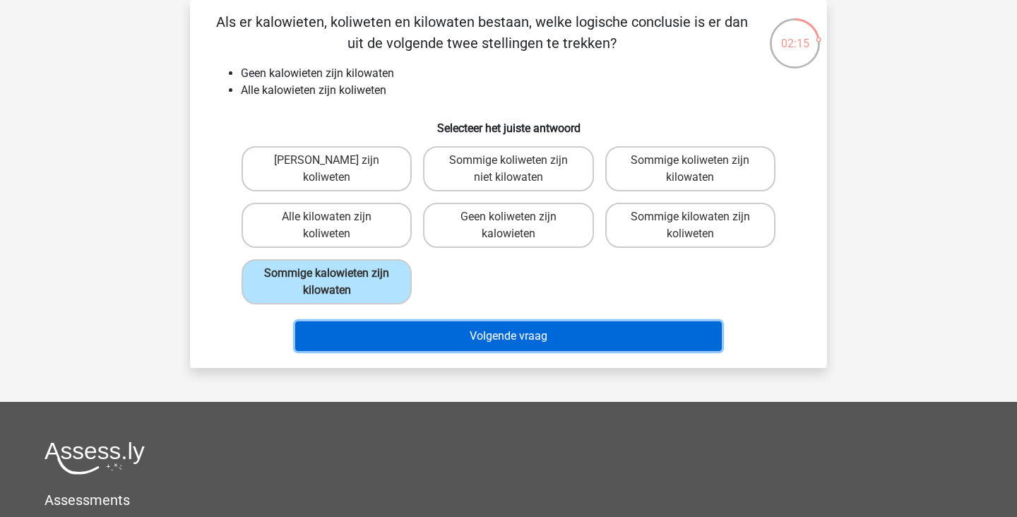
click at [480, 334] on button "Volgende vraag" at bounding box center [508, 336] width 427 height 30
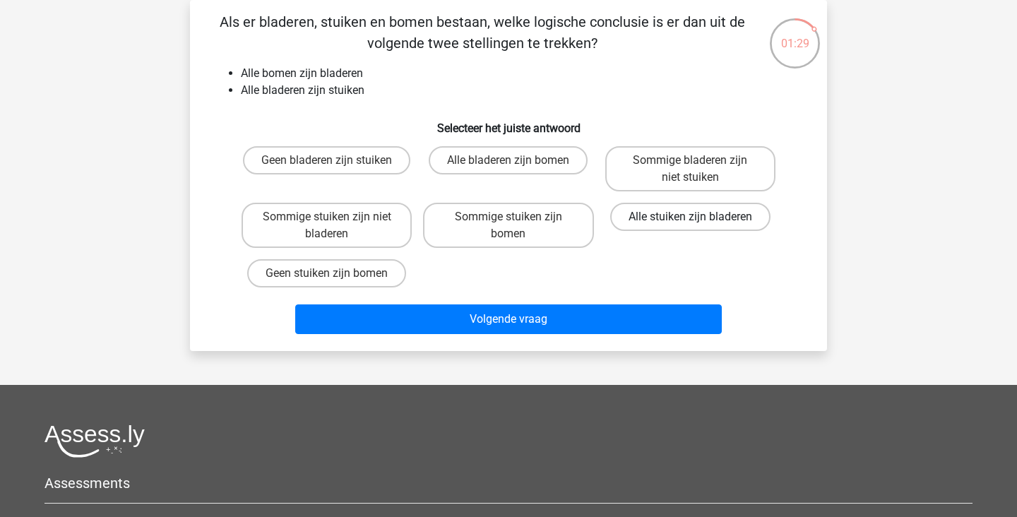
click at [703, 219] on label "Alle stuiken zijn bladeren" at bounding box center [690, 217] width 160 height 28
click at [699, 219] on input "Alle stuiken zijn bladeren" at bounding box center [694, 221] width 9 height 9
radio input "true"
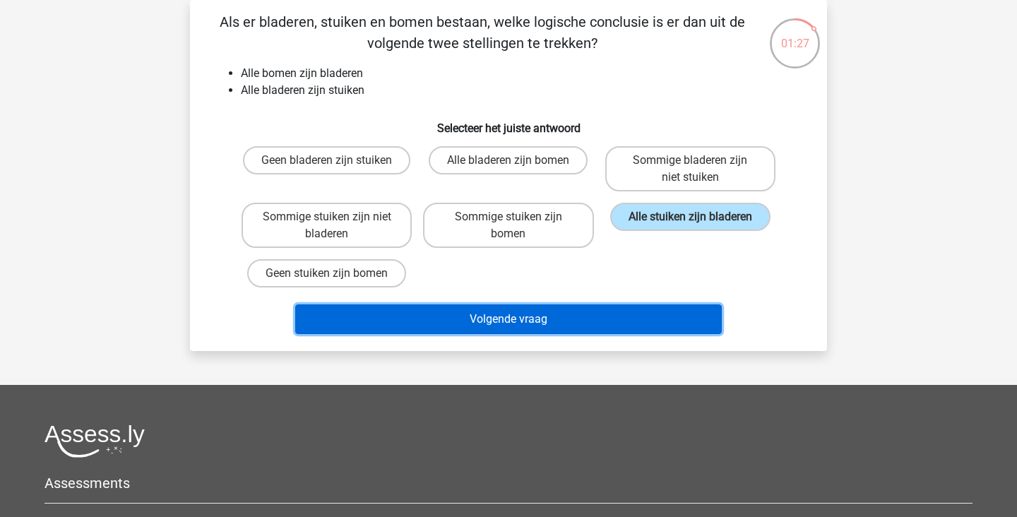
click at [643, 318] on button "Volgende vraag" at bounding box center [508, 319] width 427 height 30
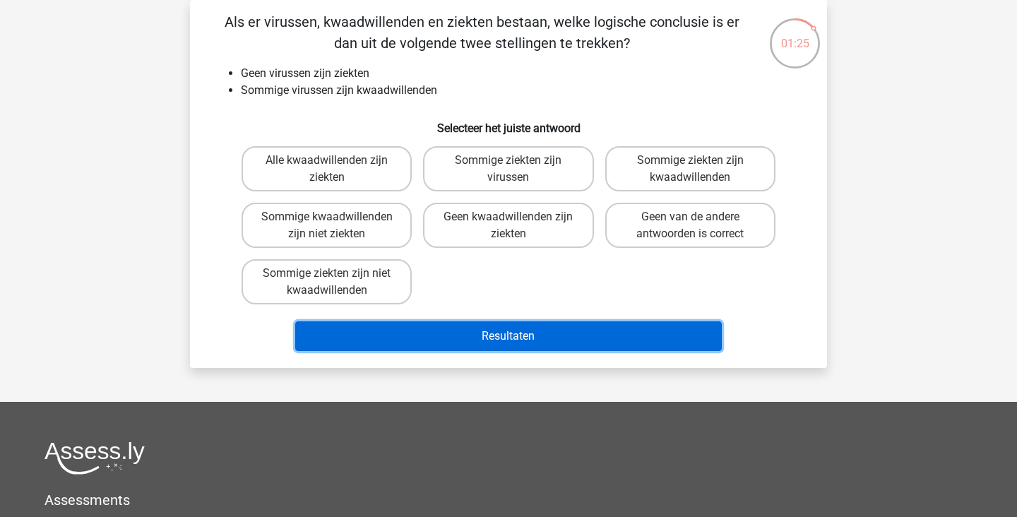
click at [522, 334] on button "Resultaten" at bounding box center [508, 336] width 427 height 30
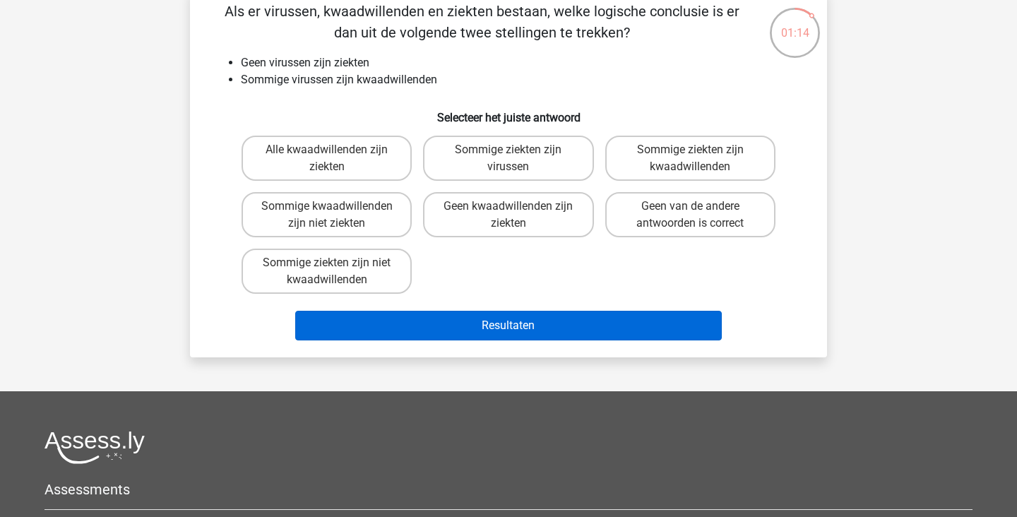
scroll to position [77, 0]
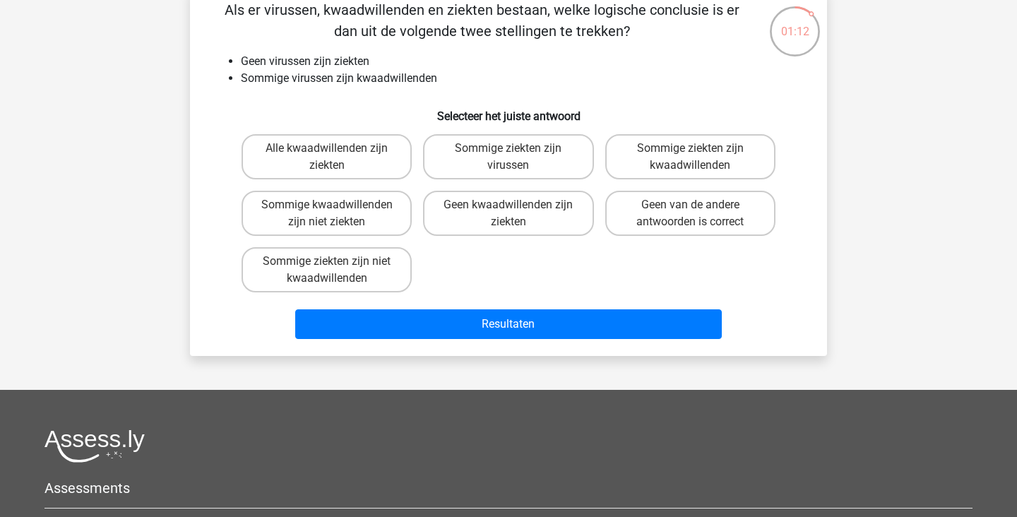
click at [934, 254] on div "Kies premium ilse ilse.ingelaere@gmail.com" at bounding box center [508, 343] width 1017 height 840
click at [746, 155] on label "Sommige ziekten zijn kwaadwillenden" at bounding box center [690, 156] width 170 height 45
click at [699, 155] on input "Sommige ziekten zijn kwaadwillenden" at bounding box center [694, 152] width 9 height 9
radio input "true"
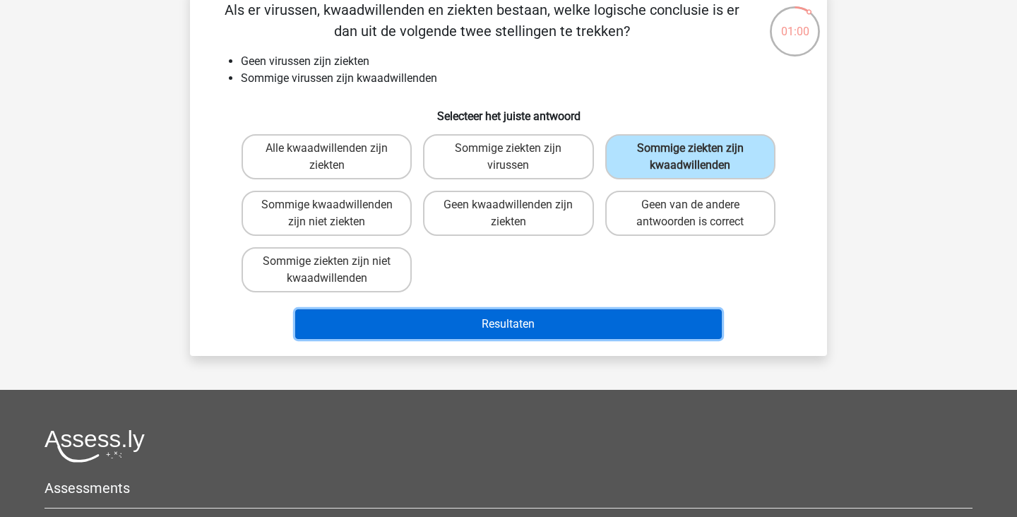
click at [559, 324] on button "Resultaten" at bounding box center [508, 324] width 427 height 30
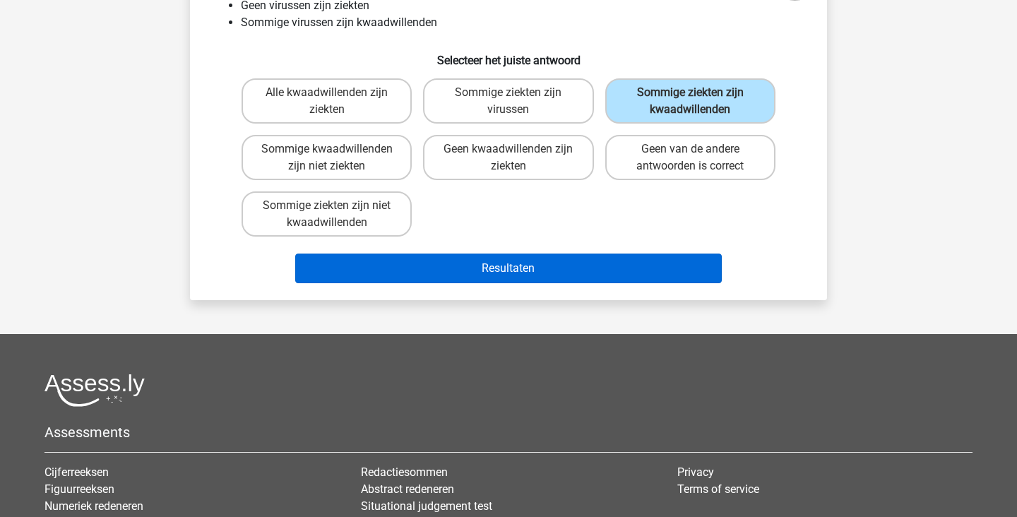
scroll to position [145, 0]
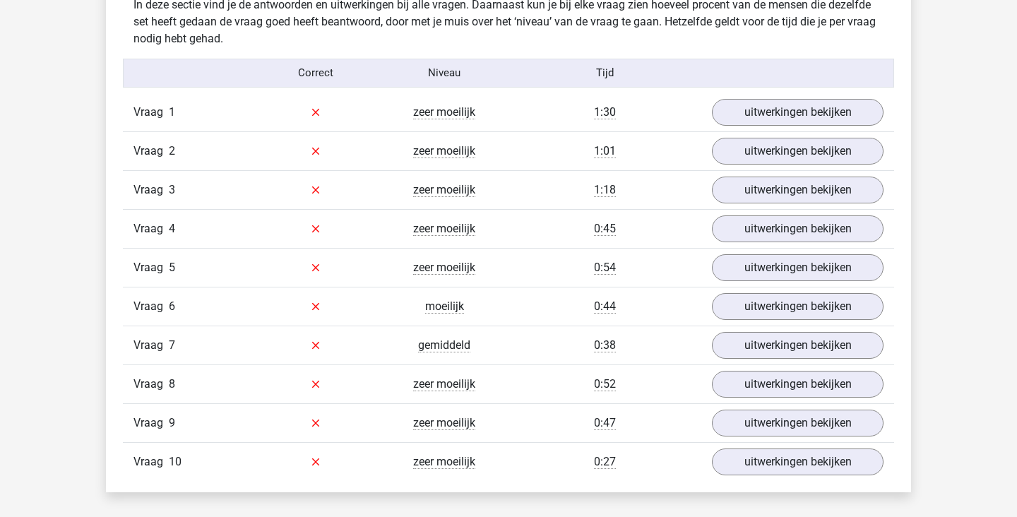
scroll to position [1135, 0]
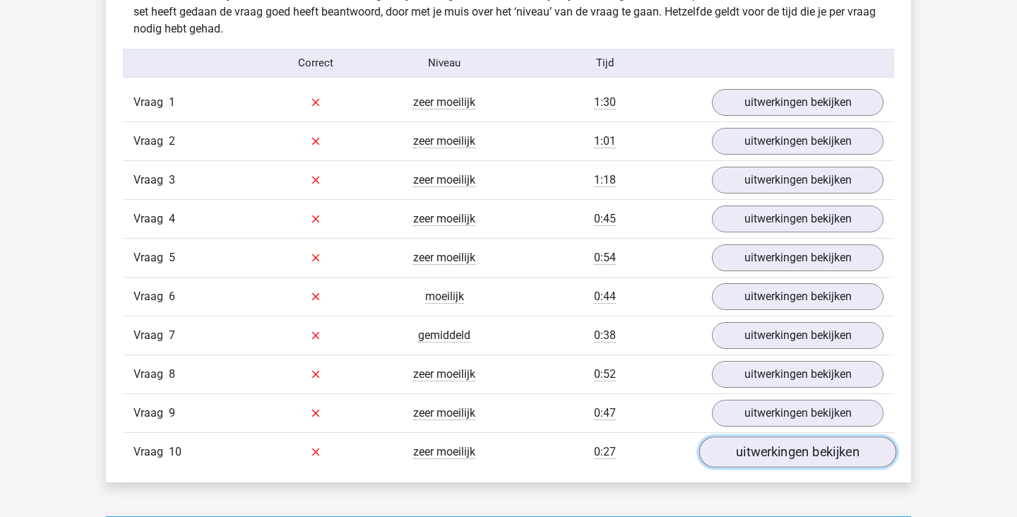
click at [823, 458] on link "uitwerkingen bekijken" at bounding box center [797, 451] width 197 height 31
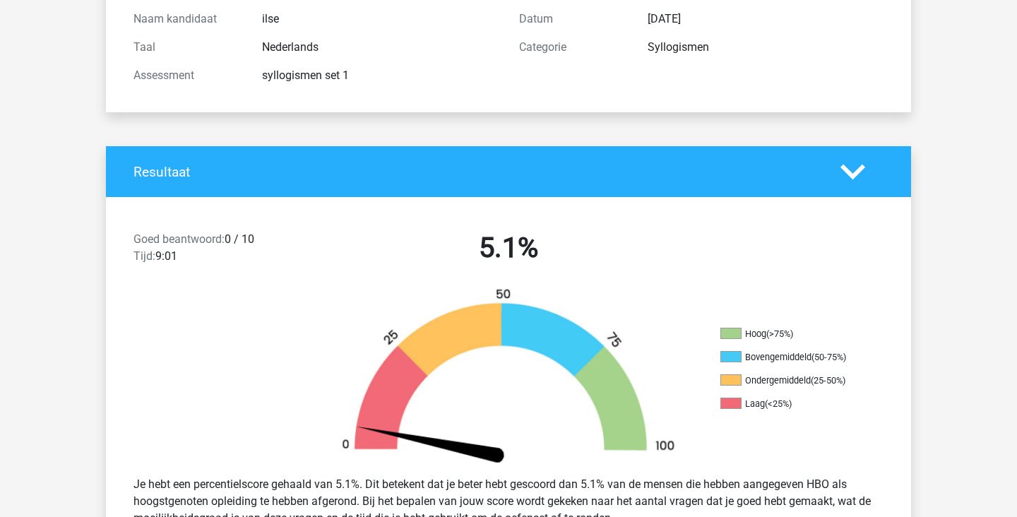
scroll to position [0, 0]
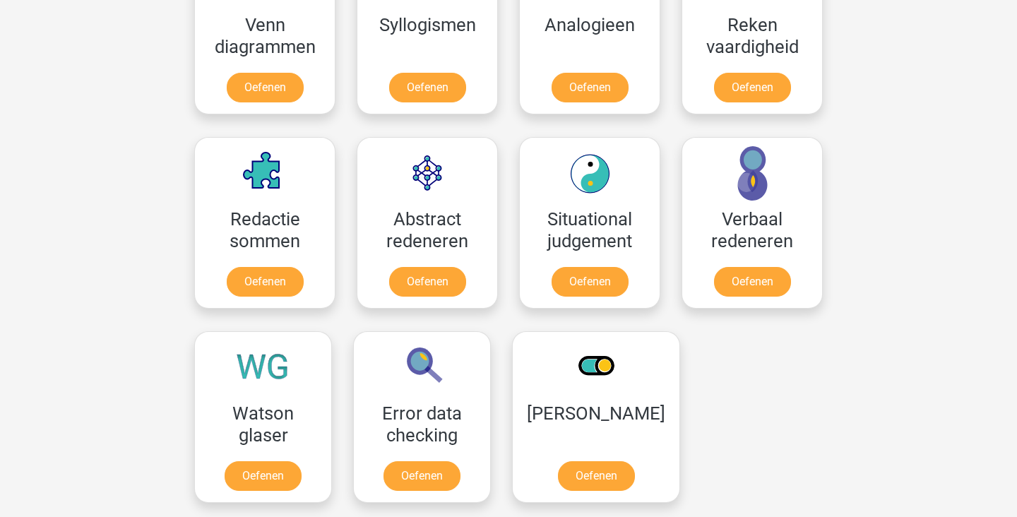
scroll to position [916, 0]
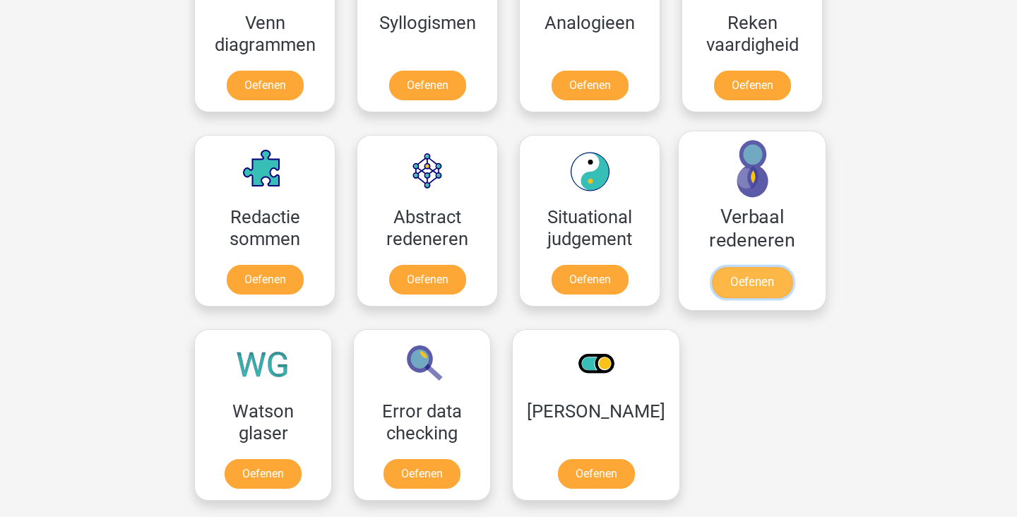
click at [760, 267] on link "Oefenen" at bounding box center [752, 282] width 80 height 31
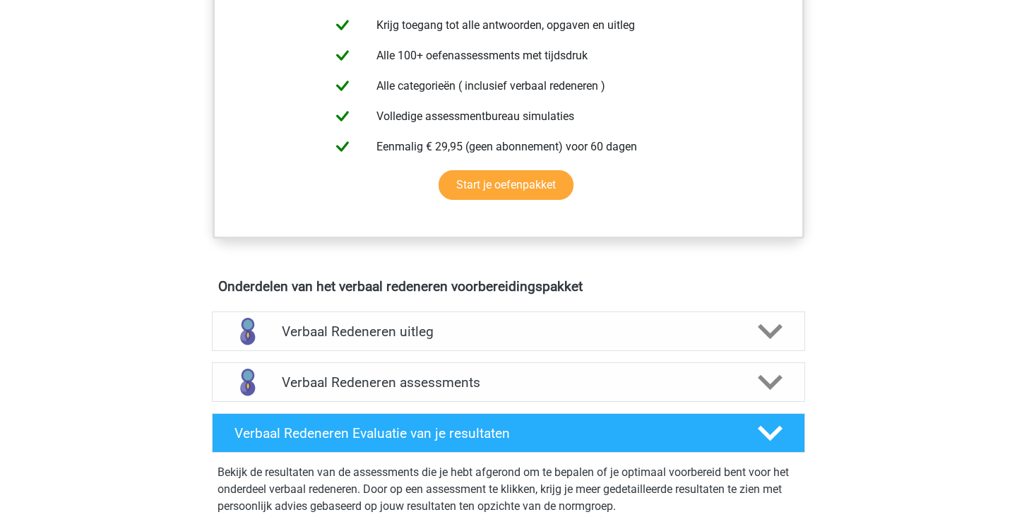
scroll to position [569, 0]
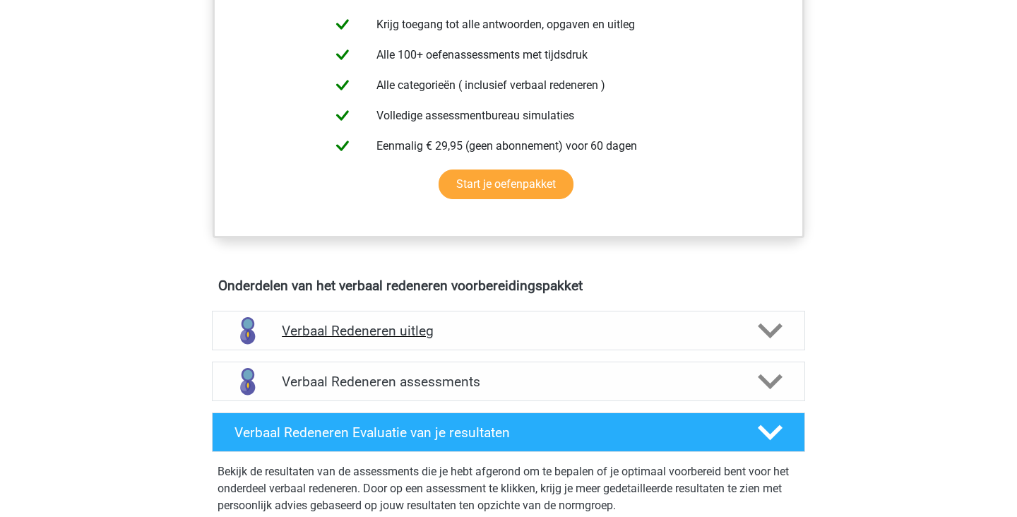
click at [765, 330] on polygon at bounding box center [770, 331] width 25 height 16
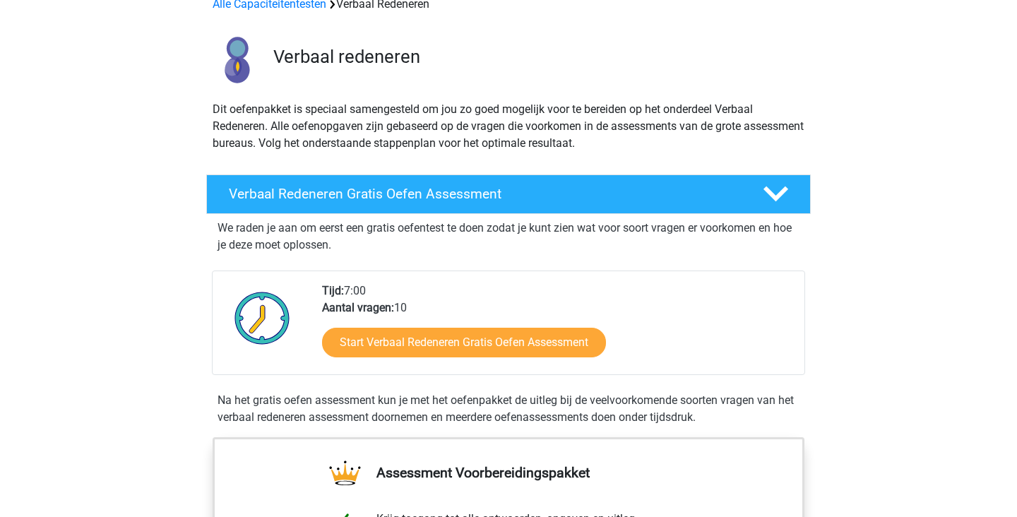
scroll to position [90, 0]
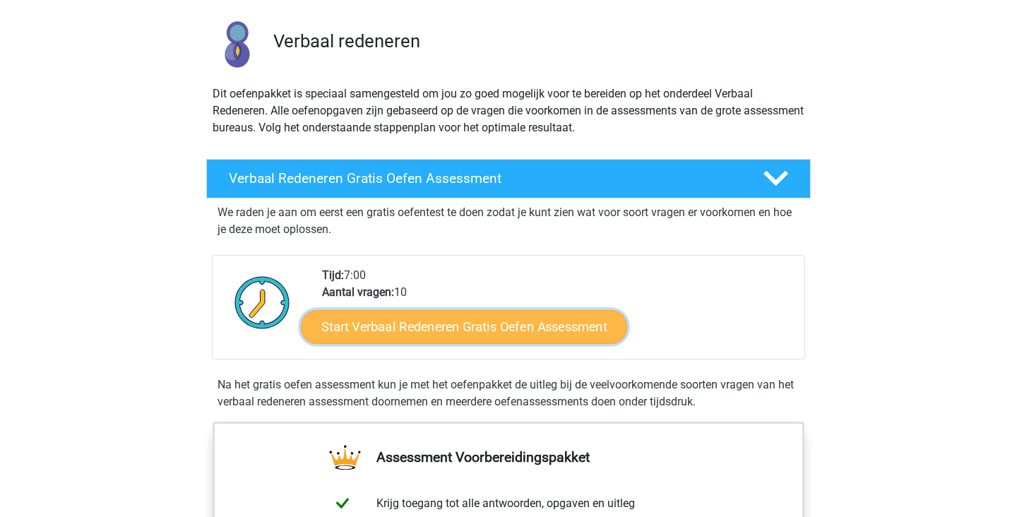
click at [551, 331] on link "Start Verbaal Redeneren Gratis Oefen Assessment" at bounding box center [464, 327] width 326 height 34
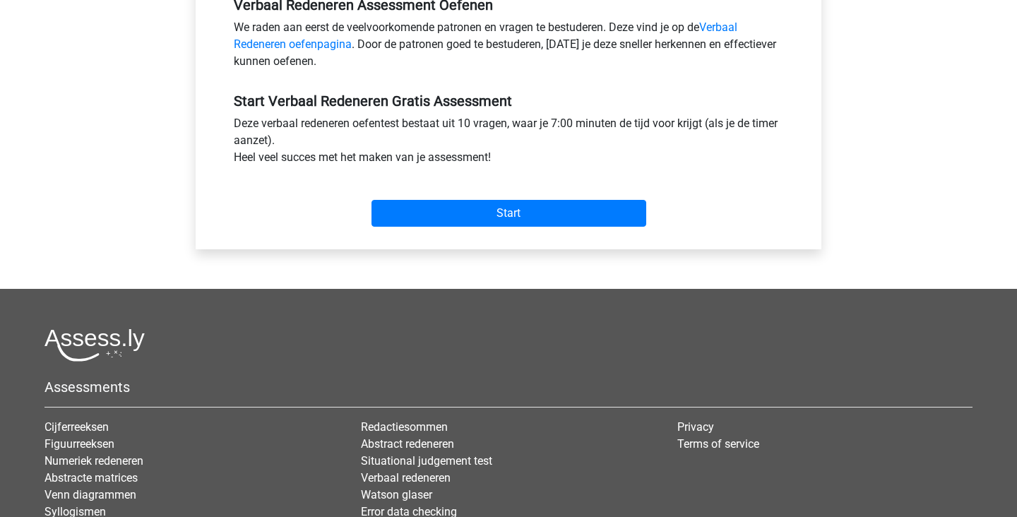
scroll to position [450, 0]
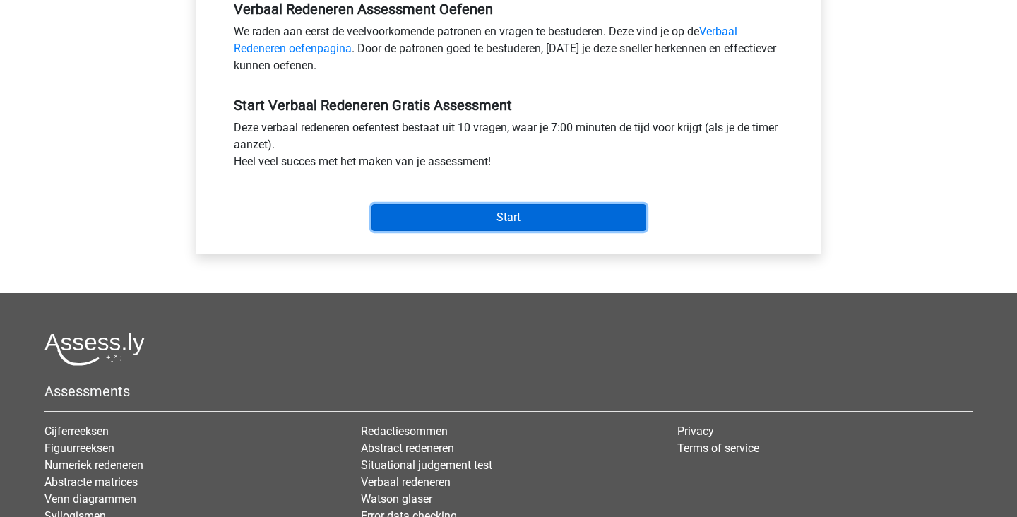
click at [580, 220] on input "Start" at bounding box center [508, 217] width 275 height 27
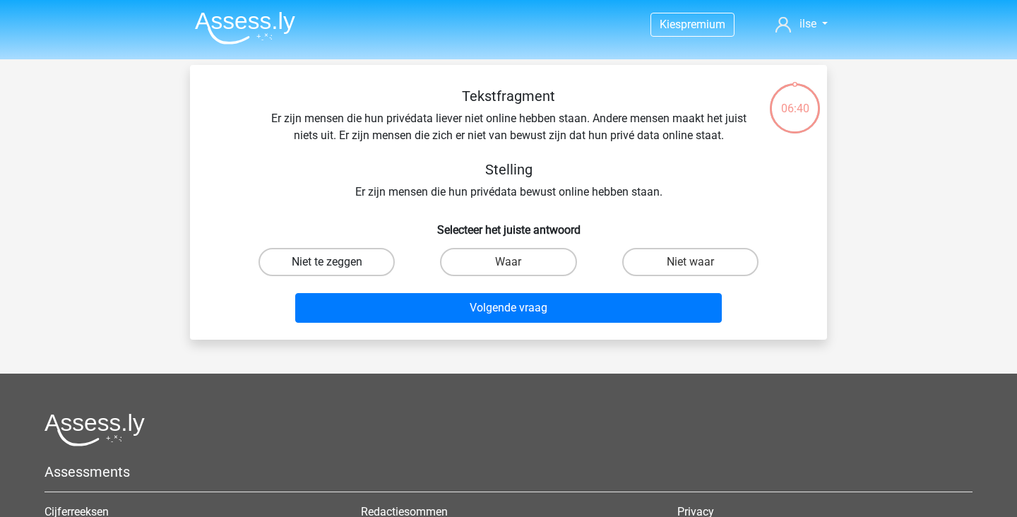
click at [342, 259] on label "Niet te zeggen" at bounding box center [326, 262] width 136 height 28
click at [336, 262] on input "Niet te zeggen" at bounding box center [331, 266] width 9 height 9
radio input "true"
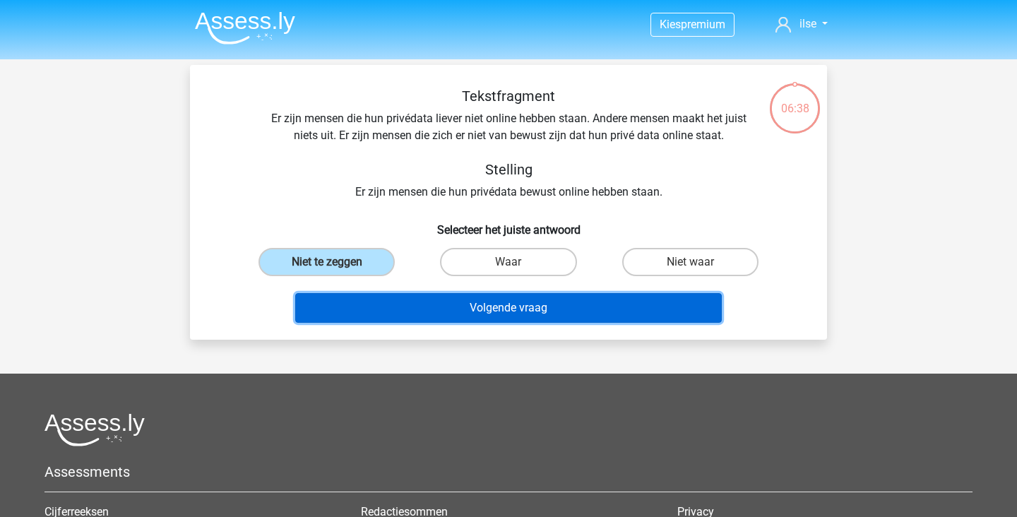
click at [575, 307] on button "Volgende vraag" at bounding box center [508, 308] width 427 height 30
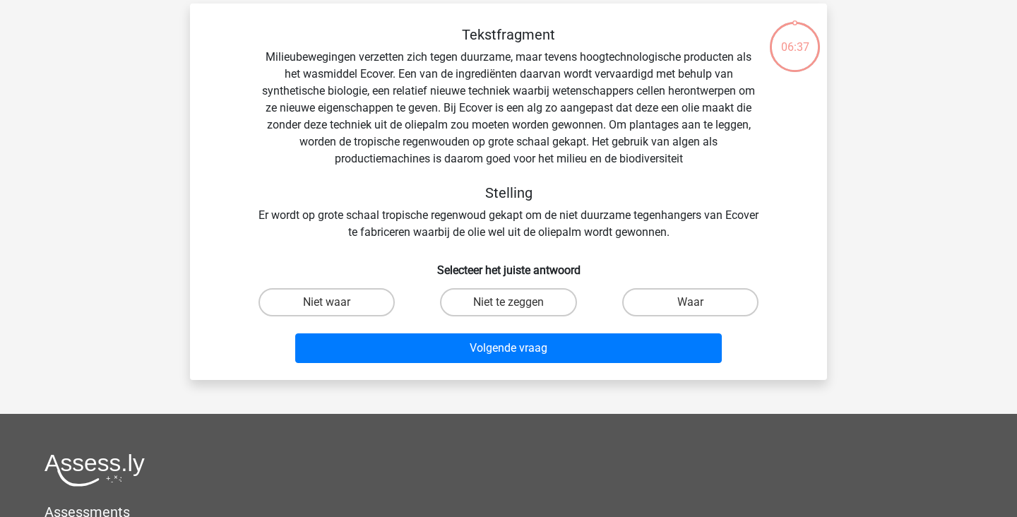
scroll to position [65, 0]
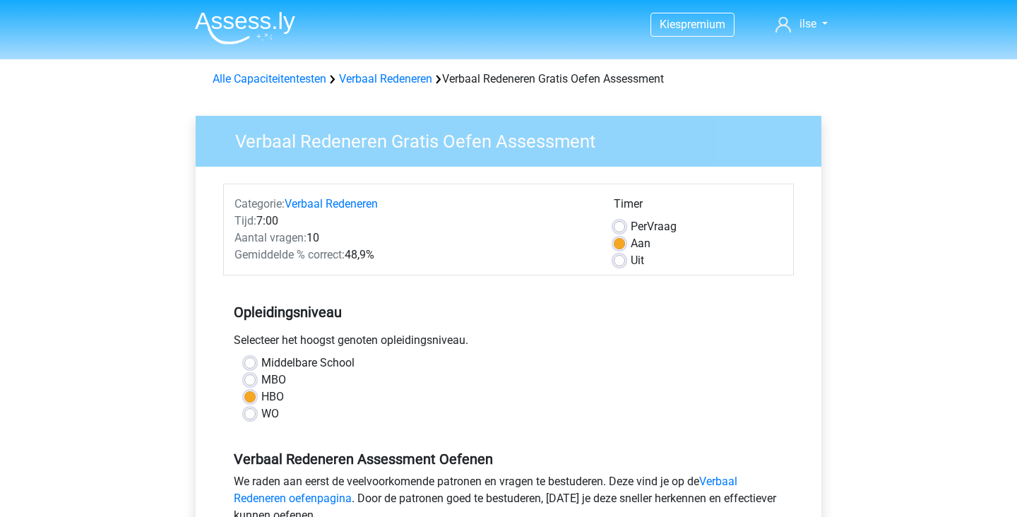
scroll to position [450, 0]
